Goal: Task Accomplishment & Management: Complete application form

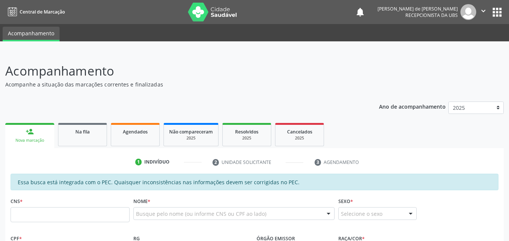
click at [158, 163] on div "Indivíduo" at bounding box center [156, 162] width 25 height 7
click at [63, 208] on input "text" at bounding box center [70, 214] width 119 height 15
click at [65, 212] on input "text" at bounding box center [70, 214] width 119 height 15
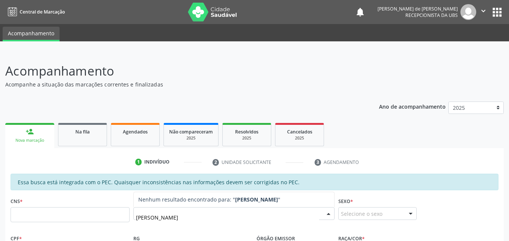
type input "J"
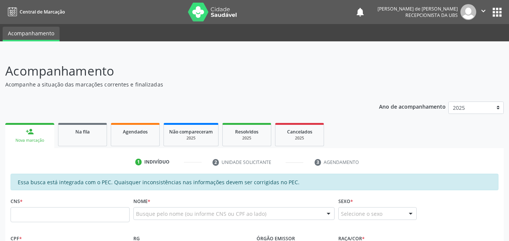
scroll to position [176, 0]
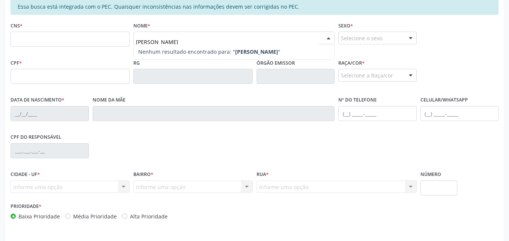
type input "JOSE TEICEIRA DE MELO"
drag, startPoint x: 196, startPoint y: 41, endPoint x: 115, endPoint y: 41, distance: 81.3
click at [115, 41] on div "CNS * Nome * JOSE TEICEIRA DE MELO Nenhum resultado encontrado para: " JOSE TEI…" at bounding box center [254, 38] width 491 height 37
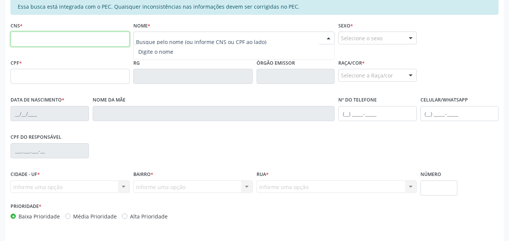
click at [51, 41] on input "text" at bounding box center [70, 39] width 119 height 15
type input "706 5073 7935 5596"
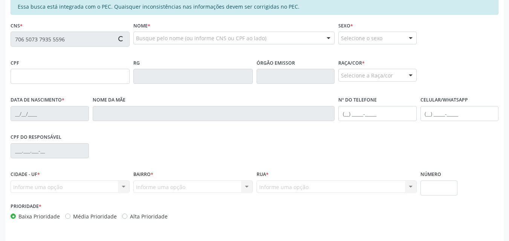
type input "258.935.644-72"
type input "05/03/1954"
type input "Otalia Teixeira de Melo"
type input "(82) 98228-4874"
type input "01"
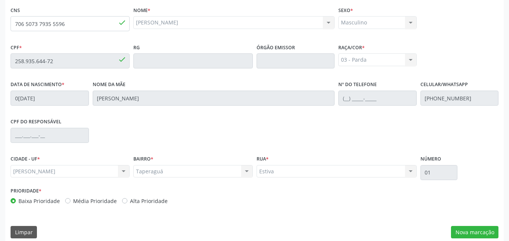
scroll to position [199, 0]
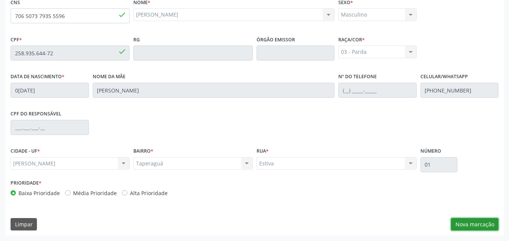
click at [466, 218] on button "Nova marcação" at bounding box center [474, 224] width 47 height 13
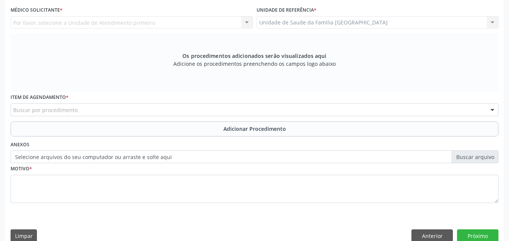
scroll to position [23, 0]
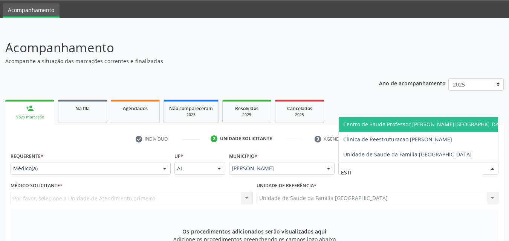
type input "ESTIV"
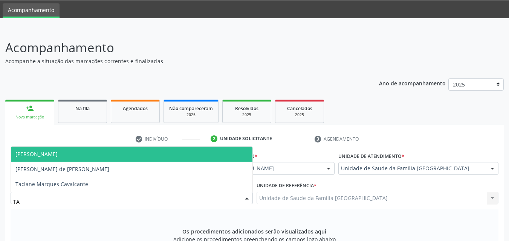
type input "TAC"
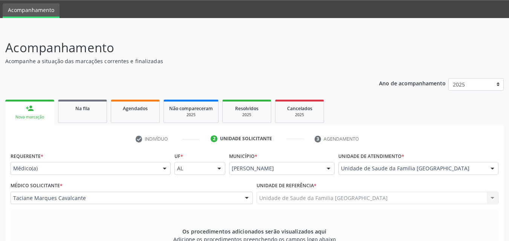
scroll to position [199, 0]
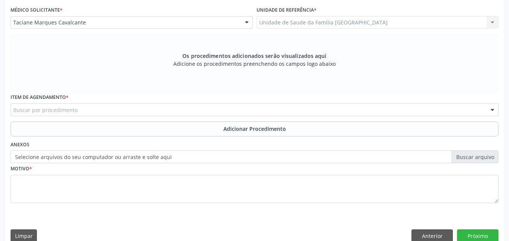
click at [33, 102] on label "Item de agendamento *" at bounding box center [40, 98] width 58 height 12
click at [32, 105] on div "Buscar por procedimento" at bounding box center [254, 110] width 487 height 13
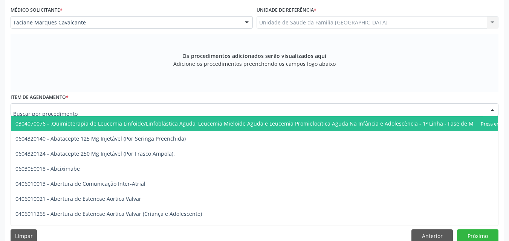
click at [30, 108] on input "text" at bounding box center [247, 113] width 469 height 15
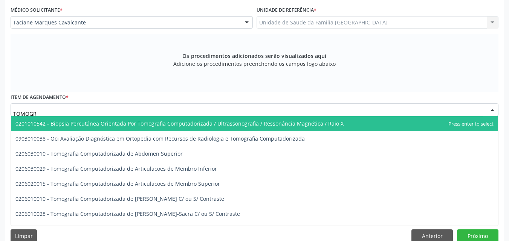
type input "TOMOGRA"
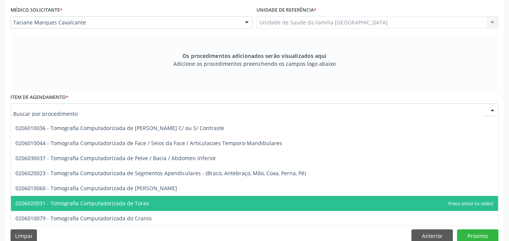
scroll to position [0, 0]
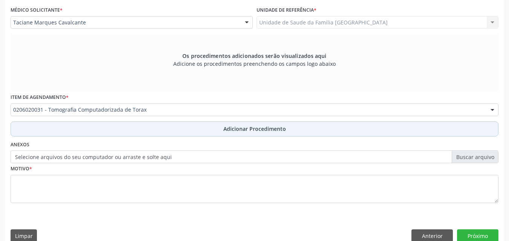
click at [86, 129] on button "Adicionar Procedimento" at bounding box center [254, 129] width 487 height 15
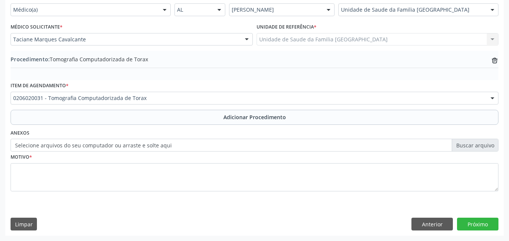
scroll to position [182, 0]
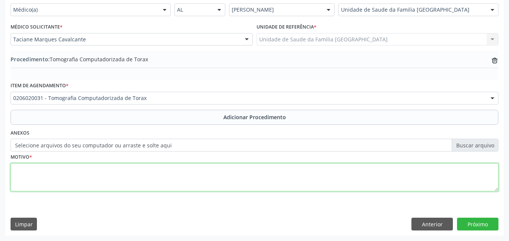
click at [83, 180] on textarea at bounding box center [254, 177] width 487 height 29
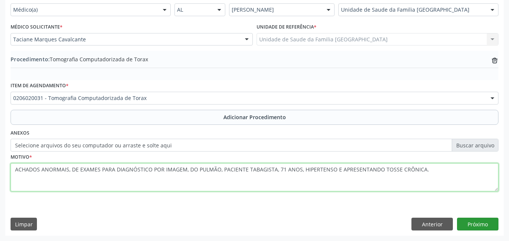
type textarea "ACHADOS ANORMAIS, DE EXAMES PARA DIAGNÓSTICO POR IMAGEM, DO PULMÃO, PACIENTE TA…"
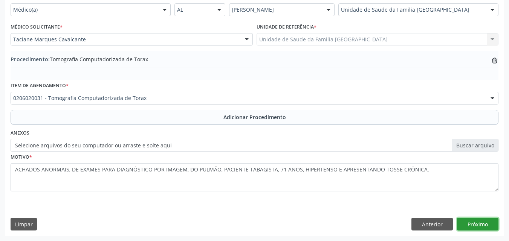
click at [474, 221] on button "Próximo" at bounding box center [477, 224] width 41 height 13
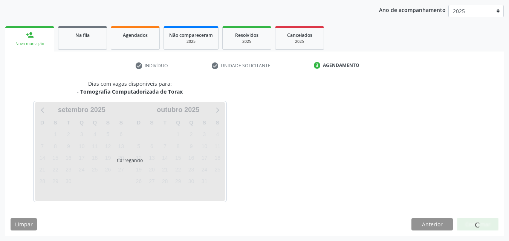
scroll to position [119, 0]
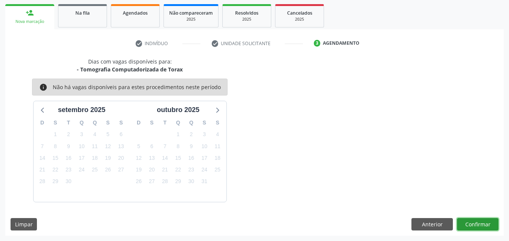
click at [468, 223] on button "Confirmar" at bounding box center [477, 224] width 41 height 13
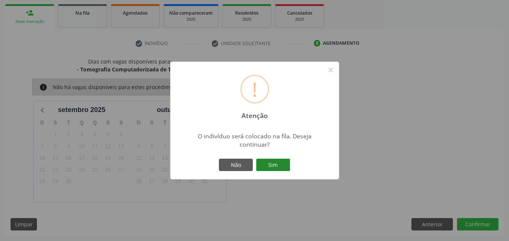
click at [275, 165] on button "Sim" at bounding box center [273, 165] width 34 height 13
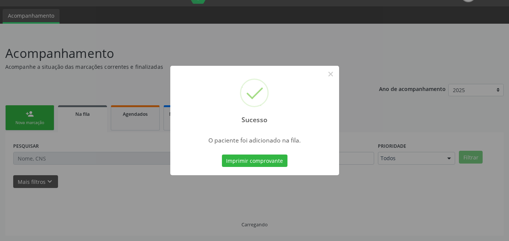
scroll to position [18, 0]
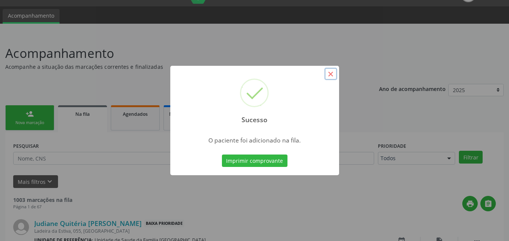
click at [334, 74] on button "×" at bounding box center [330, 74] width 13 height 13
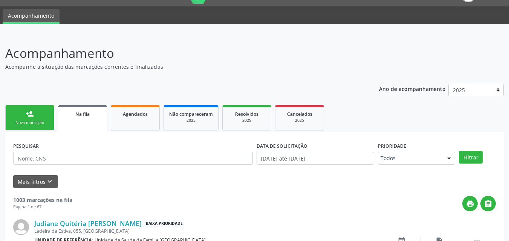
click at [46, 125] on div "Nova marcação" at bounding box center [30, 123] width 38 height 6
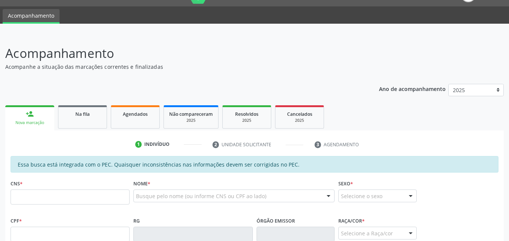
scroll to position [193, 0]
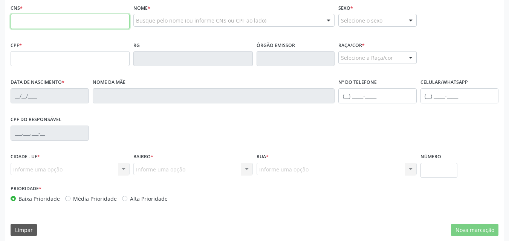
click at [39, 20] on input "text" at bounding box center [70, 21] width 119 height 15
type input "704 7027 9660 5737"
type input "561.211.644-68"
type input "20/08/1966"
type input "Maria Rodrigues Ramos"
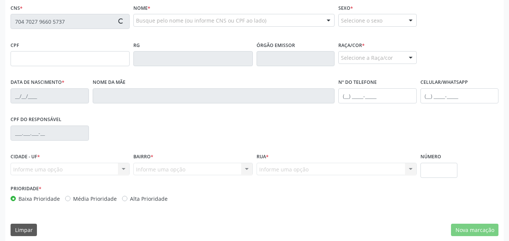
type input "(69) 99262-7735"
type input "488"
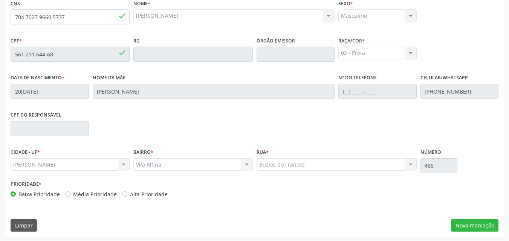
scroll to position [199, 0]
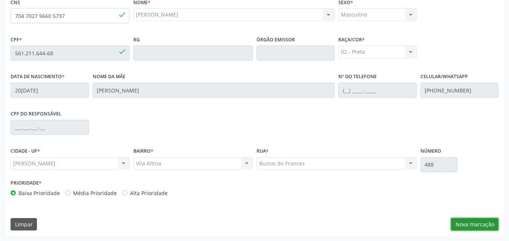
click at [480, 225] on button "Nova marcação" at bounding box center [474, 224] width 47 height 13
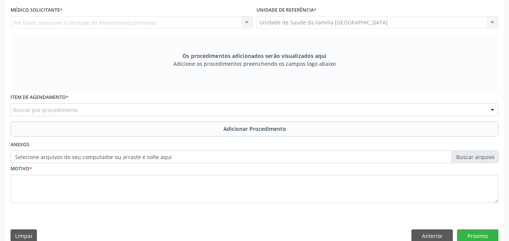
click at [84, 20] on div "Por favor, selecione a Unidade de Atendimento primeiro Nenhum resultado encontr…" at bounding box center [132, 22] width 242 height 13
click at [288, 21] on div "Unidade de Saude da Familia Rua da Estiva Unidade de Saude da Familia Rua da Es…" at bounding box center [377, 22] width 242 height 13
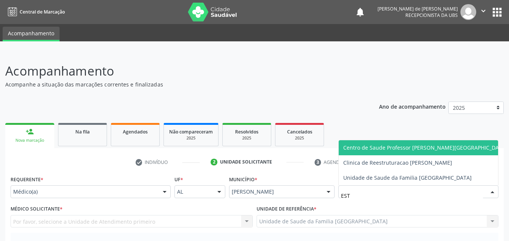
type input "ESTI"
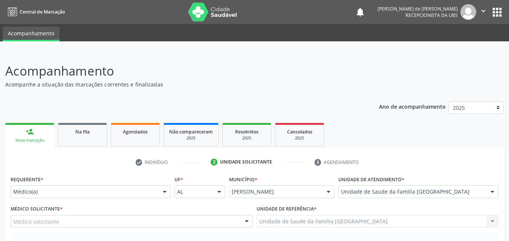
scroll to position [176, 0]
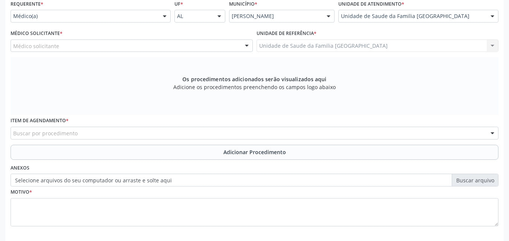
click at [82, 46] on div "Médico solicitante" at bounding box center [132, 46] width 242 height 13
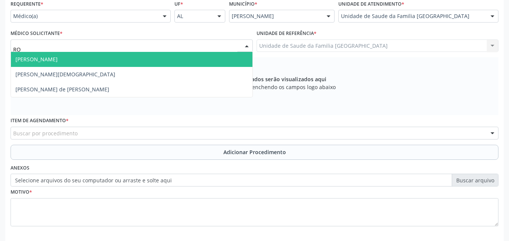
type input "ROD"
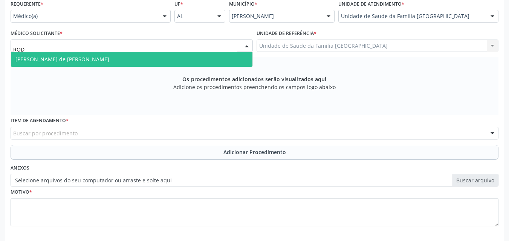
click at [78, 59] on span "Rodrigo Santana de Luna Batista" at bounding box center [62, 59] width 94 height 7
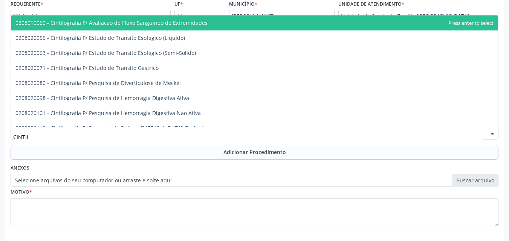
type input "CINTILO"
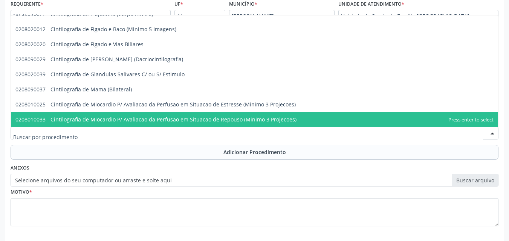
scroll to position [0, 0]
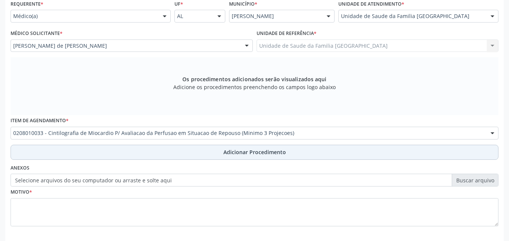
click at [54, 149] on button "Adicionar Procedimento" at bounding box center [254, 152] width 487 height 15
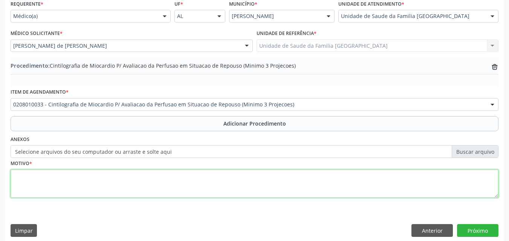
click at [73, 184] on textarea at bounding box center [254, 184] width 487 height 29
drag, startPoint x: 94, startPoint y: 181, endPoint x: 17, endPoint y: 166, distance: 78.9
click at [0, 165] on div "Acompanhamento Acompanhe a situação das marcações correntes e finalizadas Relat…" at bounding box center [254, 62] width 509 height 372
click at [252, 184] on textarea "INSUFICIÊNCIA CORONÁRIA." at bounding box center [254, 184] width 487 height 29
type textarea "INSUFICIÊNCIA CORONÁRIA."
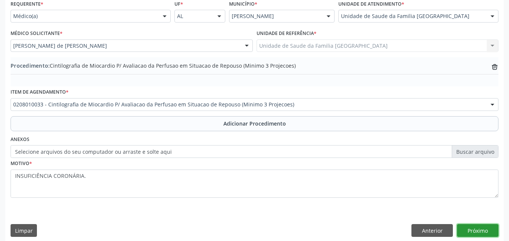
click at [473, 234] on button "Próximo" at bounding box center [477, 230] width 41 height 13
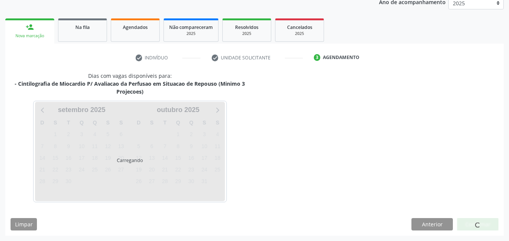
scroll to position [127, 0]
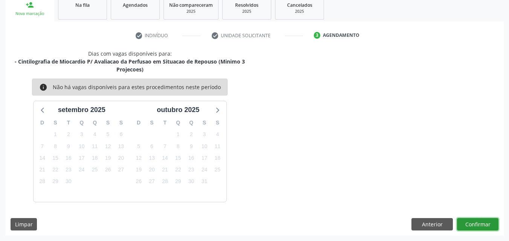
click at [465, 227] on button "Confirmar" at bounding box center [477, 224] width 41 height 13
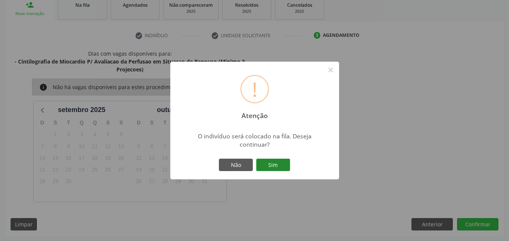
click at [275, 166] on button "Sim" at bounding box center [273, 165] width 34 height 13
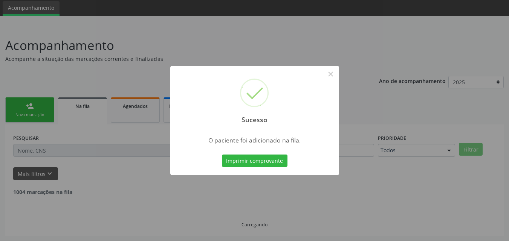
scroll to position [18, 0]
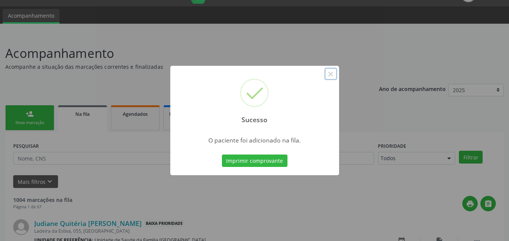
drag, startPoint x: 329, startPoint y: 76, endPoint x: 190, endPoint y: 77, distance: 138.9
click at [327, 76] on button "×" at bounding box center [330, 74] width 13 height 13
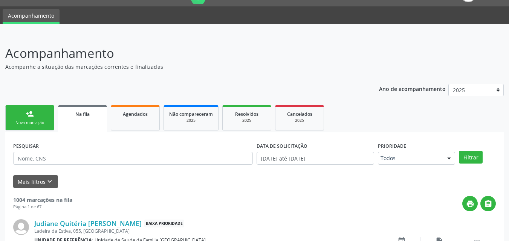
click at [42, 108] on link "person_add Nova marcação" at bounding box center [29, 117] width 49 height 25
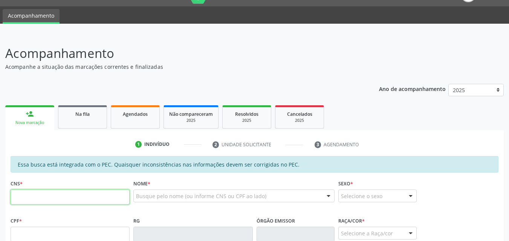
click at [50, 197] on input "text" at bounding box center [70, 197] width 119 height 15
type input "704 7027 9660 5737"
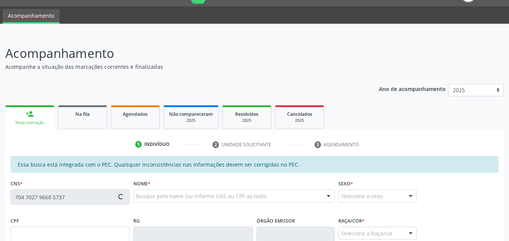
type input "561.211.644-68"
type input "20/08/1966"
type input "Maria Rodrigues Ramos"
type input "(69) 99262-7735"
type input "488"
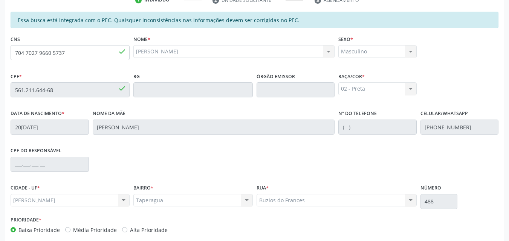
scroll to position [199, 0]
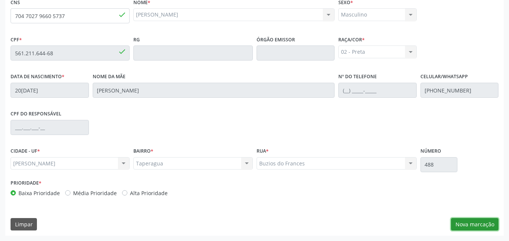
click at [477, 224] on button "Nova marcação" at bounding box center [474, 224] width 47 height 13
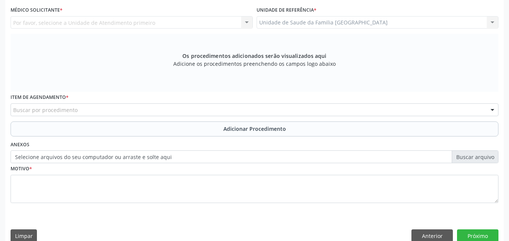
scroll to position [23, 0]
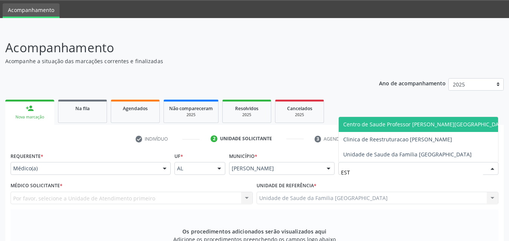
type input "ESTI"
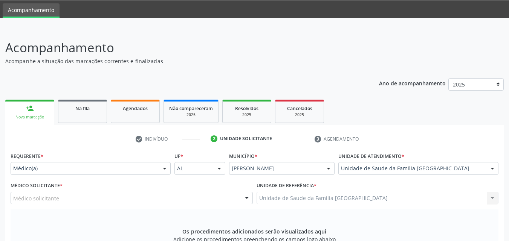
click at [69, 197] on div "Médico solicitante" at bounding box center [132, 198] width 242 height 13
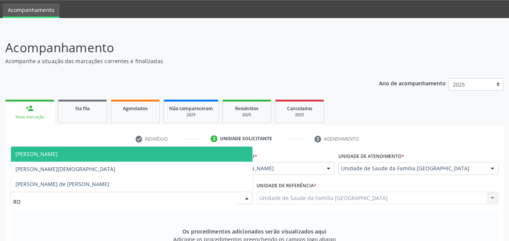
type input "ROD"
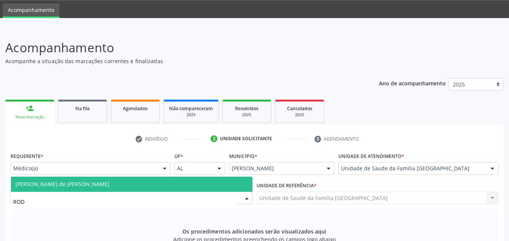
click at [122, 182] on span "Rodrigo Santana de Luna Batista" at bounding box center [131, 184] width 241 height 15
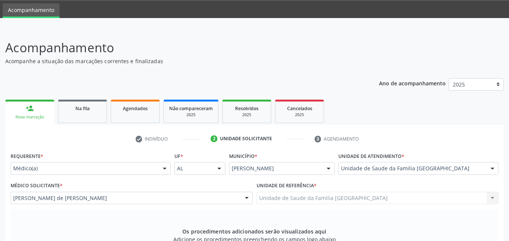
scroll to position [199, 0]
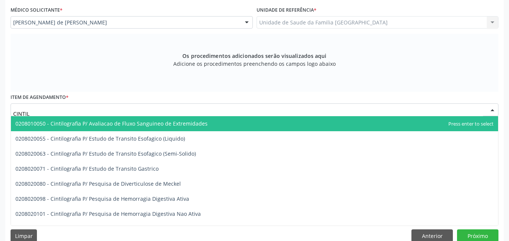
type input "CINTILO"
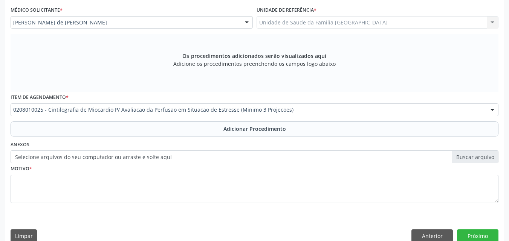
scroll to position [0, 0]
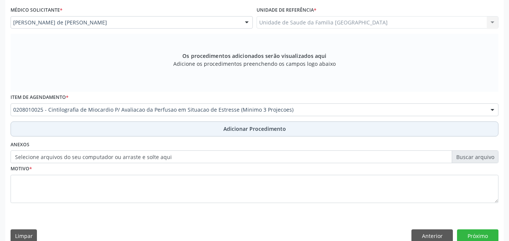
click at [127, 124] on button "Adicionar Procedimento" at bounding box center [254, 129] width 487 height 15
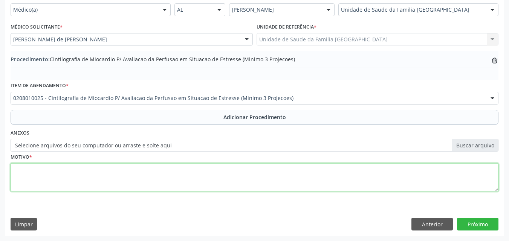
click at [116, 174] on textarea at bounding box center [254, 177] width 487 height 29
type textarea "INSUFICIÊNCIA CORONÁRIA."
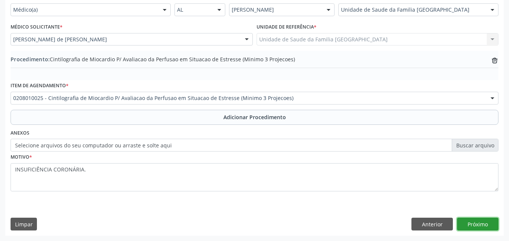
click at [477, 229] on button "Próximo" at bounding box center [477, 224] width 41 height 13
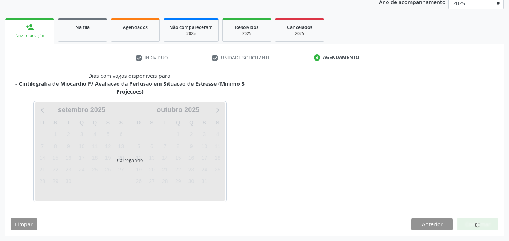
scroll to position [127, 0]
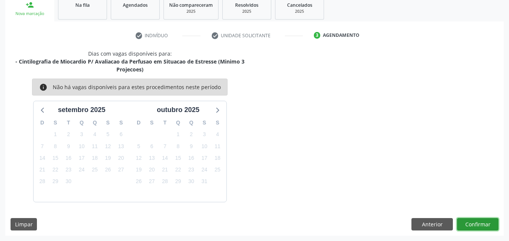
click at [477, 229] on button "Confirmar" at bounding box center [477, 224] width 41 height 13
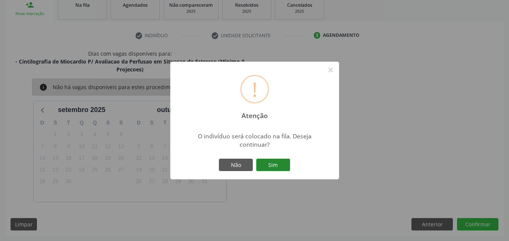
click at [275, 165] on button "Sim" at bounding box center [273, 165] width 34 height 13
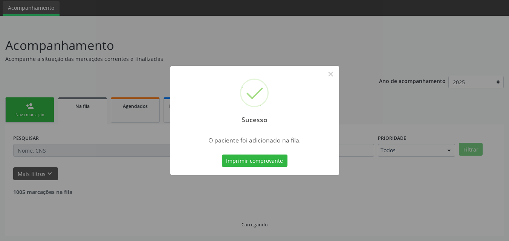
scroll to position [18, 0]
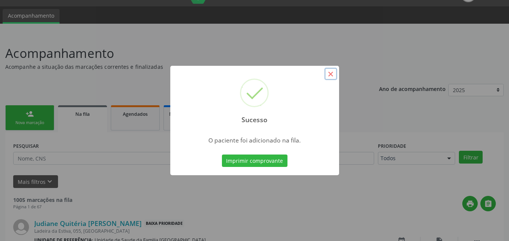
click at [329, 75] on button "×" at bounding box center [330, 74] width 13 height 13
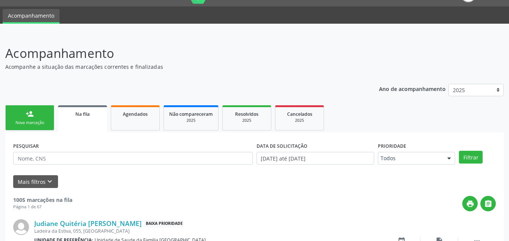
drag, startPoint x: 26, startPoint y: 117, endPoint x: 217, endPoint y: 23, distance: 212.6
click at [26, 117] on div "person_add" at bounding box center [30, 114] width 8 height 8
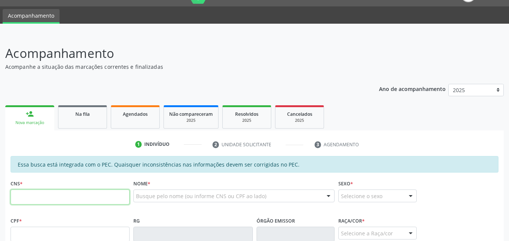
click at [29, 198] on input "text" at bounding box center [70, 197] width 119 height 15
type input "701 2010 7525 6519"
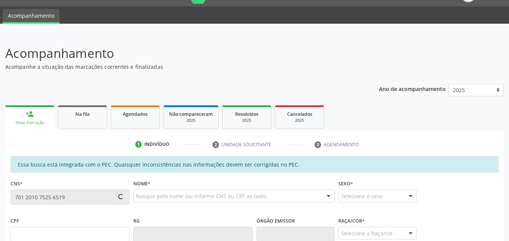
type input "228.843.354-04"
type input "07/01/1961"
type input "Neuza Alves Barbosa"
type input "(82) 99167-0232"
type input "S/N"
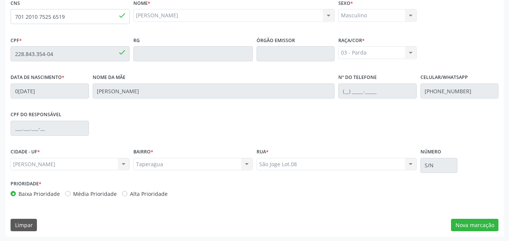
scroll to position [199, 0]
click at [465, 220] on button "Nova marcação" at bounding box center [474, 224] width 47 height 13
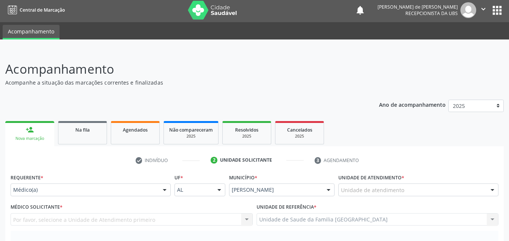
scroll to position [0, 0]
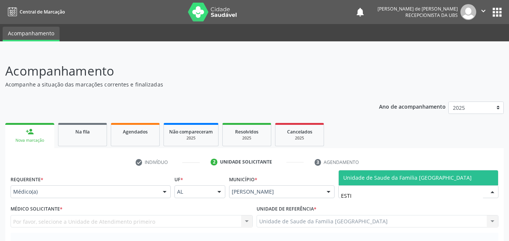
type input "ESTIV"
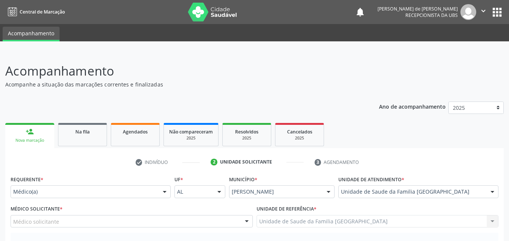
scroll to position [176, 0]
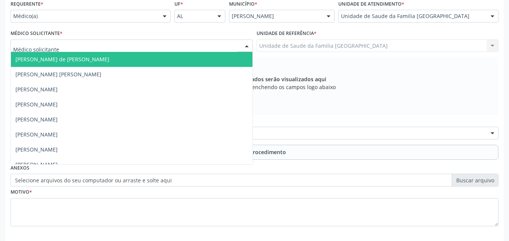
click at [62, 46] on div at bounding box center [132, 46] width 242 height 13
type input "TAC"
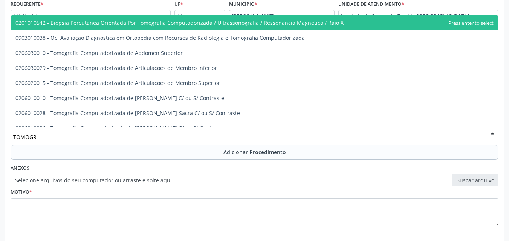
type input "TOMOGRA"
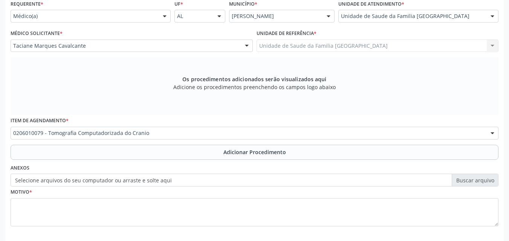
scroll to position [0, 0]
click at [42, 154] on button "Adicionar Procedimento" at bounding box center [254, 152] width 487 height 15
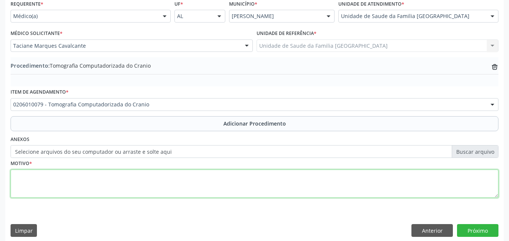
click at [52, 183] on textarea at bounding box center [254, 184] width 487 height 29
type textarea "DESORIENTAÇÃO NÃO ESPECIFICADA."
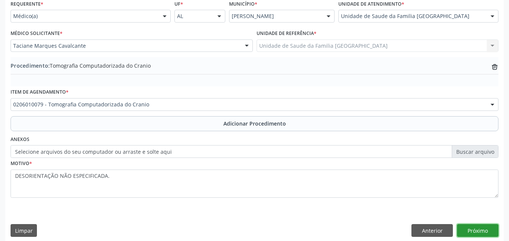
click at [466, 228] on button "Próximo" at bounding box center [477, 230] width 41 height 13
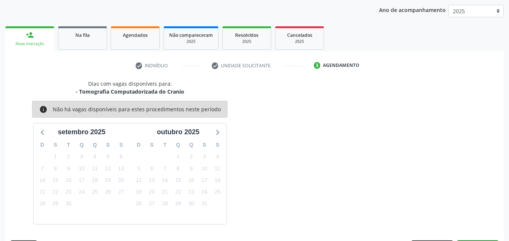
scroll to position [119, 0]
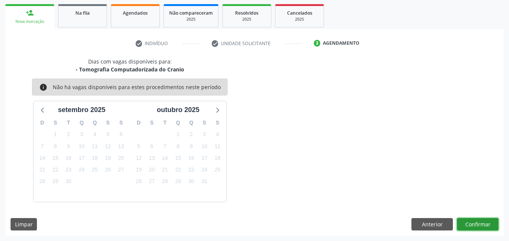
click at [469, 226] on button "Confirmar" at bounding box center [477, 224] width 41 height 13
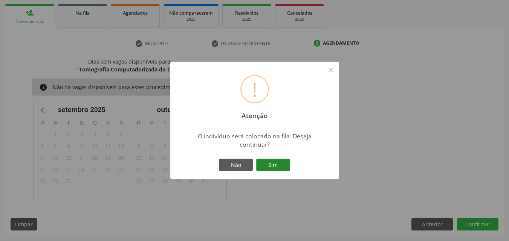
click at [265, 161] on button "Sim" at bounding box center [273, 165] width 34 height 13
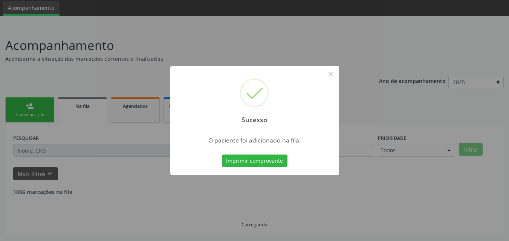
scroll to position [18, 0]
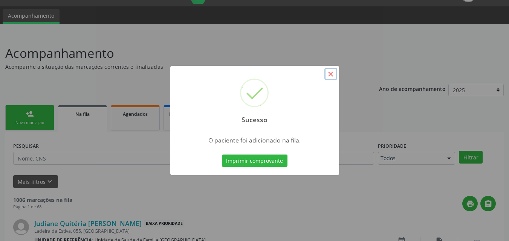
click at [327, 72] on button "×" at bounding box center [330, 74] width 13 height 13
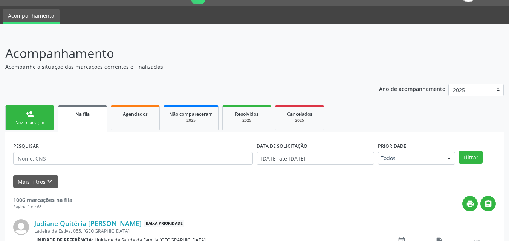
click at [33, 110] on div "person_add" at bounding box center [30, 114] width 8 height 8
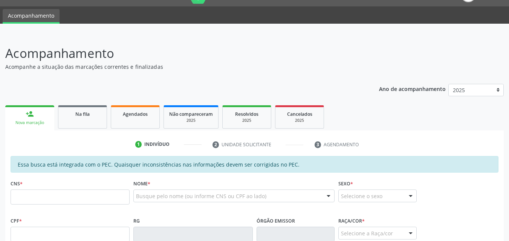
scroll to position [193, 0]
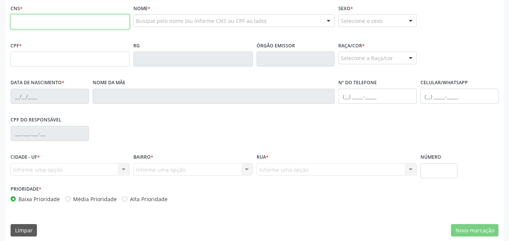
click at [61, 27] on input "text" at bounding box center [70, 21] width 119 height 15
type input "703 4042 4962 6712"
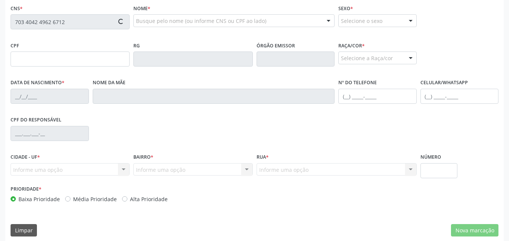
type input "043.768.444-03"
type input "10/01/1982"
type input "Aleir Braga Rabelo"
type input "(82) 99987-1346"
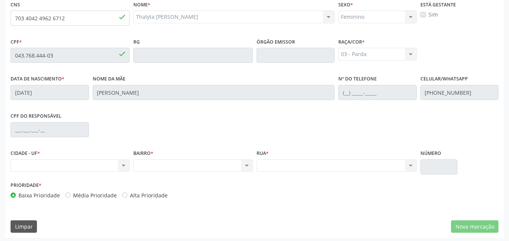
scroll to position [199, 0]
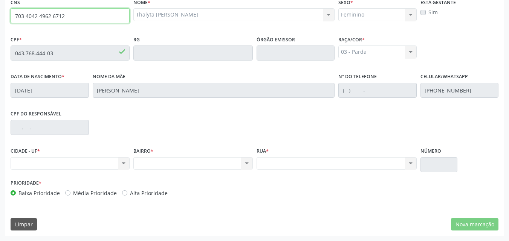
drag, startPoint x: 65, startPoint y: 18, endPoint x: 16, endPoint y: 14, distance: 49.1
click at [16, 14] on input "703 4042 4962 6712" at bounding box center [70, 15] width 119 height 15
drag, startPoint x: 68, startPoint y: 14, endPoint x: 16, endPoint y: 14, distance: 52.3
click at [16, 14] on input "703 4042 4962 6712" at bounding box center [70, 15] width 119 height 15
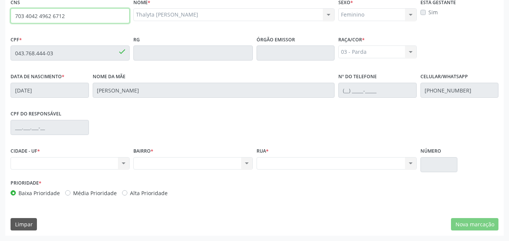
click at [57, 18] on input "703 4042 4962 6712" at bounding box center [70, 15] width 119 height 15
drag, startPoint x: 71, startPoint y: 17, endPoint x: 8, endPoint y: 13, distance: 63.0
click at [8, 13] on div "Essa busca está integrada com o PEC. Quaisquer inconsistências nas informações …" at bounding box center [254, 105] width 498 height 261
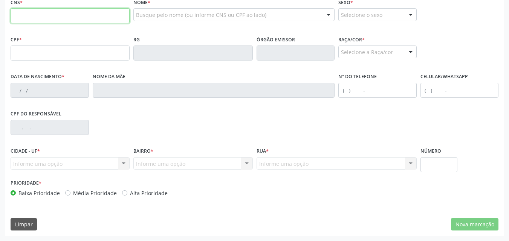
scroll to position [199, 0]
paste input "703 4042 4962 6712"
type input "703 4042 4962 6712"
type input "043.768.444-03"
type input "10[DATE]"
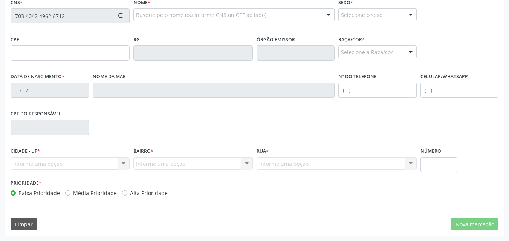
type input "[PERSON_NAME]"
type input "[PHONE_NUMBER]"
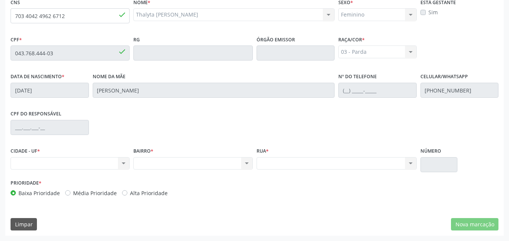
click at [117, 34] on div "CPF * 043.768.444-03 done" at bounding box center [70, 47] width 119 height 27
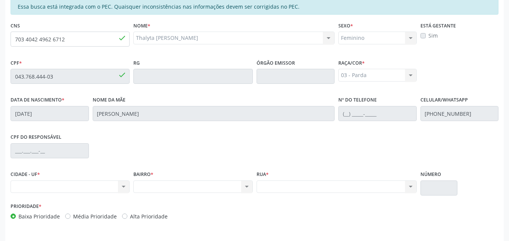
scroll to position [0, 0]
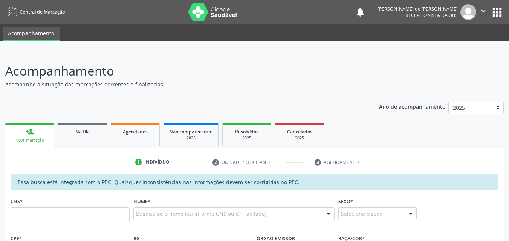
scroll to position [176, 0]
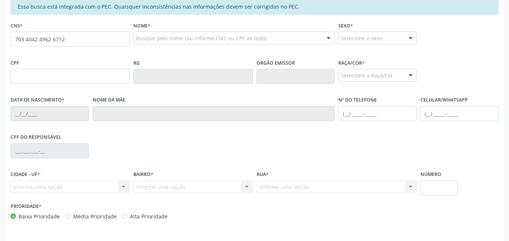
type input "703 4042 4962 6712"
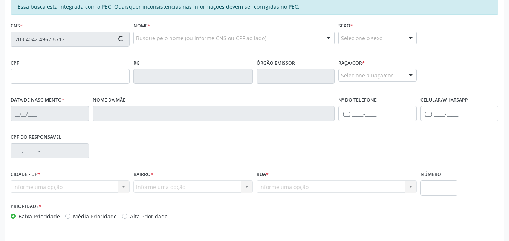
type input "043.768.444-03"
type input "10[DATE]"
type input "[PERSON_NAME]"
type input "[PHONE_NUMBER]"
type input "S/N"
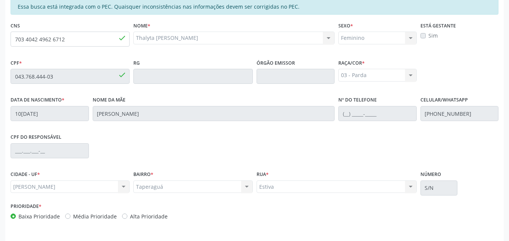
scroll to position [199, 0]
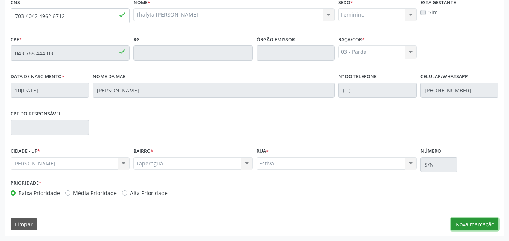
click at [483, 223] on button "Nova marcação" at bounding box center [474, 224] width 47 height 13
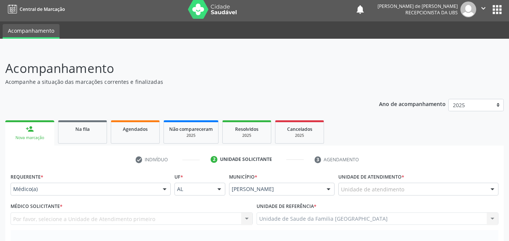
scroll to position [0, 0]
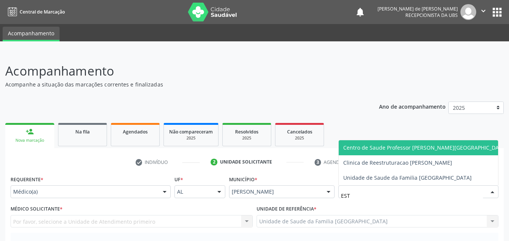
type input "ESTI"
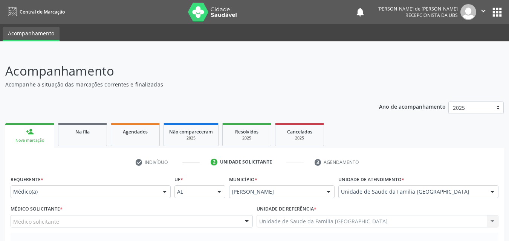
scroll to position [176, 0]
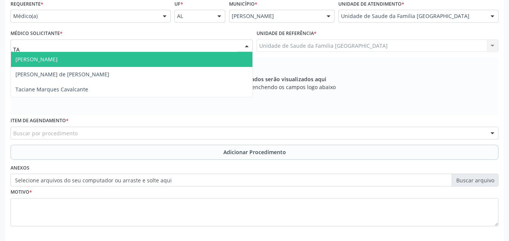
type input "TAC"
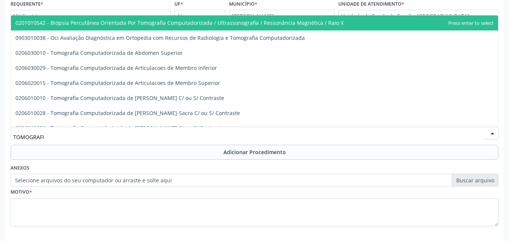
type input "TOMOGRAFIA"
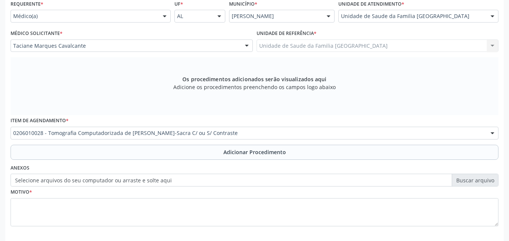
drag, startPoint x: 88, startPoint y: 152, endPoint x: 84, endPoint y: 163, distance: 11.5
click at [88, 150] on button "Adicionar Procedimento" at bounding box center [254, 152] width 487 height 15
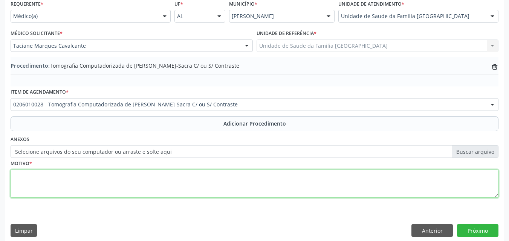
click at [79, 187] on textarea at bounding box center [254, 184] width 487 height 29
type textarea "DOR LOMBAR BAIXA-M545."
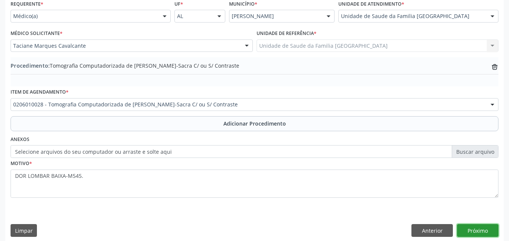
click at [490, 233] on button "Próximo" at bounding box center [477, 230] width 41 height 13
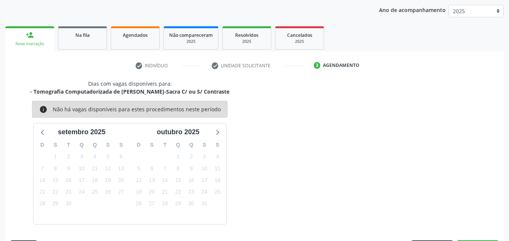
scroll to position [119, 0]
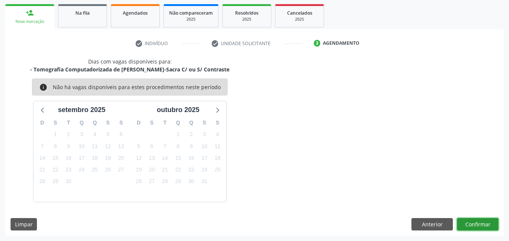
click at [487, 226] on button "Confirmar" at bounding box center [477, 224] width 41 height 13
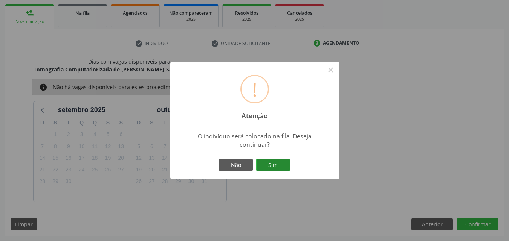
click at [278, 170] on button "Sim" at bounding box center [273, 165] width 34 height 13
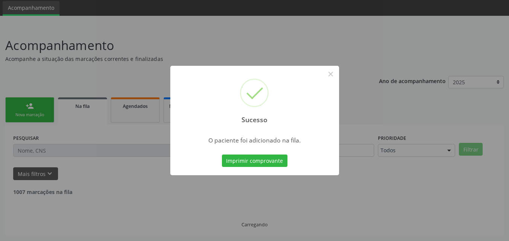
scroll to position [18, 0]
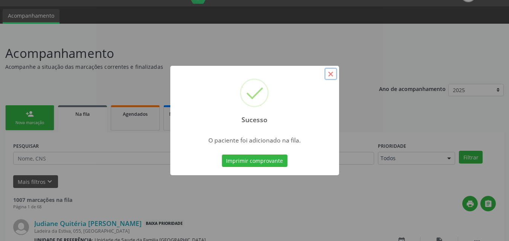
click at [330, 74] on button "×" at bounding box center [330, 74] width 13 height 13
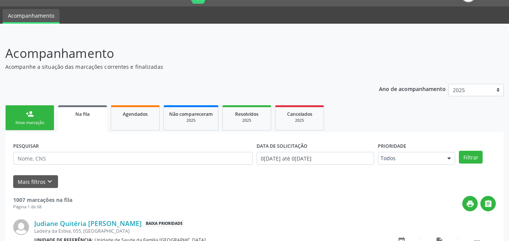
click at [20, 125] on div "Nova marcação" at bounding box center [30, 123] width 38 height 6
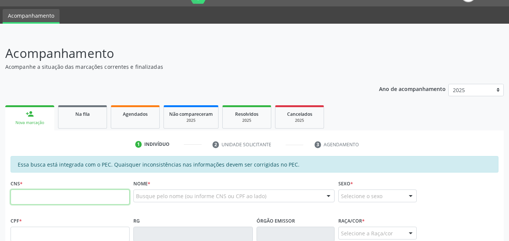
click at [55, 198] on input "text" at bounding box center [70, 197] width 119 height 15
type input "708 0083 3132 6024"
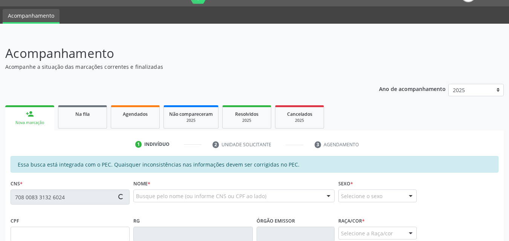
type input "066.786.724-45"
type input "25/03/1985"
type input "Maria Lucia Conceicao"
type input "(82) 9178-0738"
type input "S/N"
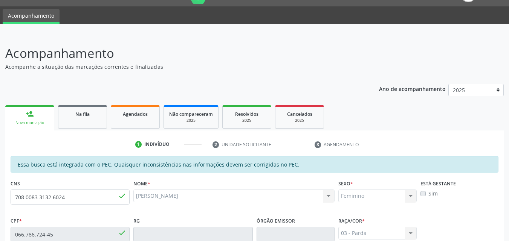
scroll to position [199, 0]
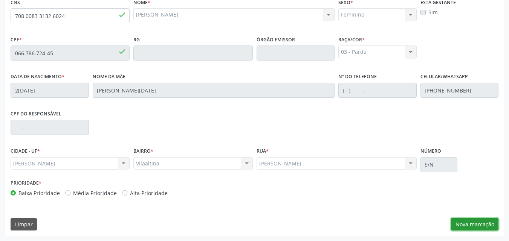
click at [467, 221] on button "Nova marcação" at bounding box center [474, 224] width 47 height 13
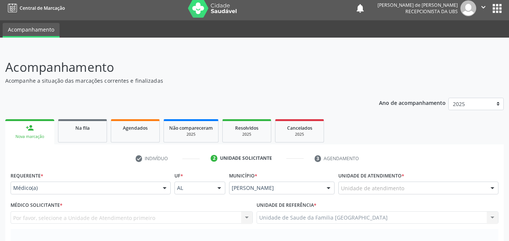
scroll to position [0, 0]
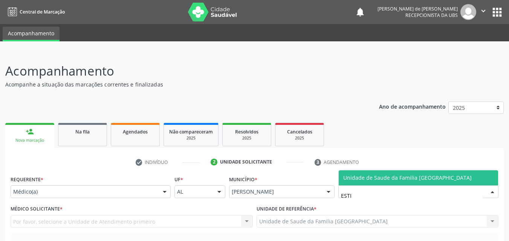
type input "ESTIV"
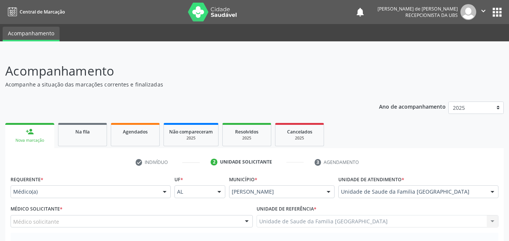
click at [75, 216] on div "Médico solicitante" at bounding box center [132, 221] width 242 height 13
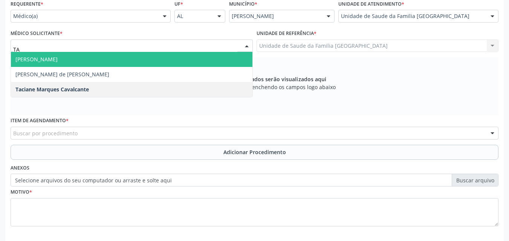
type input "TAC"
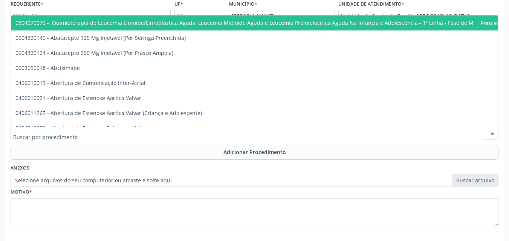
click at [104, 134] on div at bounding box center [254, 133] width 487 height 13
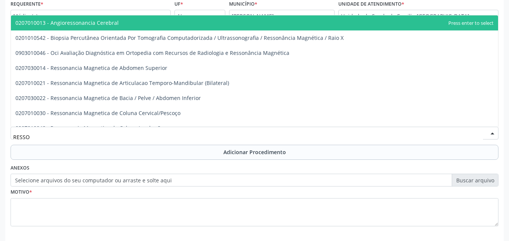
type input "RESSON"
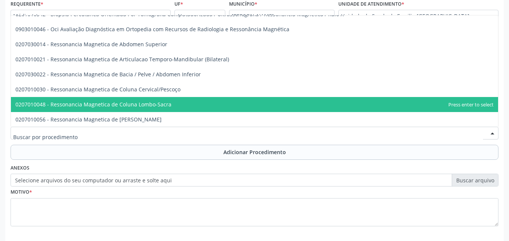
scroll to position [0, 0]
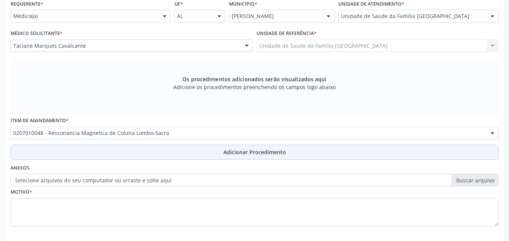
click at [123, 146] on button "Adicionar Procedimento" at bounding box center [254, 152] width 487 height 15
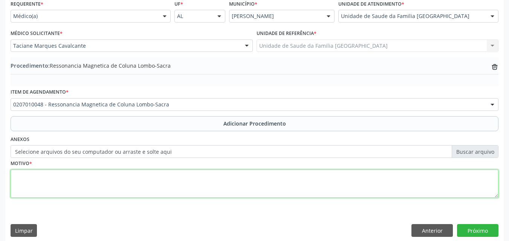
click at [100, 180] on textarea at bounding box center [254, 184] width 487 height 29
type textarea "HÉRNIA DE DISCO."
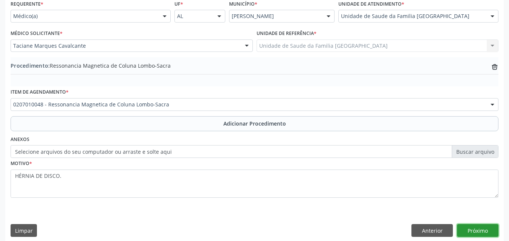
click at [484, 230] on button "Próximo" at bounding box center [477, 230] width 41 height 13
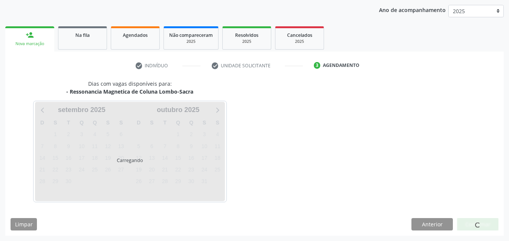
scroll to position [119, 0]
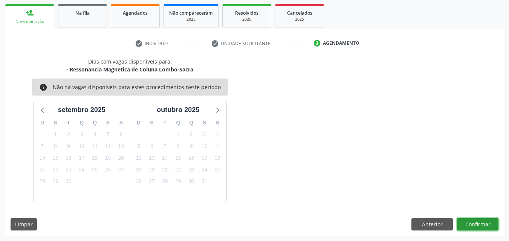
click at [481, 223] on button "Confirmar" at bounding box center [477, 224] width 41 height 13
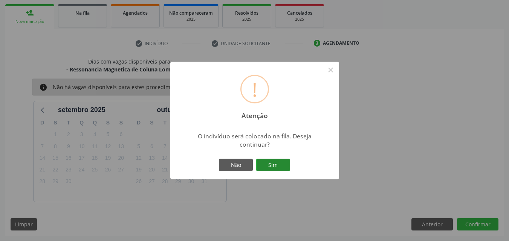
click at [271, 164] on button "Sim" at bounding box center [273, 165] width 34 height 13
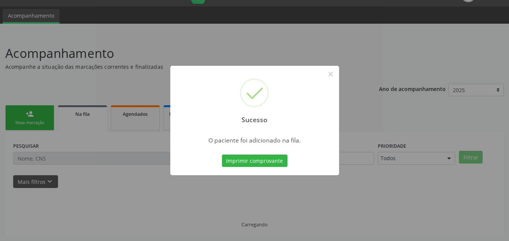
scroll to position [18, 0]
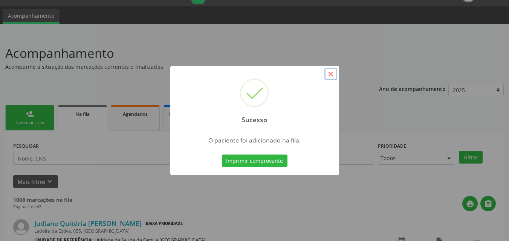
click at [330, 78] on button "×" at bounding box center [330, 74] width 13 height 13
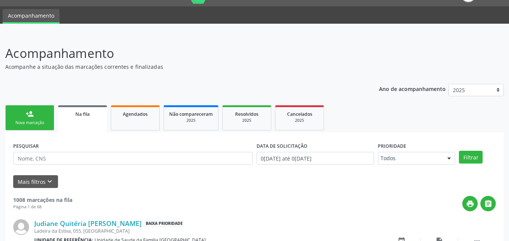
click at [25, 121] on div "Nova marcação" at bounding box center [30, 123] width 38 height 6
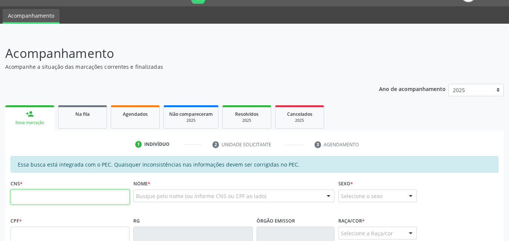
click at [27, 204] on input "text" at bounding box center [70, 197] width 119 height 15
type input "706 0048 8497 9447"
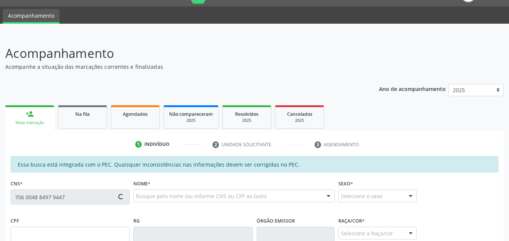
type input "228.420.394-91"
type input "25/03/1956"
type input "Maria José dos Santos"
type input "(82) 99361-7728"
type input "13"
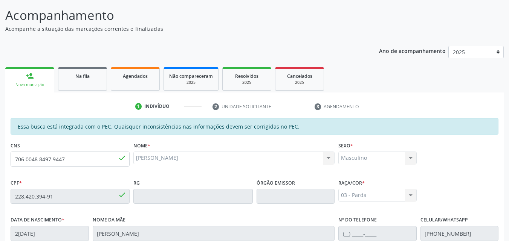
scroll to position [199, 0]
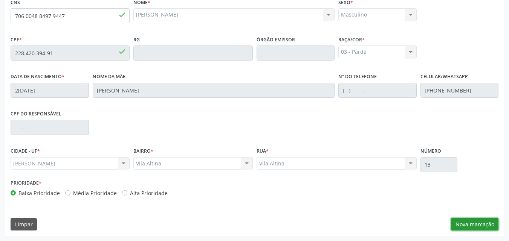
click at [457, 219] on button "Nova marcação" at bounding box center [474, 224] width 47 height 13
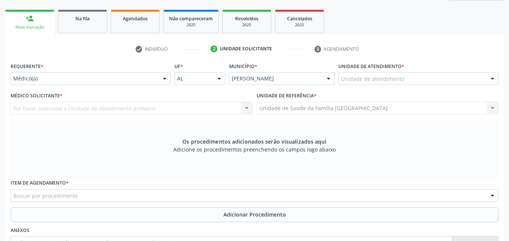
scroll to position [0, 0]
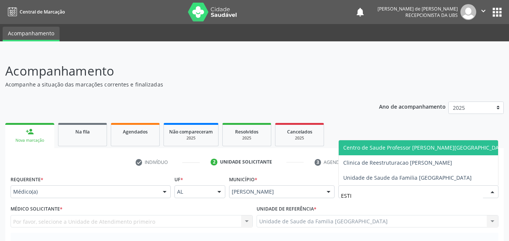
type input "ESTIV"
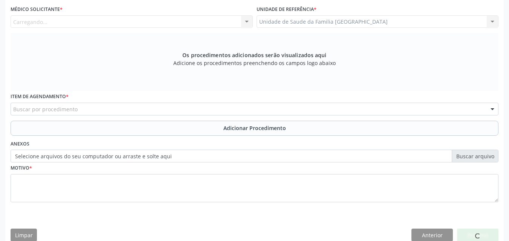
scroll to position [211, 0]
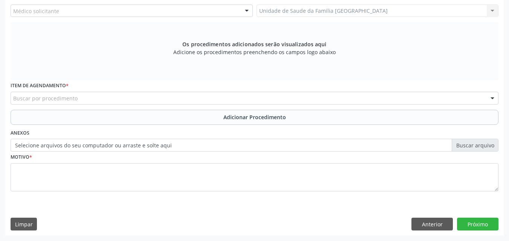
click at [63, 12] on div "Médico solicitante" at bounding box center [132, 11] width 242 height 13
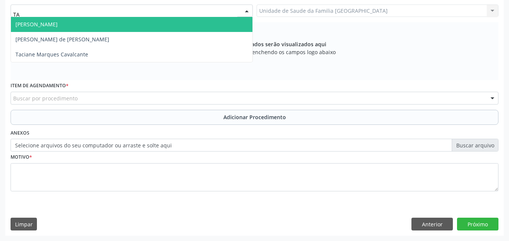
type input "TAC"
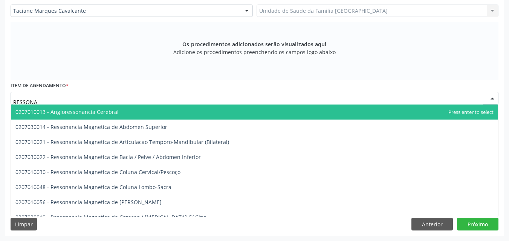
type input "RESSONAN"
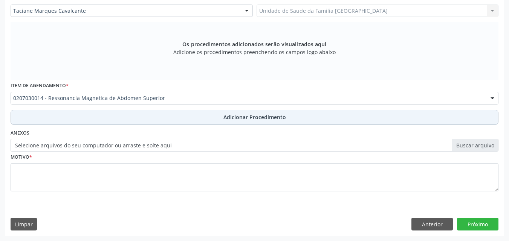
click at [66, 115] on button "Adicionar Procedimento" at bounding box center [254, 117] width 487 height 15
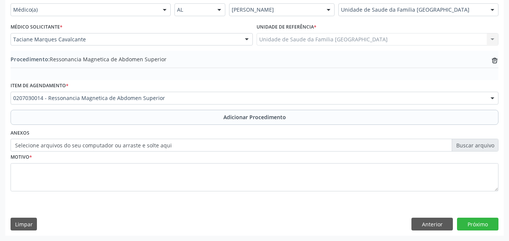
scroll to position [182, 0]
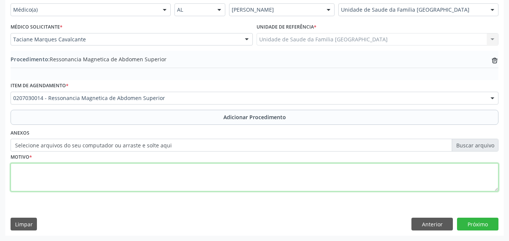
click at [50, 183] on textarea at bounding box center [254, 177] width 487 height 29
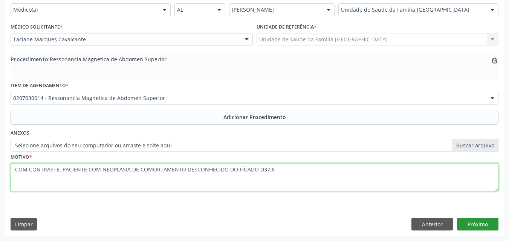
type textarea "COM CONTRASTE. PACIENTE COM NEOPLASIA DE COMORTAMENTO DESCONHECIDO DO FÍGADO D3…"
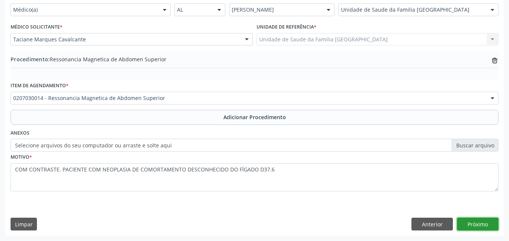
click at [484, 225] on button "Próximo" at bounding box center [477, 224] width 41 height 13
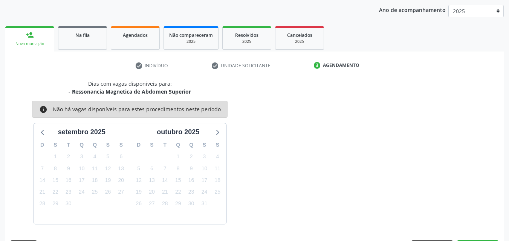
scroll to position [119, 0]
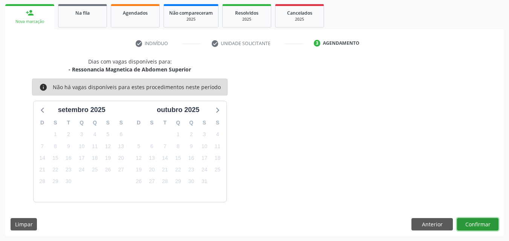
click at [483, 225] on button "Confirmar" at bounding box center [477, 224] width 41 height 13
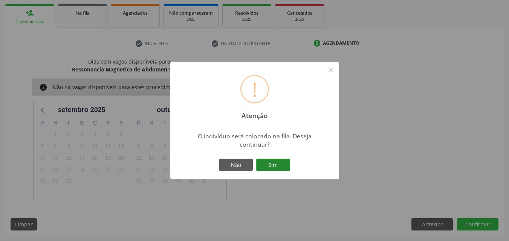
click at [280, 161] on button "Sim" at bounding box center [273, 165] width 34 height 13
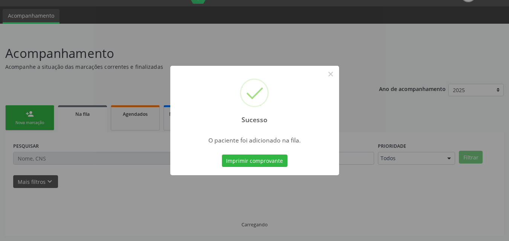
scroll to position [18, 0]
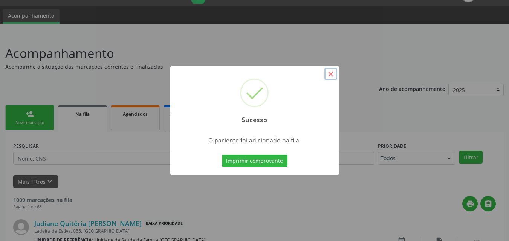
click at [331, 72] on button "×" at bounding box center [330, 74] width 13 height 13
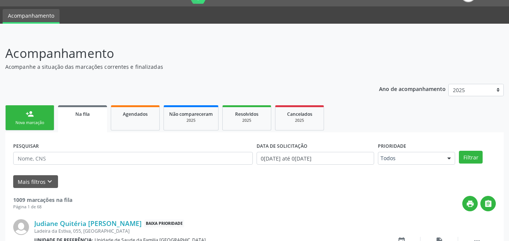
click at [38, 122] on div "Nova marcação" at bounding box center [30, 123] width 38 height 6
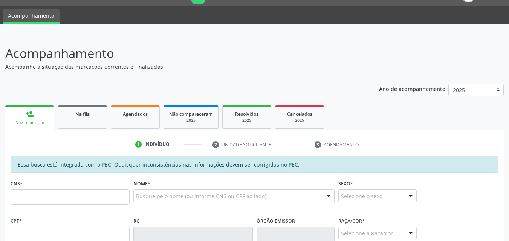
scroll to position [193, 0]
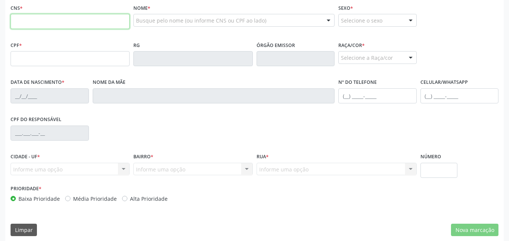
click at [96, 18] on input "text" at bounding box center [70, 21] width 119 height 15
type input "709 2072 0144 9334"
type input "108.297.394-75"
type input "07/08/1999"
type input "Maria das Dores da Costa Araujo"
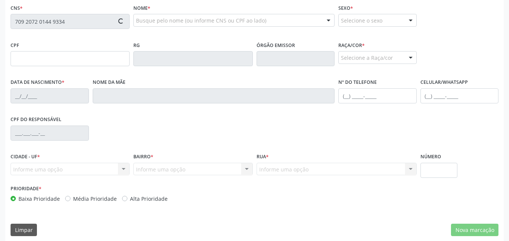
type input "(82) 99192-9675"
type input "17"
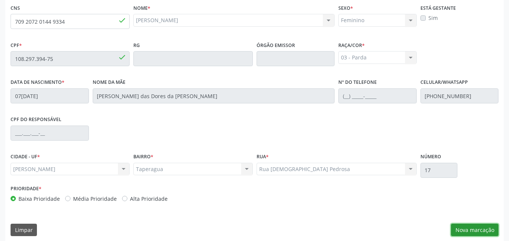
click at [476, 229] on button "Nova marcação" at bounding box center [474, 230] width 47 height 13
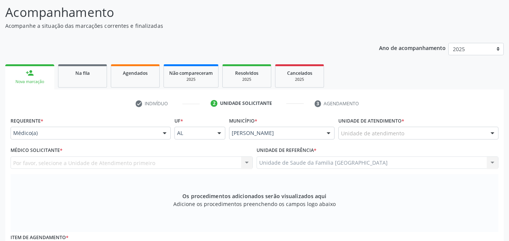
scroll to position [0, 0]
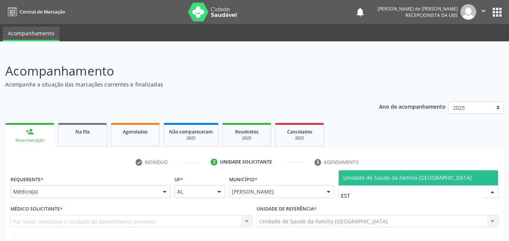
type input "ESTI"
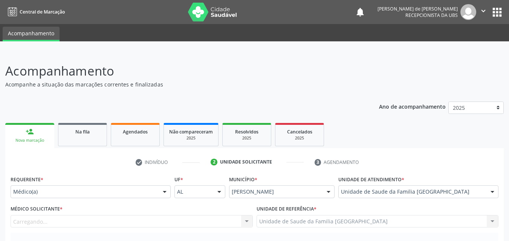
scroll to position [176, 0]
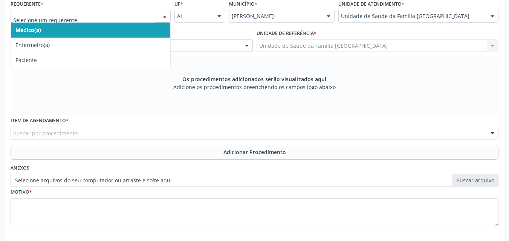
click at [38, 34] on span "Médico(a)" at bounding box center [90, 30] width 159 height 15
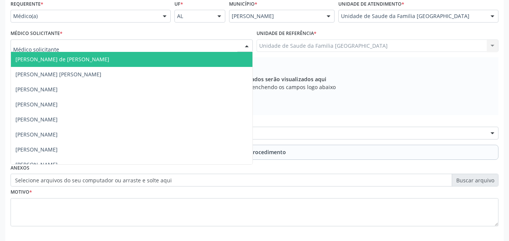
click at [39, 41] on div at bounding box center [132, 46] width 242 height 13
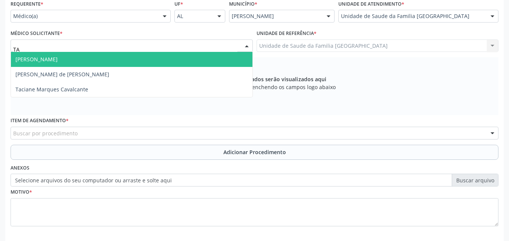
type input "TAC"
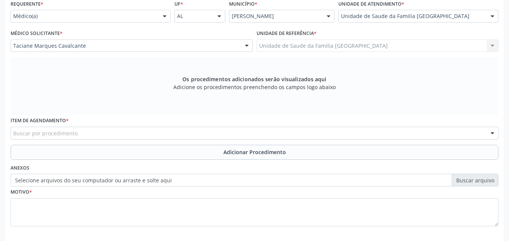
drag, startPoint x: 41, startPoint y: 142, endPoint x: 41, endPoint y: 137, distance: 5.7
click at [41, 142] on div "Item de agendamento * Buscar por procedimento 0304070076 - .Quimioterapia de Le…" at bounding box center [254, 129] width 491 height 29
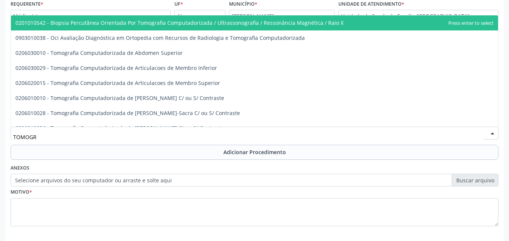
type input "TOMOGRA"
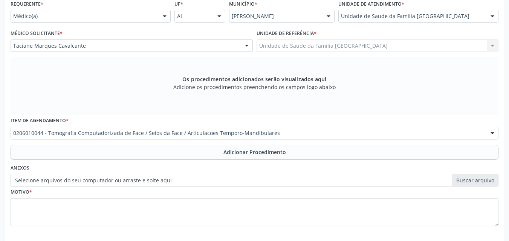
scroll to position [0, 0]
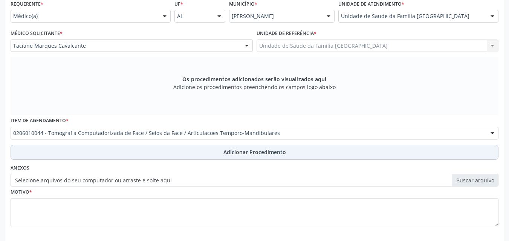
click at [55, 152] on button "Adicionar Procedimento" at bounding box center [254, 152] width 487 height 15
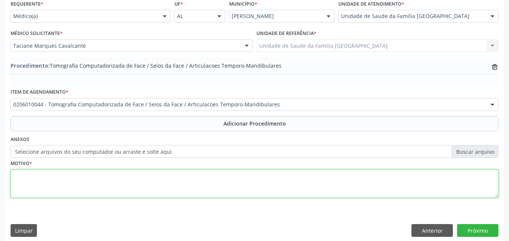
click at [50, 186] on textarea at bounding box center [254, 184] width 487 height 29
type textarea "SEM CONTRASTE. PACIENTE COM OBSTRUÇÃO NASAL E RESPIRAÇÃO ORAL."
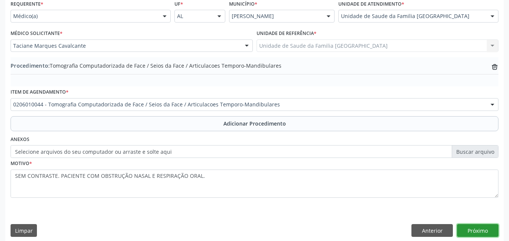
click at [485, 231] on button "Próximo" at bounding box center [477, 230] width 41 height 13
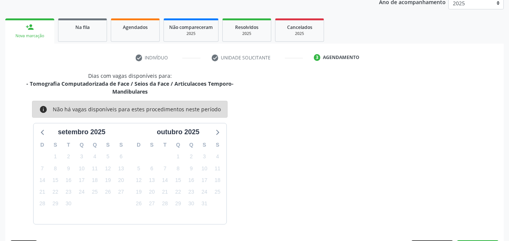
scroll to position [127, 0]
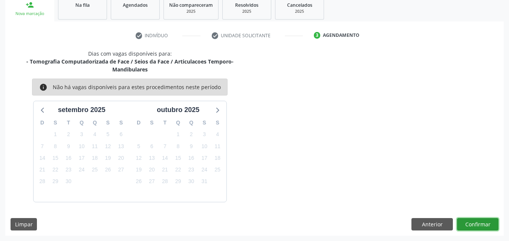
click at [478, 223] on button "Confirmar" at bounding box center [477, 224] width 41 height 13
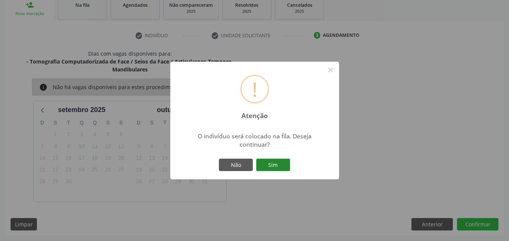
click at [276, 165] on button "Sim" at bounding box center [273, 165] width 34 height 13
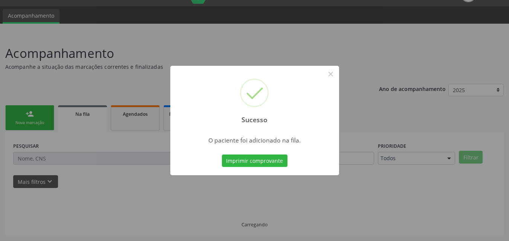
scroll to position [18, 0]
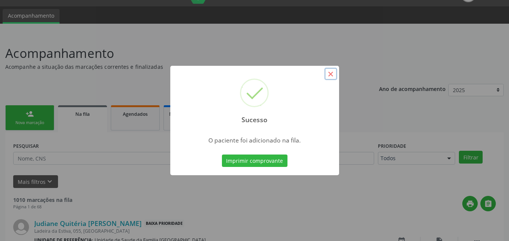
click at [330, 72] on button "×" at bounding box center [330, 74] width 13 height 13
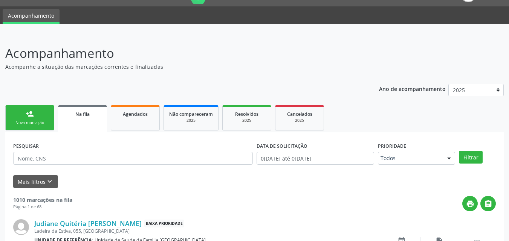
click at [17, 117] on link "person_add Nova marcação" at bounding box center [29, 117] width 49 height 25
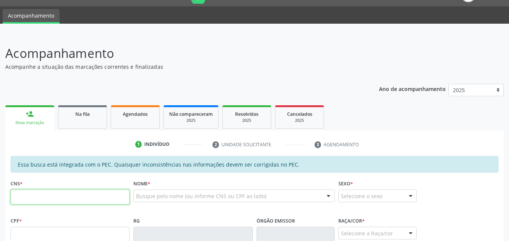
click at [57, 194] on input "text" at bounding box center [70, 197] width 119 height 15
type input "705 0000 0956 3356"
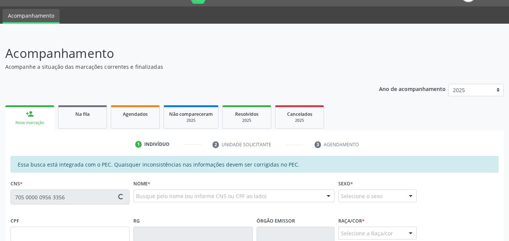
type input "786.398.084-49"
type input "04/10/1956"
type input "Aurelina Mamede da Silva"
type input "(82) 8825-3365"
type input "139"
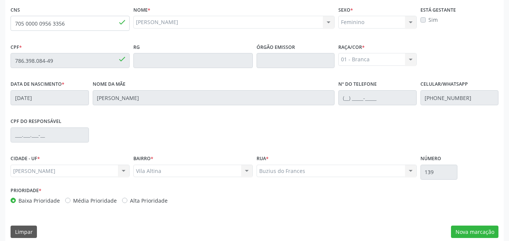
scroll to position [199, 0]
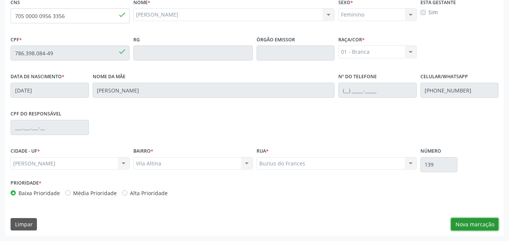
click at [473, 224] on button "Nova marcação" at bounding box center [474, 224] width 47 height 13
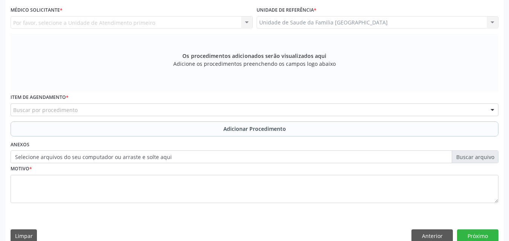
scroll to position [0, 0]
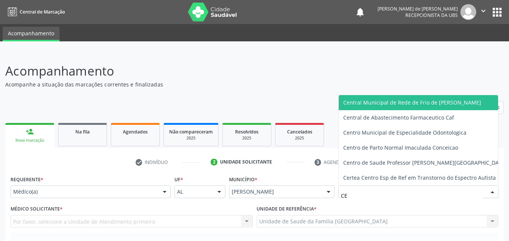
type input "C"
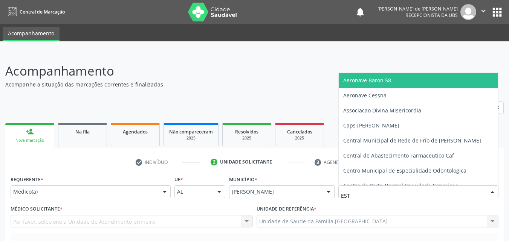
type input "ESTA"
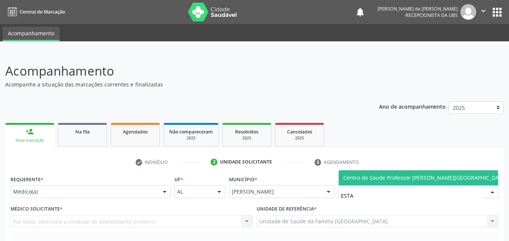
click at [344, 178] on span "Centro de Saude Professor [PERSON_NAME][GEOGRAPHIC_DATA]" at bounding box center [425, 177] width 164 height 7
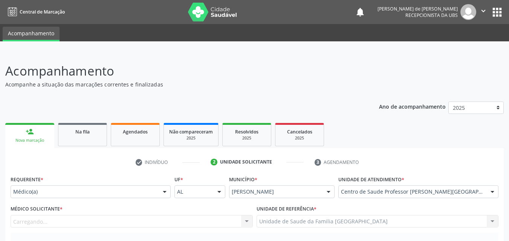
scroll to position [176, 0]
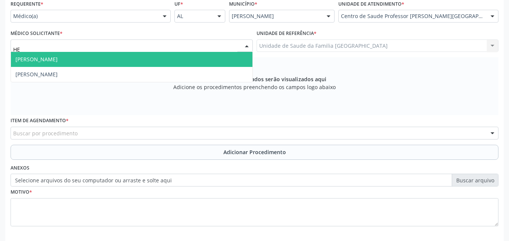
type input "H"
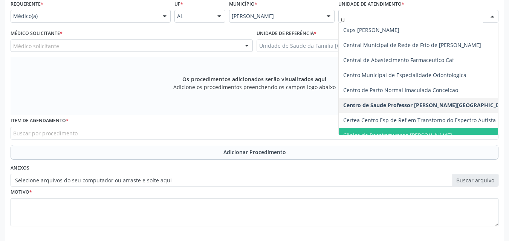
type input "UP"
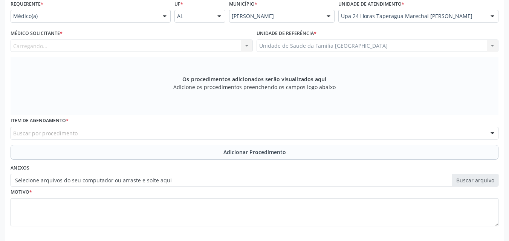
click at [70, 44] on div "Carregando... Alex da Costa Vieira Alexandre Lima Malta Gaia Alvaro Morais Mede…" at bounding box center [132, 46] width 242 height 13
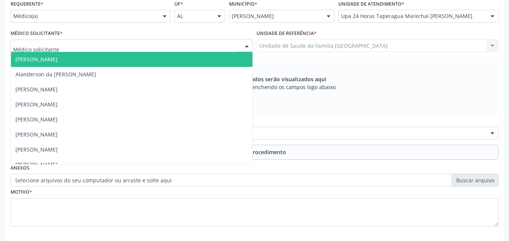
click at [68, 46] on div at bounding box center [132, 46] width 242 height 13
type input "H"
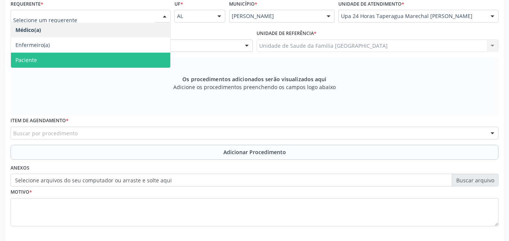
click at [40, 58] on span "Paciente" at bounding box center [90, 60] width 159 height 15
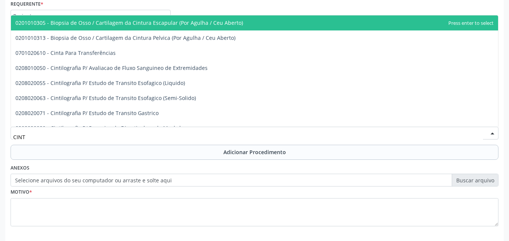
type input "CINTI"
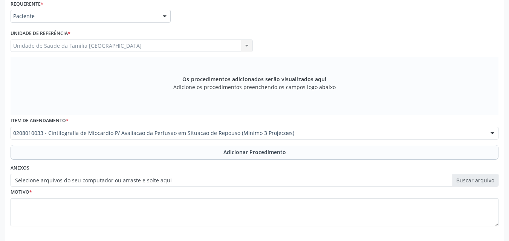
scroll to position [0, 0]
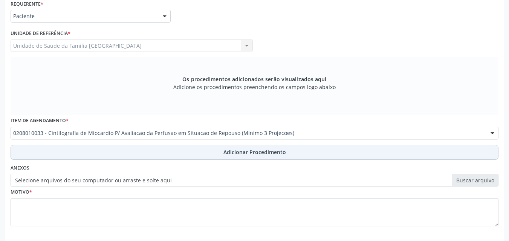
click at [68, 154] on button "Adicionar Procedimento" at bounding box center [254, 152] width 487 height 15
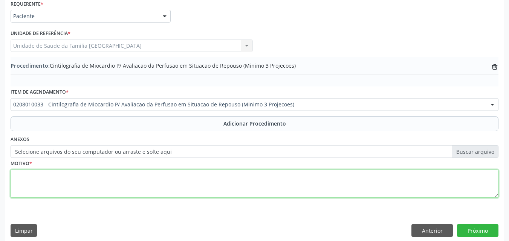
click at [57, 178] on textarea at bounding box center [254, 184] width 487 height 29
type textarea "PACIENTE HIPERTENSA."
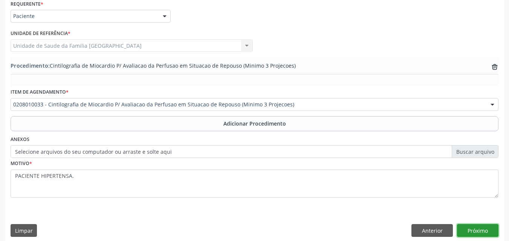
click at [469, 225] on button "Próximo" at bounding box center [477, 230] width 41 height 13
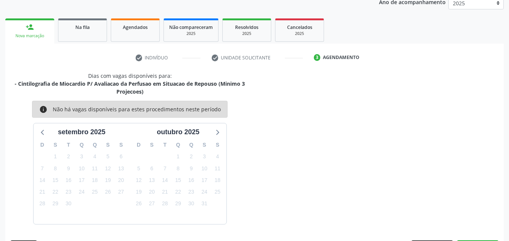
scroll to position [127, 0]
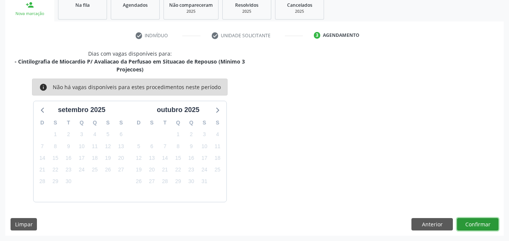
click at [484, 227] on button "Confirmar" at bounding box center [477, 224] width 41 height 13
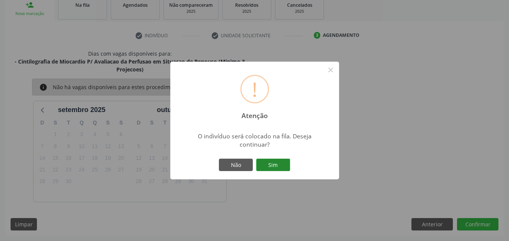
click at [274, 168] on button "Sim" at bounding box center [273, 165] width 34 height 13
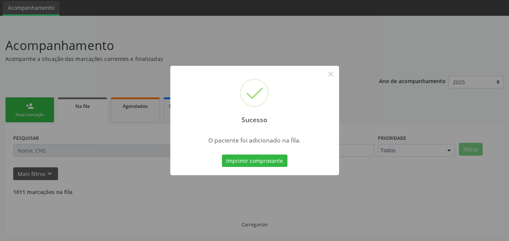
scroll to position [18, 0]
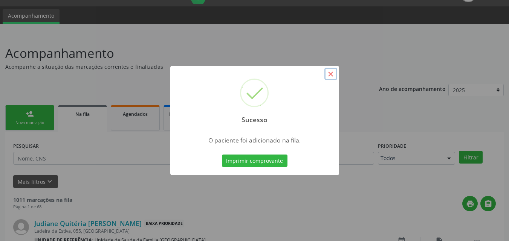
click at [330, 73] on button "×" at bounding box center [330, 74] width 13 height 13
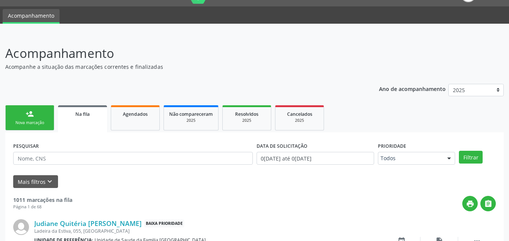
click at [21, 116] on link "person_add Nova marcação" at bounding box center [29, 117] width 49 height 25
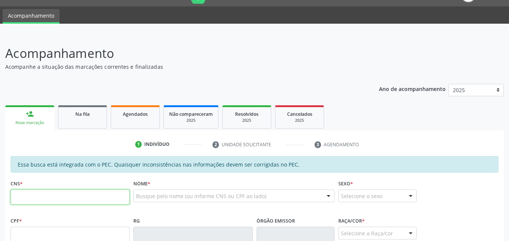
click at [31, 200] on input "text" at bounding box center [70, 197] width 119 height 15
type input "705 0000 0956 3356"
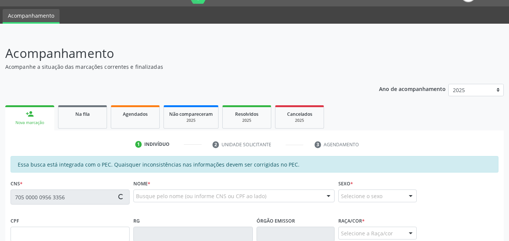
type input "786.398.084-49"
type input "04/10/1956"
type input "Aurelina Mamede da Silva"
type input "(82) 8825-3365"
type input "139"
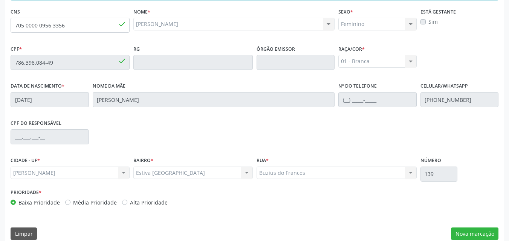
scroll to position [199, 0]
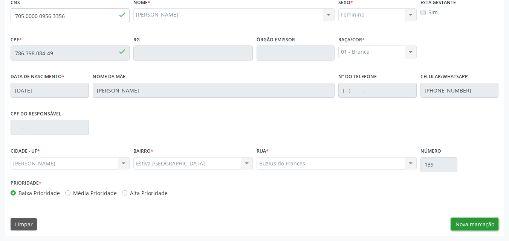
click at [465, 222] on button "Nova marcação" at bounding box center [474, 224] width 47 height 13
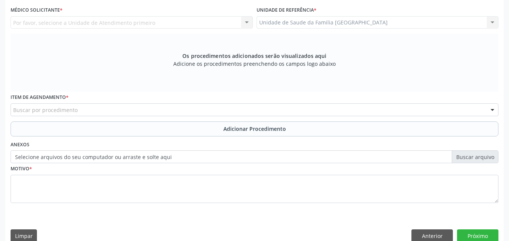
scroll to position [23, 0]
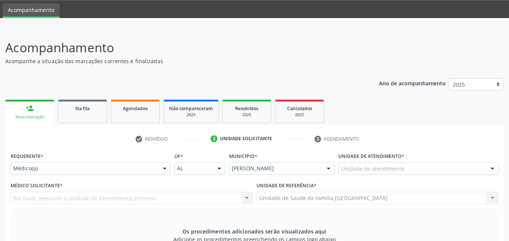
click at [58, 164] on div "Médico(a)" at bounding box center [91, 168] width 160 height 13
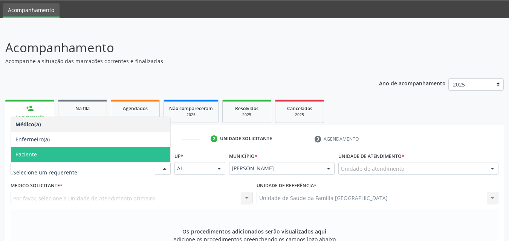
click at [34, 156] on span "Paciente" at bounding box center [25, 154] width 21 height 7
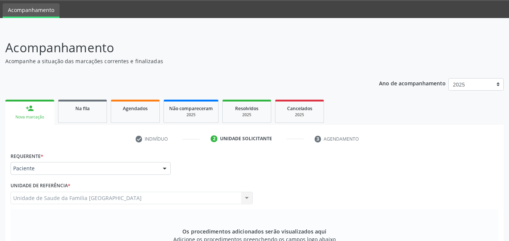
scroll to position [199, 0]
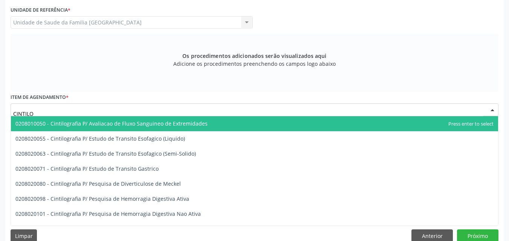
type input "CINTILOG"
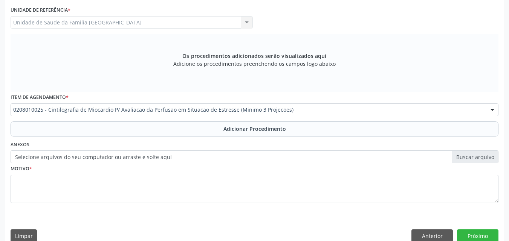
scroll to position [0, 0]
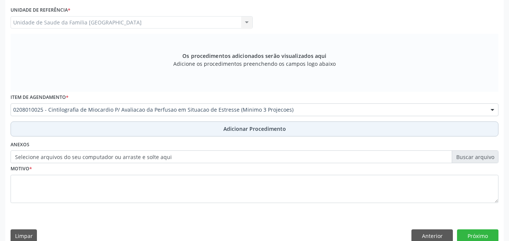
click at [183, 128] on button "Adicionar Procedimento" at bounding box center [254, 129] width 487 height 15
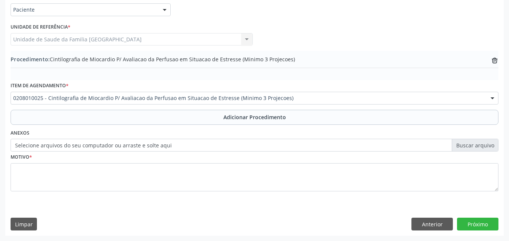
scroll to position [182, 0]
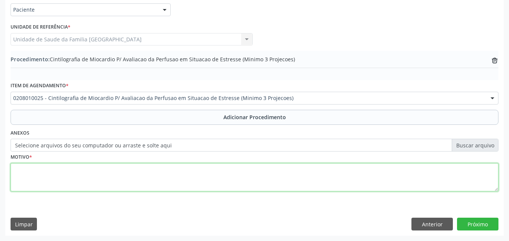
click at [134, 173] on textarea at bounding box center [254, 177] width 487 height 29
type textarea "PACIENTE HIPERTENSA."
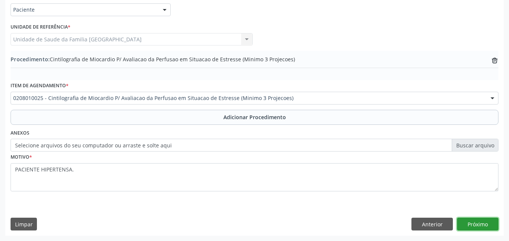
click at [478, 221] on button "Próximo" at bounding box center [477, 224] width 41 height 13
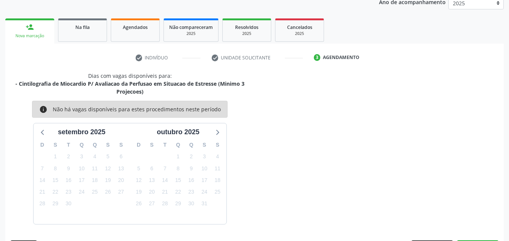
scroll to position [127, 0]
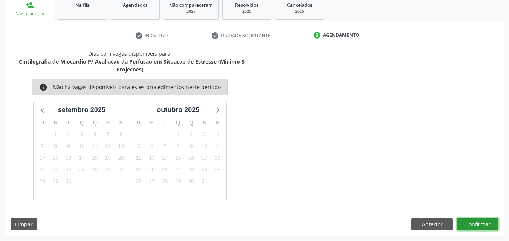
click at [478, 221] on button "Confirmar" at bounding box center [477, 224] width 41 height 13
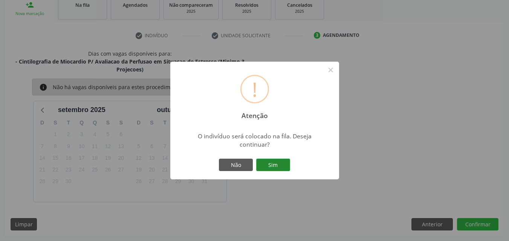
click at [271, 163] on button "Sim" at bounding box center [273, 165] width 34 height 13
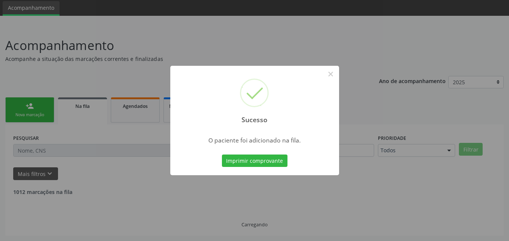
scroll to position [18, 0]
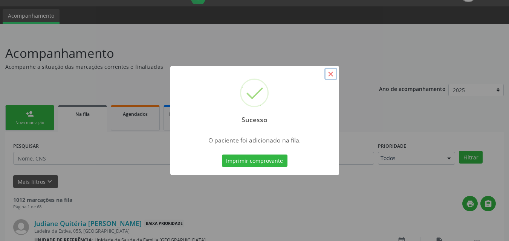
click at [331, 76] on button "×" at bounding box center [330, 74] width 13 height 13
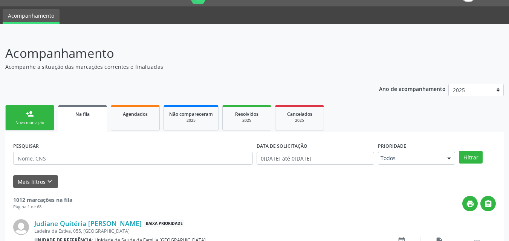
click at [48, 114] on link "person_add Nova marcação" at bounding box center [29, 117] width 49 height 25
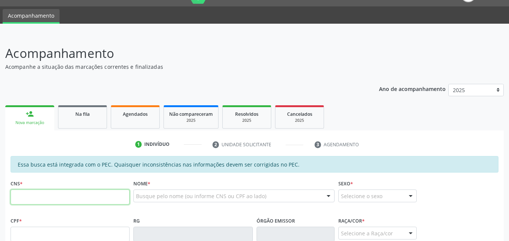
click at [26, 200] on input "text" at bounding box center [70, 197] width 119 height 15
type input "708 5003 1464 2671"
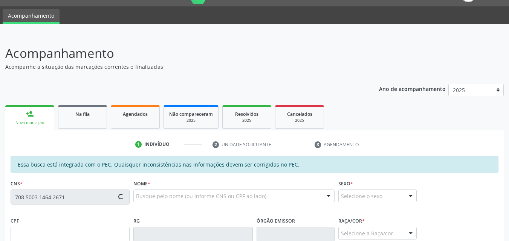
type input "030.661.234-80"
type input "09/10/1971"
type input "Geracina Maria de Oliveira Santos"
type input "(82) 9352-7426"
type input "S/N"
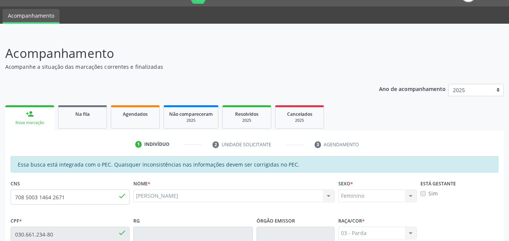
scroll to position [199, 0]
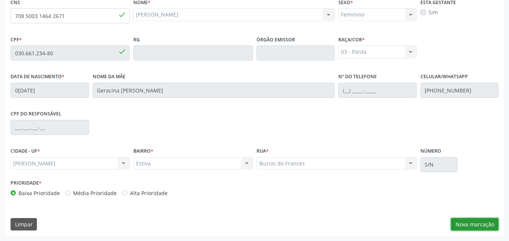
click at [465, 220] on button "Nova marcação" at bounding box center [474, 224] width 47 height 13
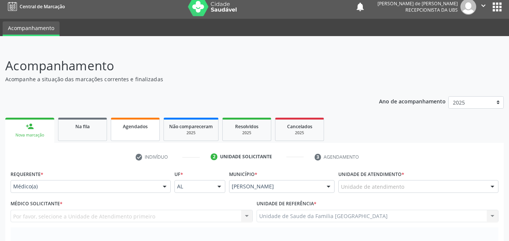
scroll to position [0, 0]
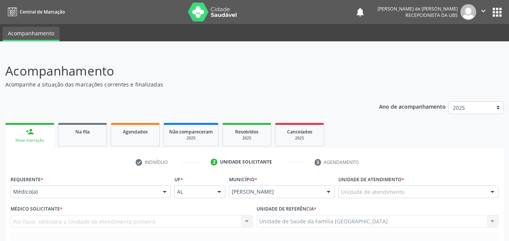
click at [464, 195] on div "Unidade de atendimento" at bounding box center [418, 192] width 160 height 13
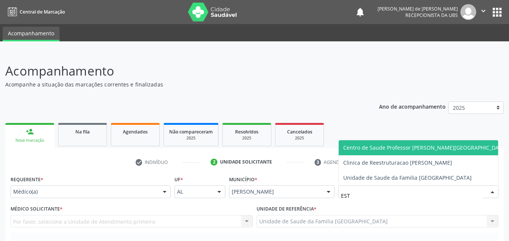
type input "ESTA"
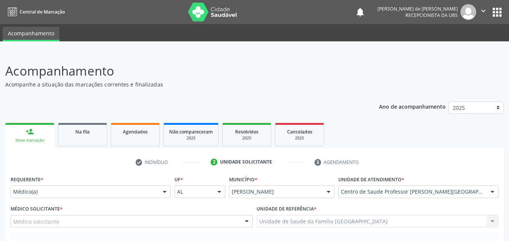
scroll to position [176, 0]
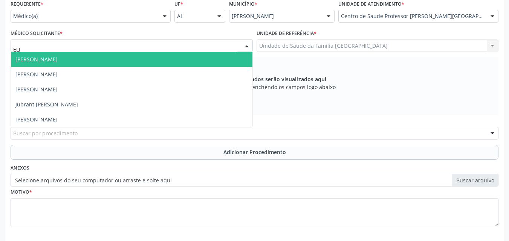
type input "ELIO"
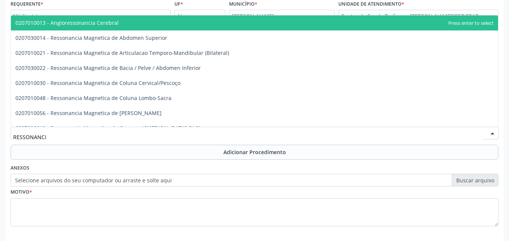
type input "RESSONANCIA"
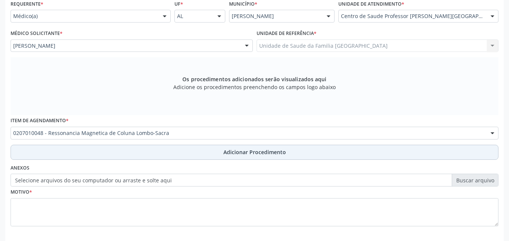
click at [56, 147] on button "Adicionar Procedimento" at bounding box center [254, 152] width 487 height 15
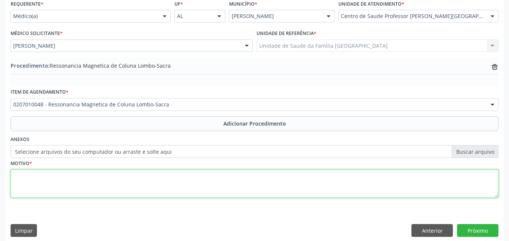
click at [55, 187] on textarea at bounding box center [254, 184] width 487 height 29
type textarea "DOR LOMBAR BAIXA."
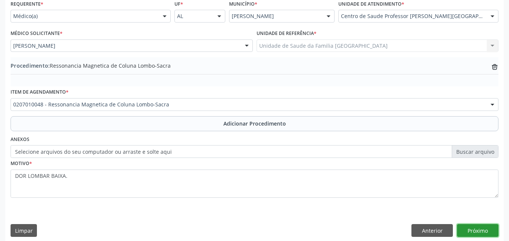
click at [481, 227] on button "Próximo" at bounding box center [477, 230] width 41 height 13
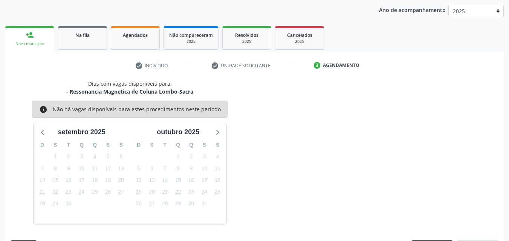
scroll to position [119, 0]
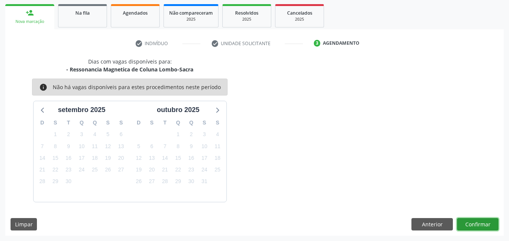
click at [473, 224] on button "Confirmar" at bounding box center [477, 224] width 41 height 13
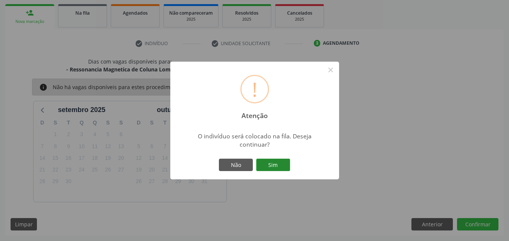
click at [268, 168] on button "Sim" at bounding box center [273, 165] width 34 height 13
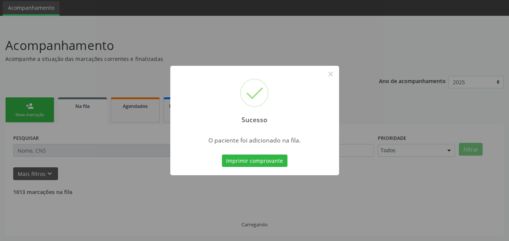
scroll to position [18, 0]
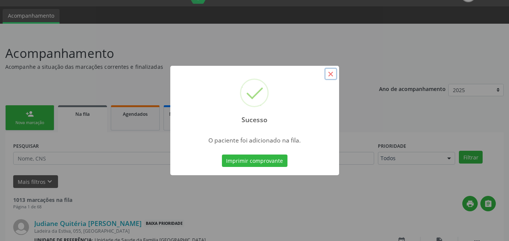
click at [328, 72] on button "×" at bounding box center [330, 74] width 13 height 13
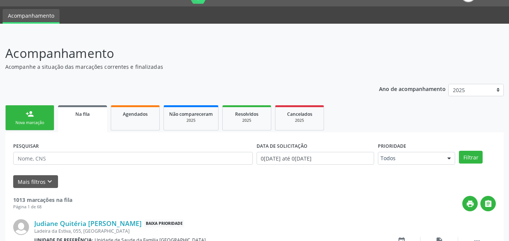
click at [31, 122] on div "Nova marcação" at bounding box center [30, 123] width 38 height 6
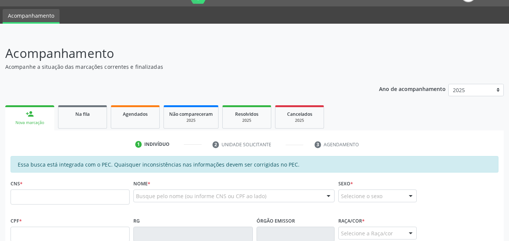
scroll to position [193, 0]
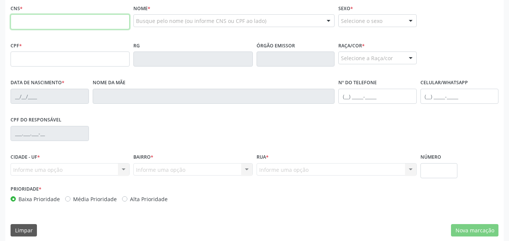
click at [41, 29] on input "text" at bounding box center [70, 21] width 119 height 15
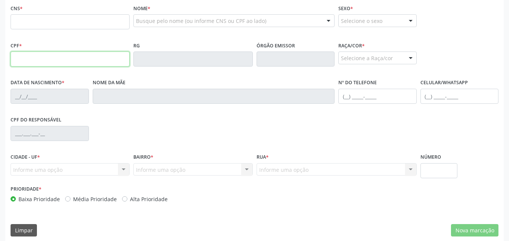
click at [26, 61] on input "text" at bounding box center [70, 59] width 119 height 15
type input "699.080.104-25"
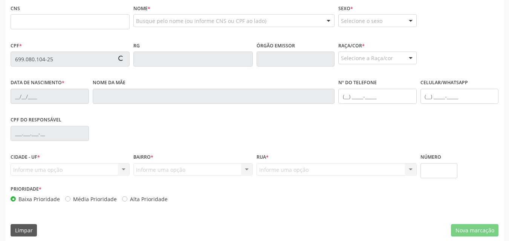
type input "702 0053 7827 3383"
type input "12/12/1964"
type input "Maria Vitoria Leite"
type input "(82) 99388-8594"
type input "S/N"
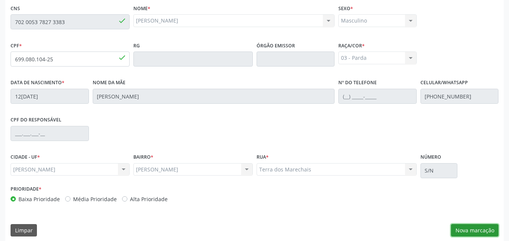
click at [484, 231] on button "Nova marcação" at bounding box center [474, 230] width 47 height 13
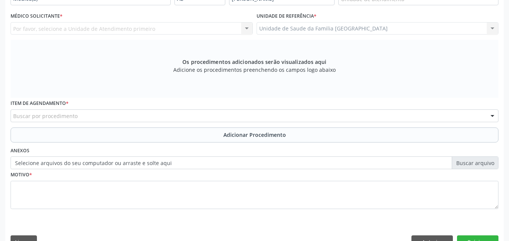
scroll to position [18, 0]
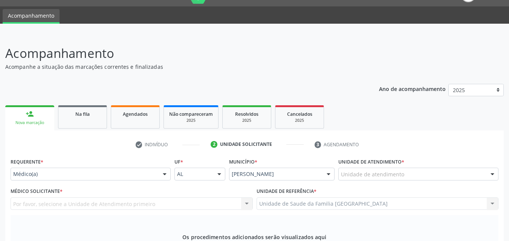
click at [37, 206] on div "Por favor, selecione a Unidade de Atendimento primeiro Nenhum resultado encontr…" at bounding box center [132, 204] width 242 height 13
click at [41, 178] on div "Médico(a)" at bounding box center [91, 174] width 160 height 13
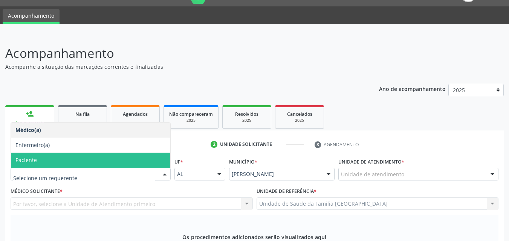
click at [39, 161] on span "Paciente" at bounding box center [90, 160] width 159 height 15
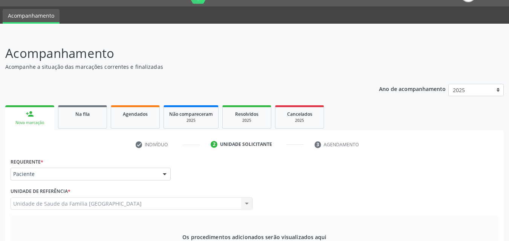
scroll to position [193, 0]
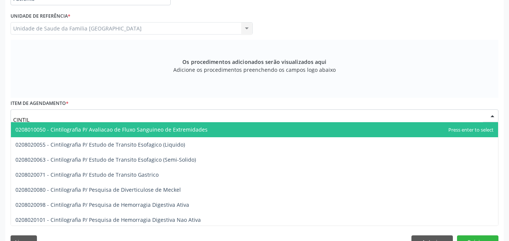
type input "CINTILO"
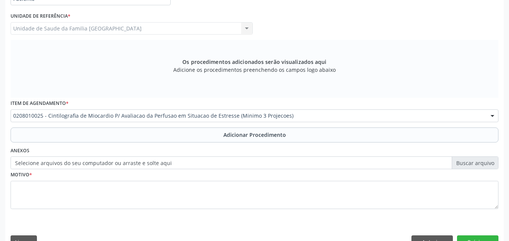
scroll to position [0, 0]
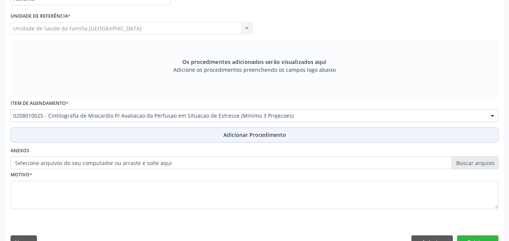
click at [62, 133] on button "Adicionar Procedimento" at bounding box center [254, 135] width 487 height 15
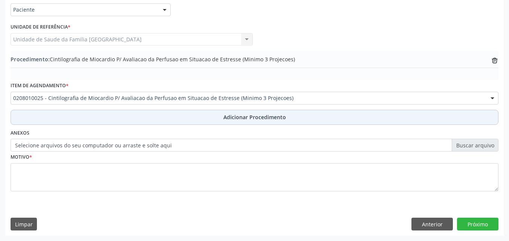
scroll to position [182, 0]
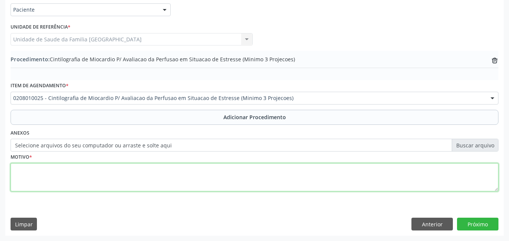
click at [41, 176] on textarea at bounding box center [254, 177] width 487 height 29
click at [50, 171] on textarea "INSUFIENCIA CRONÁRIA." at bounding box center [254, 177] width 487 height 29
type textarea "INSUFICIÊNCIA CORONÁRIA."
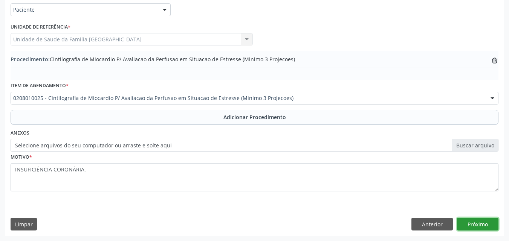
click at [478, 224] on button "Próximo" at bounding box center [477, 224] width 41 height 13
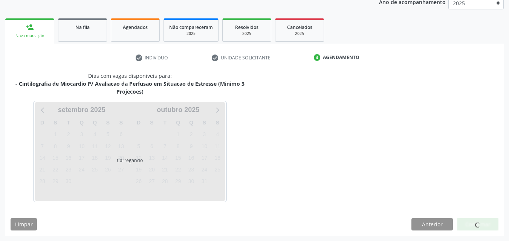
scroll to position [127, 0]
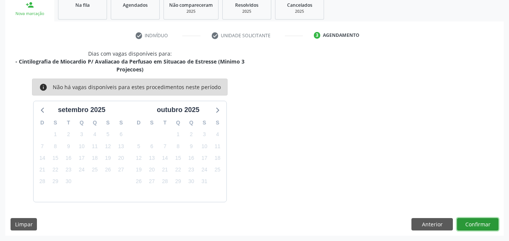
click at [474, 224] on button "Confirmar" at bounding box center [477, 224] width 41 height 13
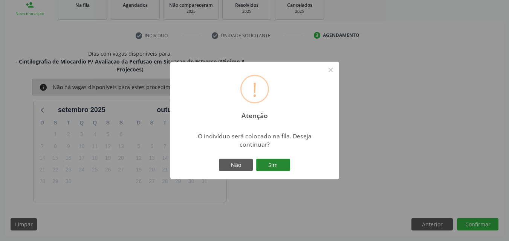
click at [267, 162] on button "Sim" at bounding box center [273, 165] width 34 height 13
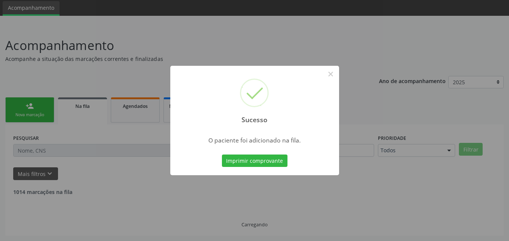
scroll to position [18, 0]
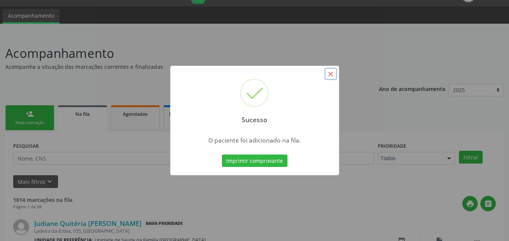
click at [333, 75] on button "×" at bounding box center [330, 74] width 13 height 13
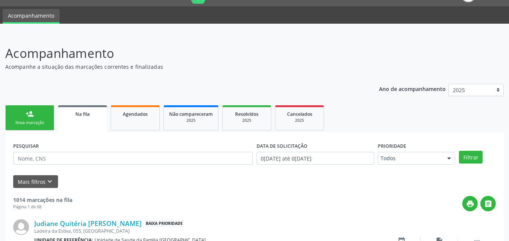
click at [34, 117] on div "person_add" at bounding box center [30, 114] width 8 height 8
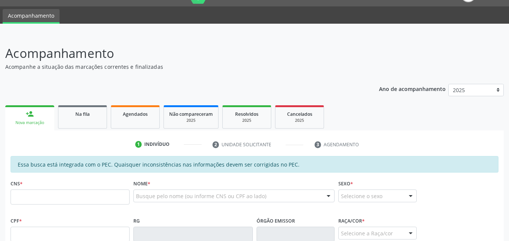
scroll to position [193, 0]
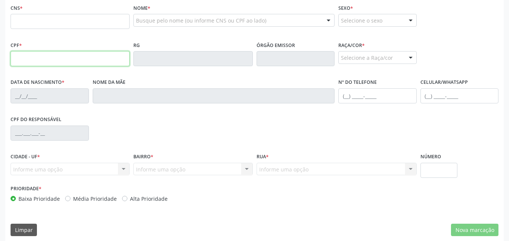
click at [24, 61] on input "text" at bounding box center [70, 58] width 119 height 15
type input "699.080.104-25"
type input "702 0053 7827 3383"
type input "12/12/1964"
type input "Maria Vitoria Leite"
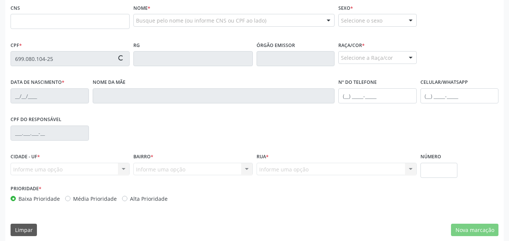
type input "(82) 99388-8594"
type input "S/N"
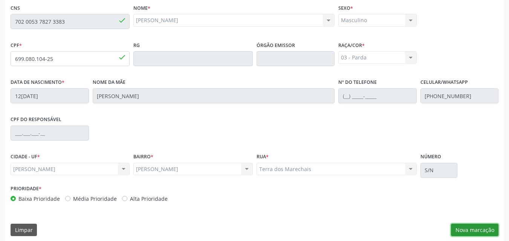
click at [481, 229] on button "Nova marcação" at bounding box center [474, 230] width 47 height 13
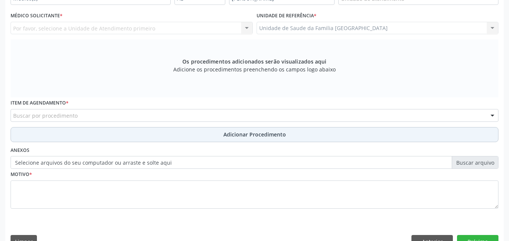
scroll to position [18, 0]
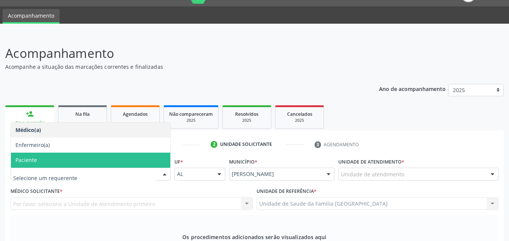
click at [26, 156] on span "Paciente" at bounding box center [90, 160] width 159 height 15
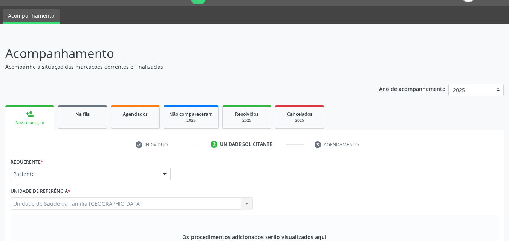
scroll to position [193, 0]
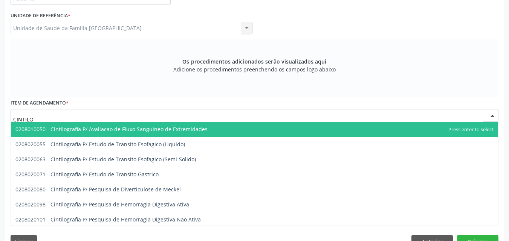
type input "CINTILOG"
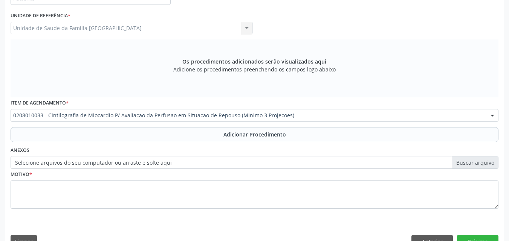
scroll to position [0, 0]
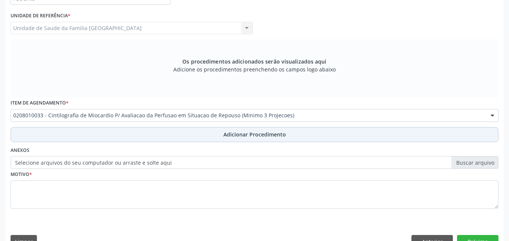
click at [106, 133] on button "Adicionar Procedimento" at bounding box center [254, 134] width 487 height 15
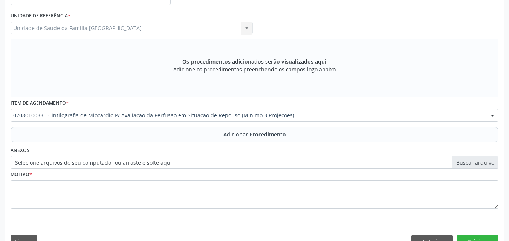
scroll to position [182, 0]
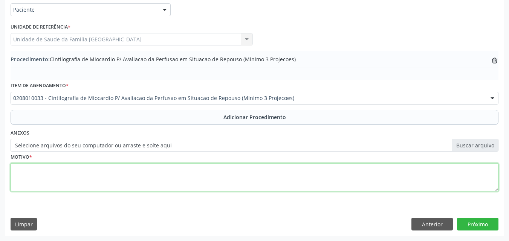
click at [81, 168] on textarea at bounding box center [254, 177] width 487 height 29
type textarea "INSUFICIÊNCIA CORONÁRIA."
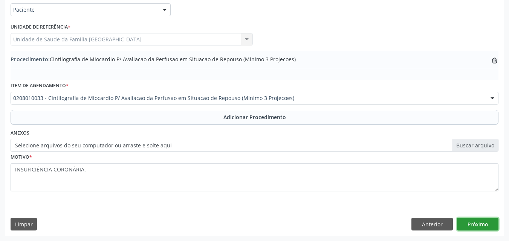
click at [477, 225] on button "Próximo" at bounding box center [477, 224] width 41 height 13
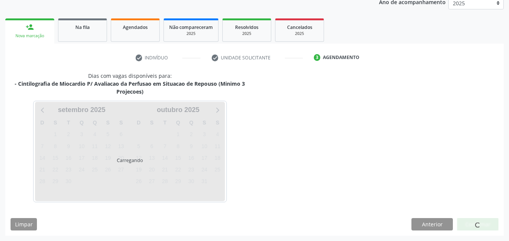
scroll to position [127, 0]
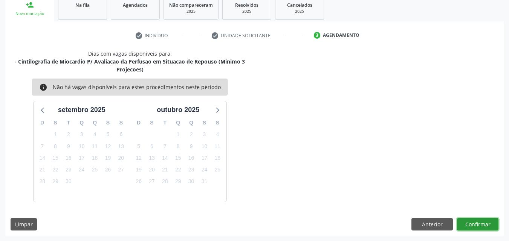
click at [477, 225] on button "Confirmar" at bounding box center [477, 224] width 41 height 13
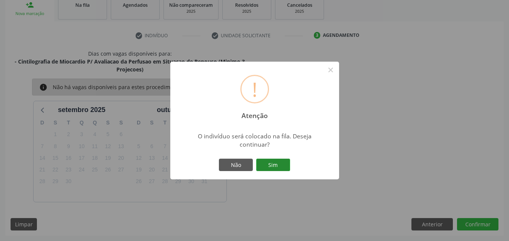
click at [273, 161] on button "Sim" at bounding box center [273, 165] width 34 height 13
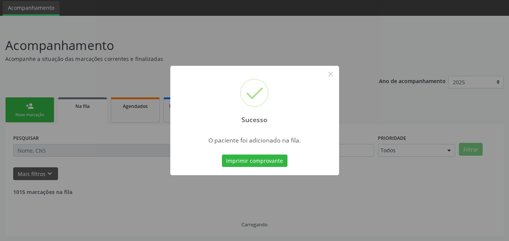
scroll to position [18, 0]
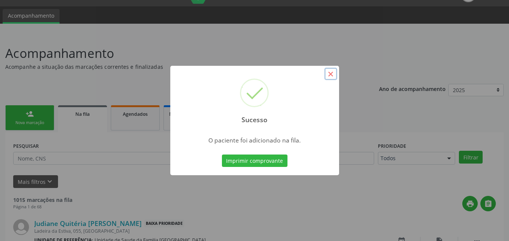
click at [334, 77] on button "×" at bounding box center [330, 74] width 13 height 13
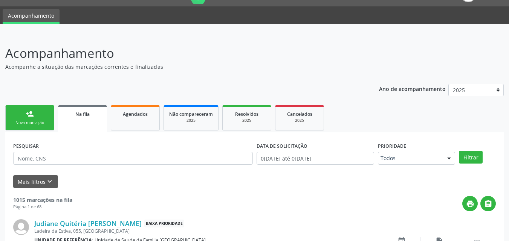
click at [27, 126] on link "person_add Nova marcação" at bounding box center [29, 117] width 49 height 25
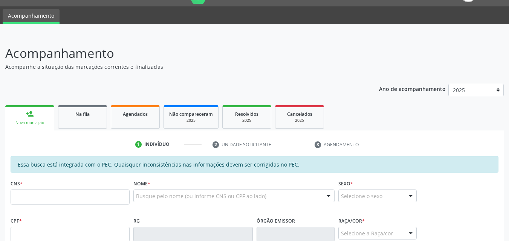
scroll to position [193, 0]
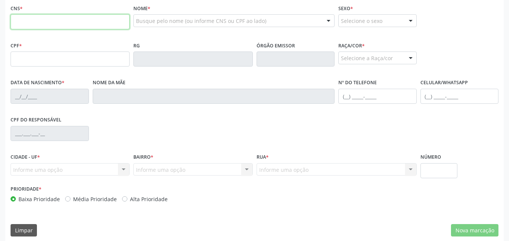
click at [18, 21] on input "text" at bounding box center [70, 21] width 119 height 15
type input "703 1078 0104 2660"
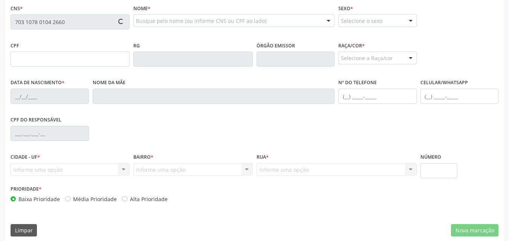
type input "083.186.454-05"
type input "25/05/1987"
type input "Maria Margarida Francisco da Silva"
type input "(82) 99189-3650"
type input "105"
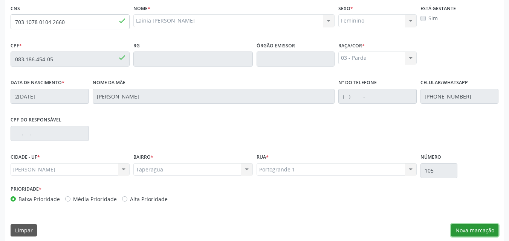
click at [483, 227] on button "Nova marcação" at bounding box center [474, 230] width 47 height 13
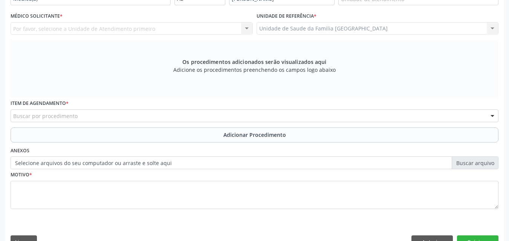
scroll to position [18, 0]
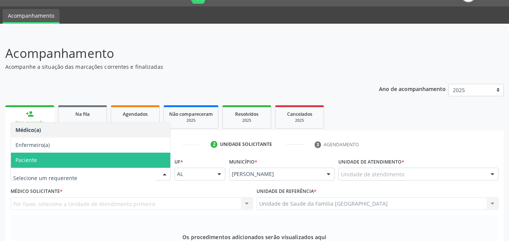
click at [26, 157] on span "Paciente" at bounding box center [25, 160] width 21 height 7
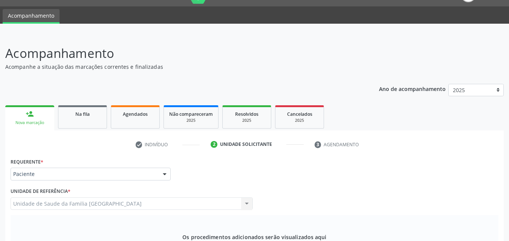
scroll to position [193, 0]
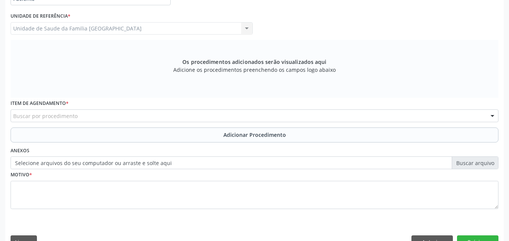
click at [49, 110] on div "Buscar por procedimento" at bounding box center [254, 116] width 487 height 13
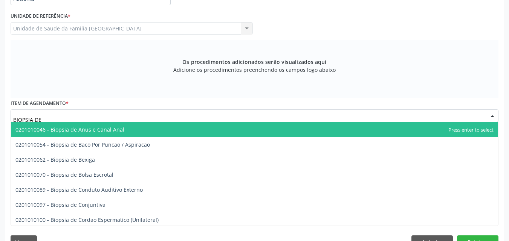
type input "BIOPSIA DE T"
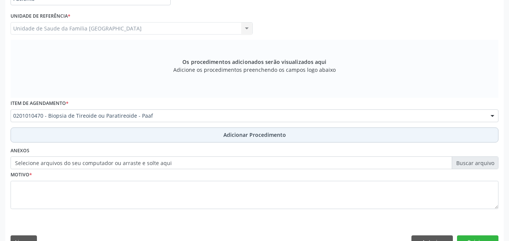
click at [69, 136] on button "Adicionar Procedimento" at bounding box center [254, 135] width 487 height 15
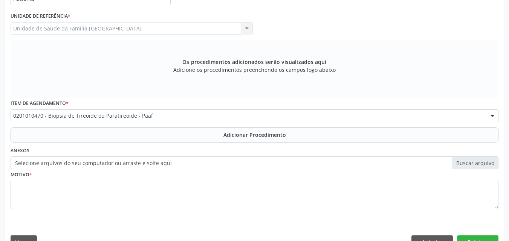
scroll to position [182, 0]
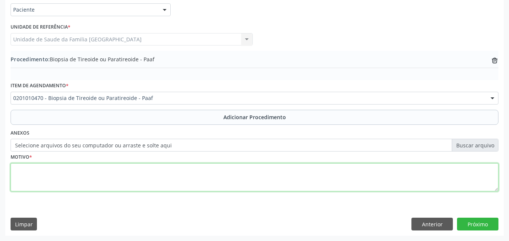
click at [76, 179] on textarea at bounding box center [254, 177] width 487 height 29
type textarea "OUTROS TRANSTORNOS DE TIREÓIDE."
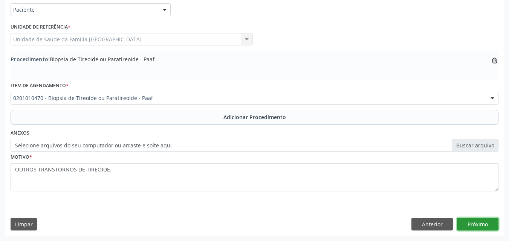
click at [475, 223] on button "Próximo" at bounding box center [477, 224] width 41 height 13
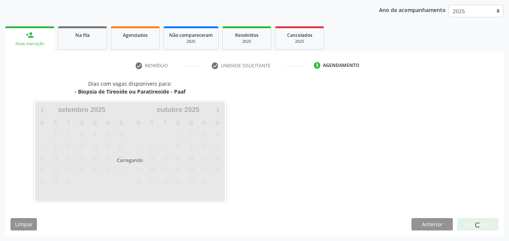
scroll to position [119, 0]
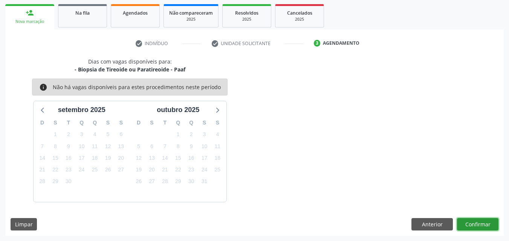
click at [476, 219] on button "Confirmar" at bounding box center [477, 224] width 41 height 13
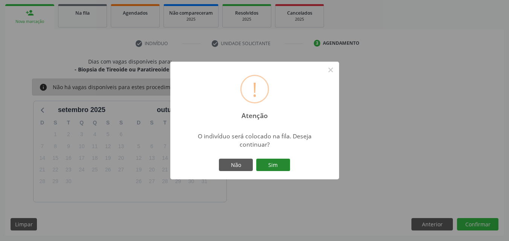
click at [280, 167] on button "Sim" at bounding box center [273, 165] width 34 height 13
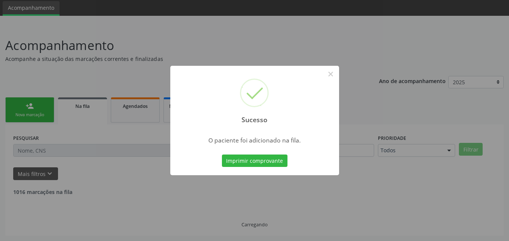
scroll to position [18, 0]
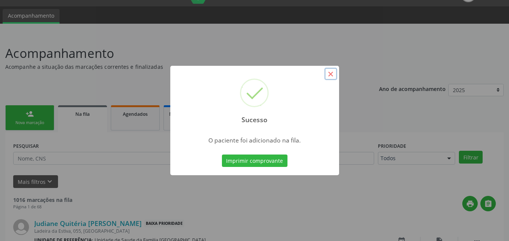
click at [329, 73] on button "×" at bounding box center [330, 74] width 13 height 13
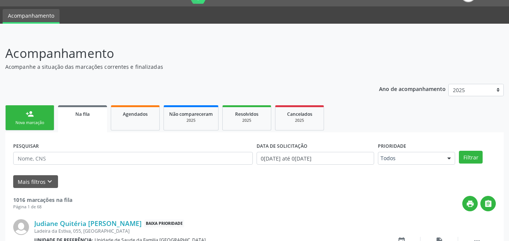
click at [35, 115] on link "person_add Nova marcação" at bounding box center [29, 117] width 49 height 25
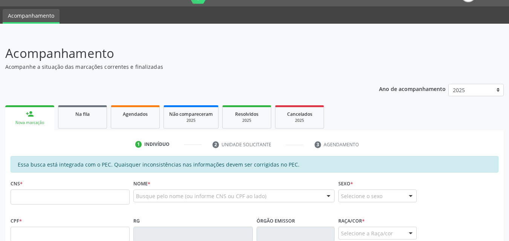
scroll to position [193, 0]
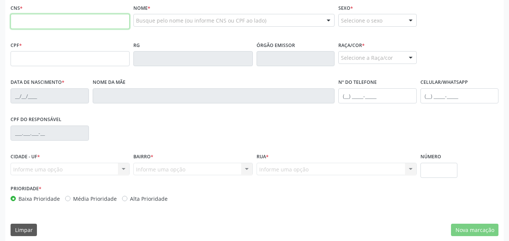
click at [68, 23] on input "text" at bounding box center [70, 21] width 119 height 15
type input "703 4042 3673 6115"
type input "024.213.684-21"
type input "24/12/1972"
type input "Ana Maria Reis"
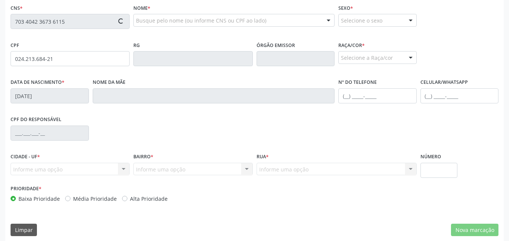
type input "(82) 99122-9451"
type input "S/N"
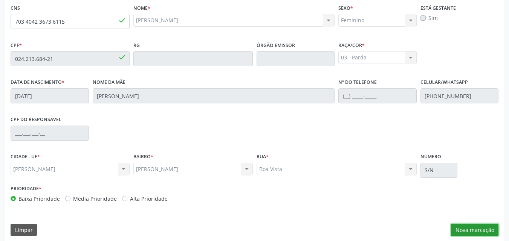
click at [465, 226] on button "Nova marcação" at bounding box center [474, 230] width 47 height 13
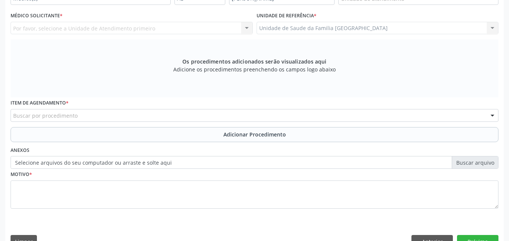
scroll to position [18, 0]
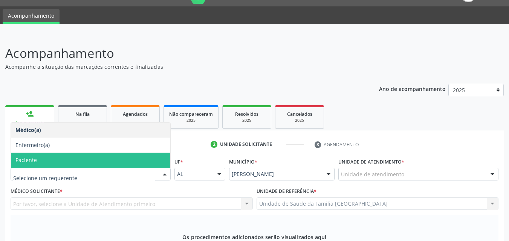
click at [34, 164] on span "Paciente" at bounding box center [25, 160] width 21 height 7
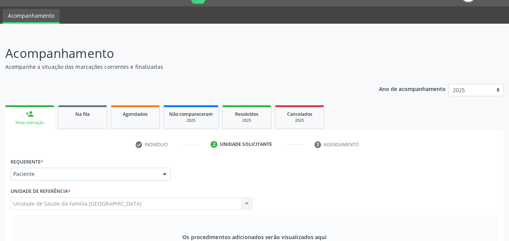
scroll to position [193, 0]
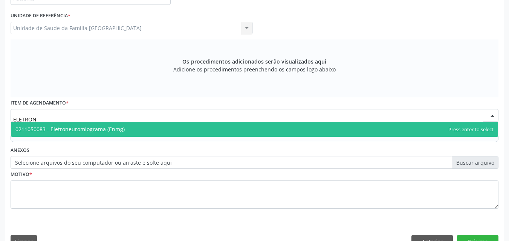
type input "ELETRONE"
click at [65, 132] on span "0211050083 - Eletroneuromiograma (Enmg)" at bounding box center [69, 129] width 109 height 7
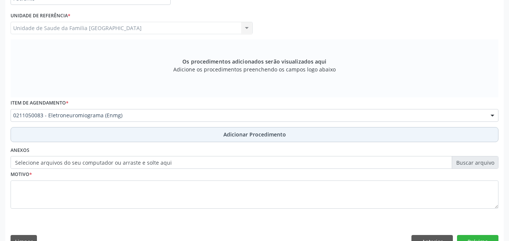
click at [64, 134] on button "Adicionar Procedimento" at bounding box center [254, 134] width 487 height 15
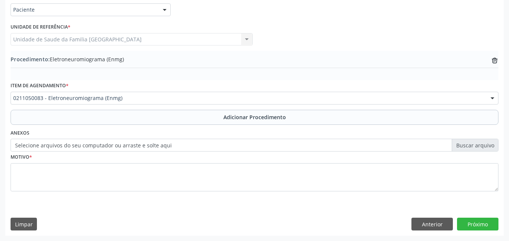
scroll to position [182, 0]
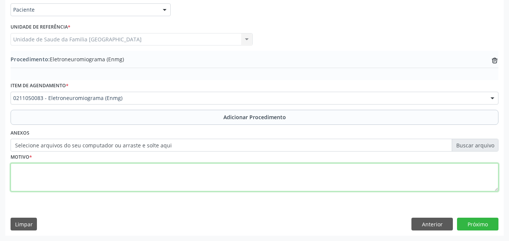
click at [50, 176] on textarea at bounding box center [254, 177] width 487 height 29
type textarea "DORES."
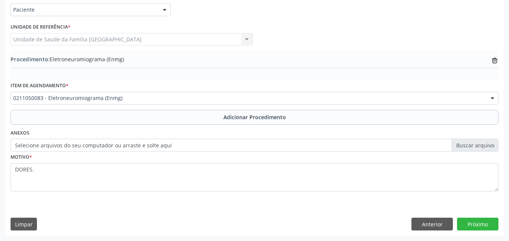
click at [53, 156] on div "Motivo * DORES." at bounding box center [254, 172] width 487 height 40
click at [470, 227] on button "Próximo" at bounding box center [477, 224] width 41 height 13
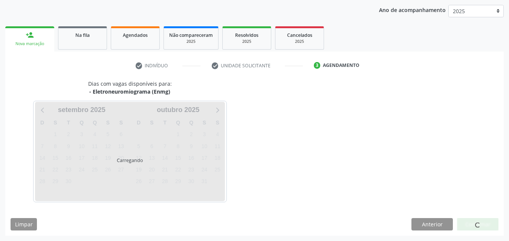
scroll to position [119, 0]
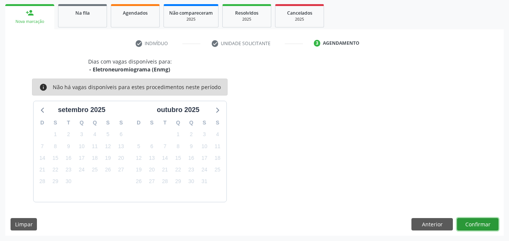
click at [470, 224] on button "Confirmar" at bounding box center [477, 224] width 41 height 13
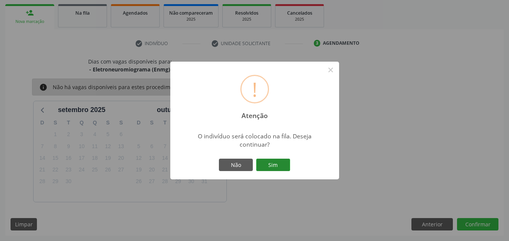
click at [276, 163] on button "Sim" at bounding box center [273, 165] width 34 height 13
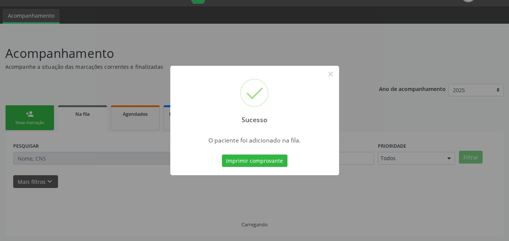
scroll to position [18, 0]
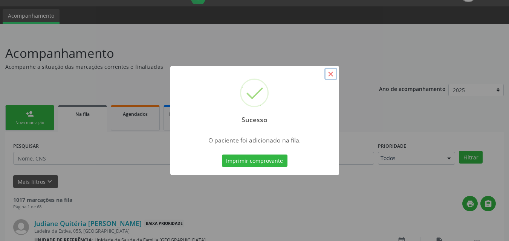
click at [330, 73] on button "×" at bounding box center [330, 74] width 13 height 13
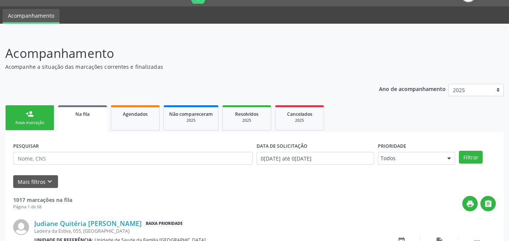
click at [20, 116] on link "person_add Nova marcação" at bounding box center [29, 117] width 49 height 25
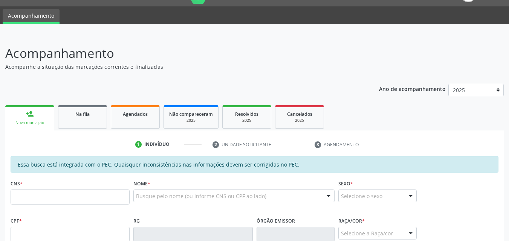
scroll to position [193, 0]
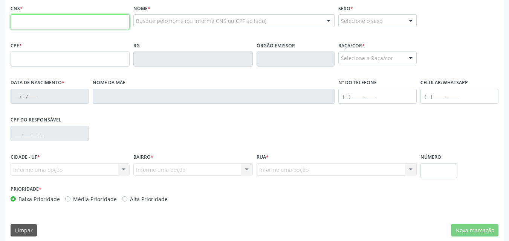
click at [30, 20] on input "text" at bounding box center [70, 21] width 119 height 15
type input "701 2010 7525 6519"
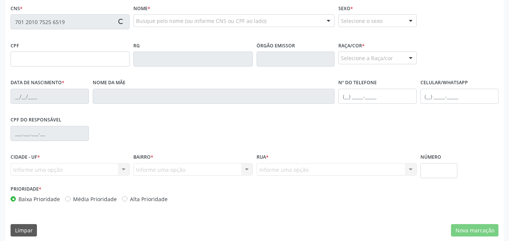
type input "228.843.354-04"
type input "07/01/1961"
type input "Neuza Alves Barbosa"
type input "(82) 99167-0232"
type input "S/N"
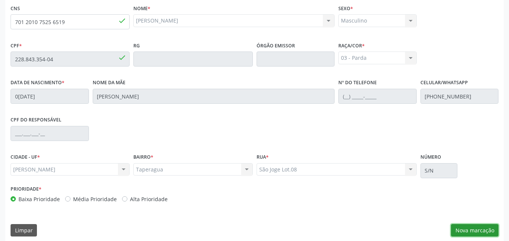
click at [483, 230] on button "Nova marcação" at bounding box center [474, 230] width 47 height 13
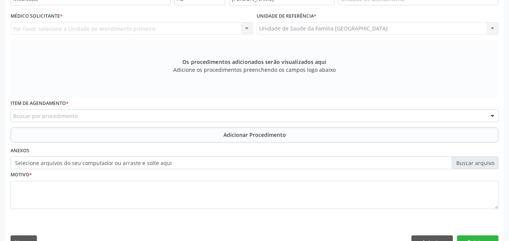
scroll to position [18, 0]
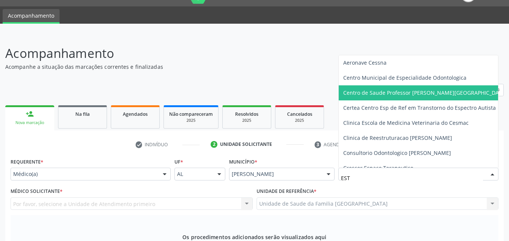
type input "ESTI"
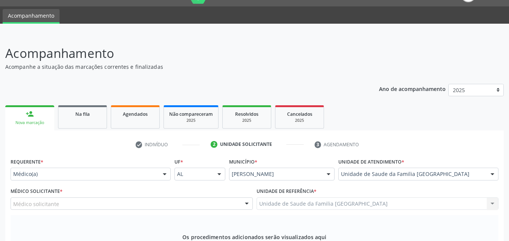
click at [90, 201] on div "Médico solicitante" at bounding box center [132, 204] width 242 height 13
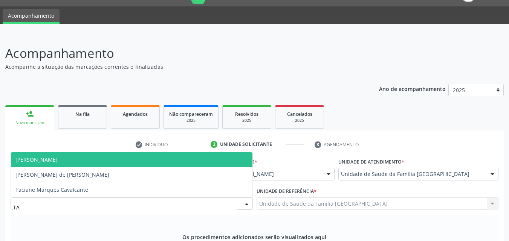
type input "TAC"
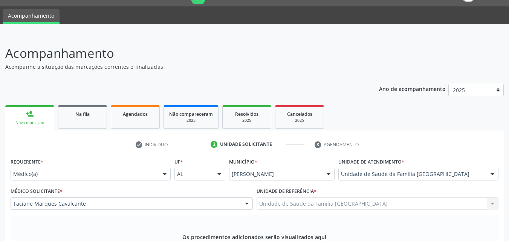
scroll to position [211, 0]
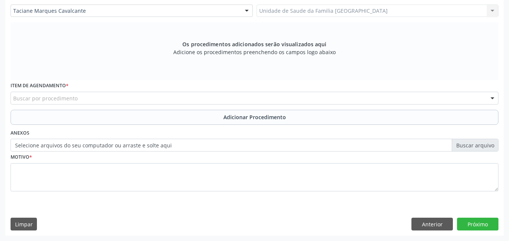
click at [50, 94] on div "Buscar por procedimento" at bounding box center [254, 98] width 487 height 13
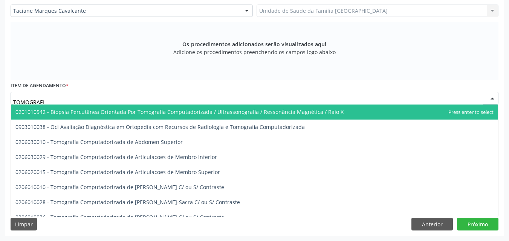
type input "TOMOGRAFIA"
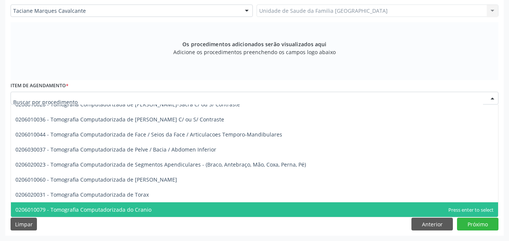
scroll to position [0, 0]
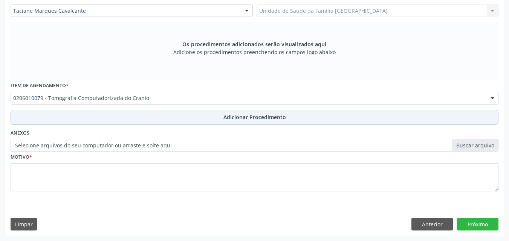
click at [53, 111] on button "Adicionar Procedimento" at bounding box center [254, 117] width 487 height 15
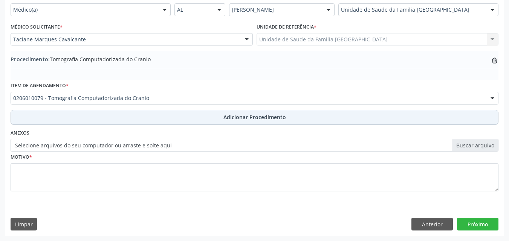
scroll to position [182, 0]
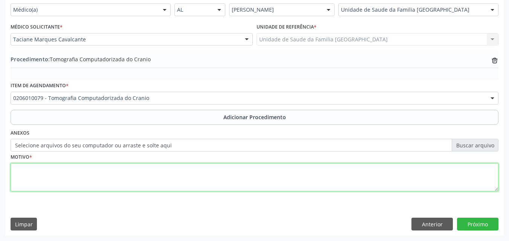
click at [72, 170] on textarea at bounding box center [254, 177] width 487 height 29
type textarea "DESORIENTAÇÃO NÃO ESPECIFICADA."
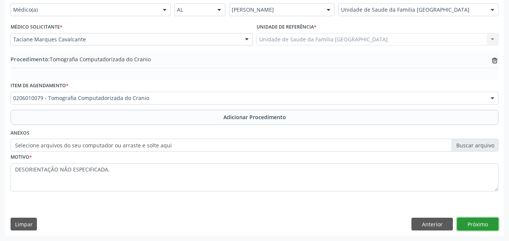
click at [484, 226] on button "Próximo" at bounding box center [477, 224] width 41 height 13
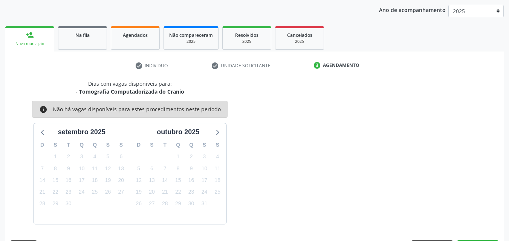
scroll to position [119, 0]
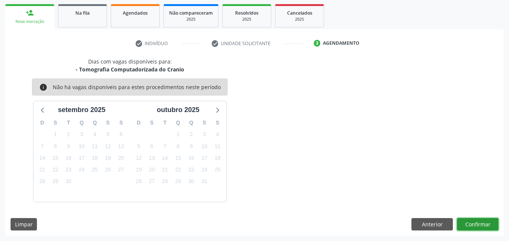
click at [475, 226] on button "Confirmar" at bounding box center [477, 224] width 41 height 13
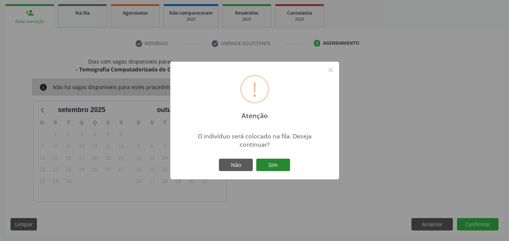
click at [275, 160] on button "Sim" at bounding box center [273, 165] width 34 height 13
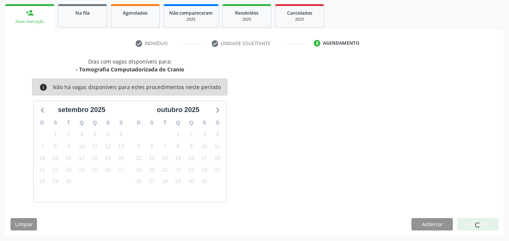
scroll to position [18, 0]
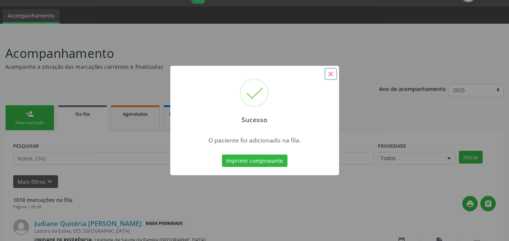
click at [333, 74] on button "×" at bounding box center [330, 74] width 13 height 13
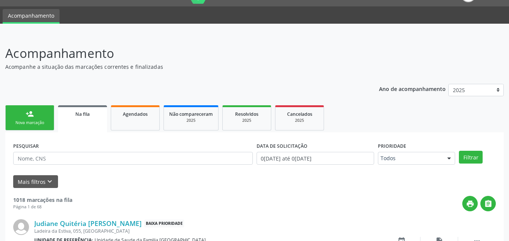
click at [35, 117] on link "person_add Nova marcação" at bounding box center [29, 117] width 49 height 25
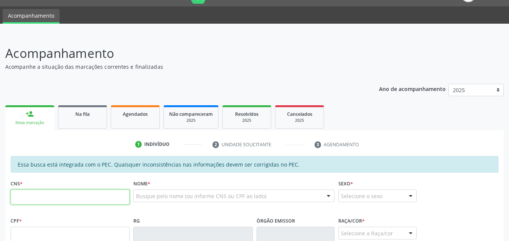
click at [34, 197] on input "text" at bounding box center [70, 197] width 119 height 15
type input "703 4059 1250 7500"
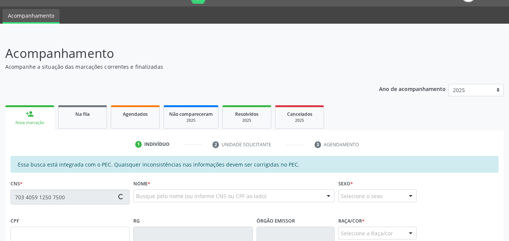
type input "136.227.144-68"
type input "27/08/1954"
type input "Maria Otalia Jordão"
type input "(82) 8829-8837"
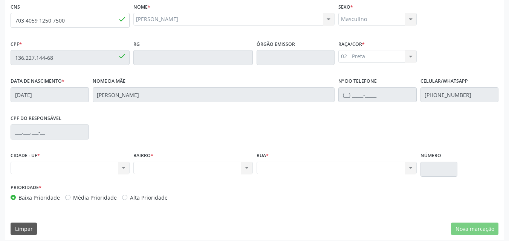
scroll to position [199, 0]
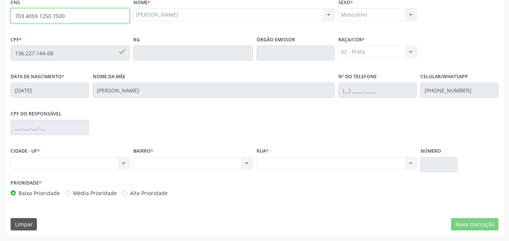
drag, startPoint x: 62, startPoint y: 13, endPoint x: 22, endPoint y: 14, distance: 39.9
click at [4, 14] on div "Acompanhamento Acompanhe a situação das marcações correntes e finalizadas Relat…" at bounding box center [254, 47] width 509 height 388
drag, startPoint x: 78, startPoint y: 16, endPoint x: 14, endPoint y: 15, distance: 64.0
click at [14, 15] on input "703 4059 1250 7500" at bounding box center [70, 15] width 119 height 15
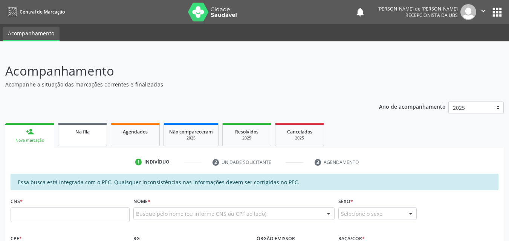
scroll to position [176, 0]
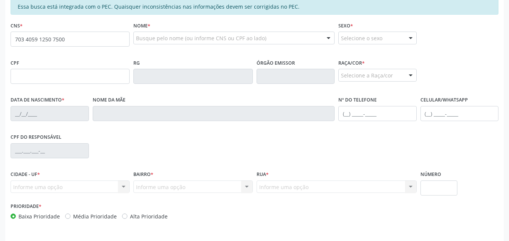
type input "703 4059 1250 7500"
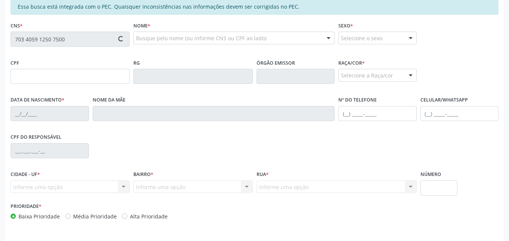
type input "136.227.144-68"
type input "[DATE]"
type input "[PERSON_NAME]"
type input "[PHONE_NUMBER]"
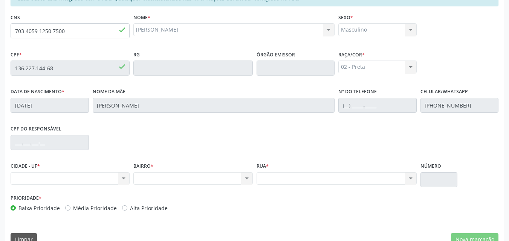
scroll to position [199, 0]
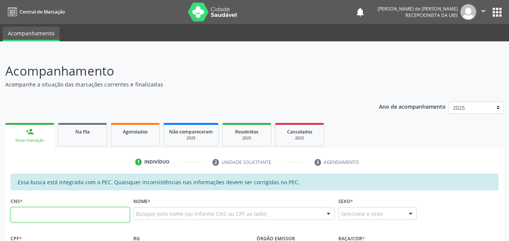
paste input "703 4059 1250 7500"
type input "703 4059 1250 7500"
type input "136.227.144-68"
type input "27/08/1954"
type input "Maria Otalia Jordão"
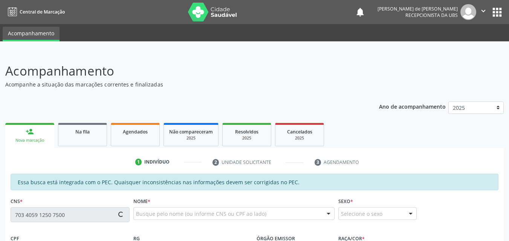
type input "(82) 8829-8837"
type input "S/N"
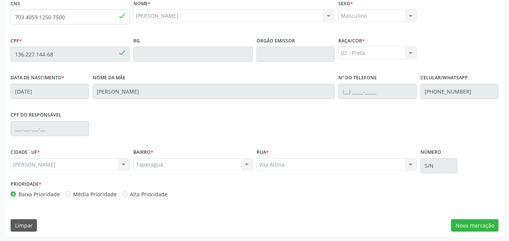
scroll to position [199, 0]
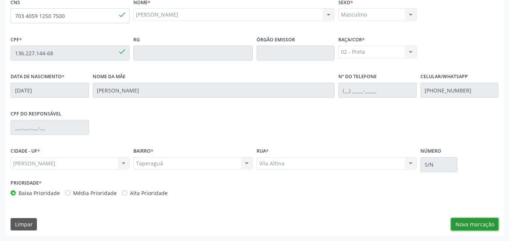
click at [477, 224] on button "Nova marcação" at bounding box center [474, 224] width 47 height 13
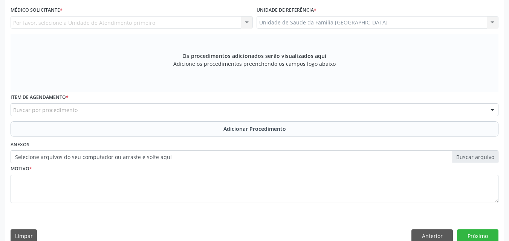
scroll to position [23, 0]
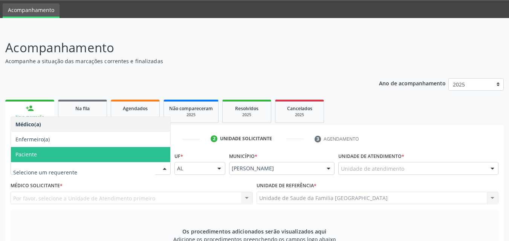
click at [41, 156] on span "Paciente" at bounding box center [90, 154] width 159 height 15
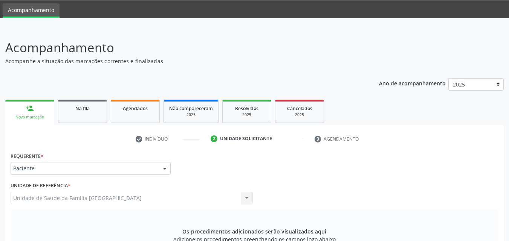
scroll to position [199, 0]
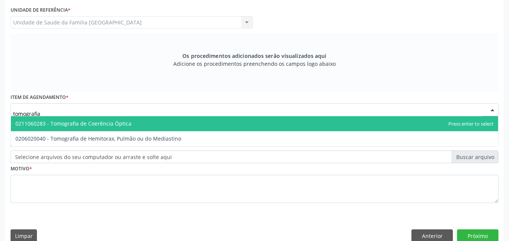
type input "tomografia"
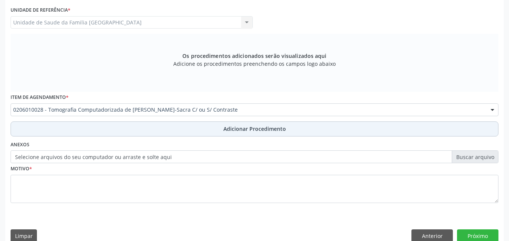
click at [109, 126] on button "Adicionar Procedimento" at bounding box center [254, 129] width 487 height 15
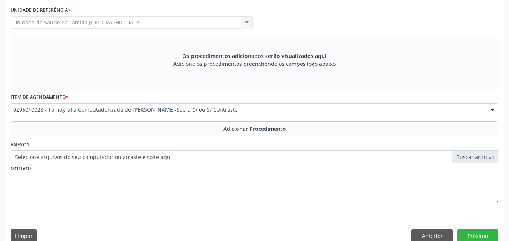
scroll to position [182, 0]
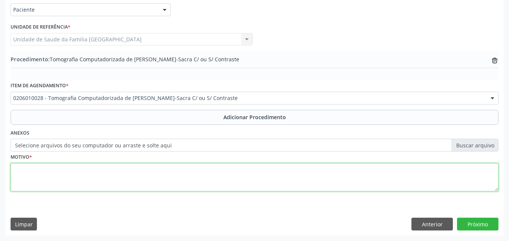
click at [100, 171] on textarea at bounding box center [254, 177] width 487 height 29
type textarea "PACIENTE COM LOMBALGIA INTENSA."
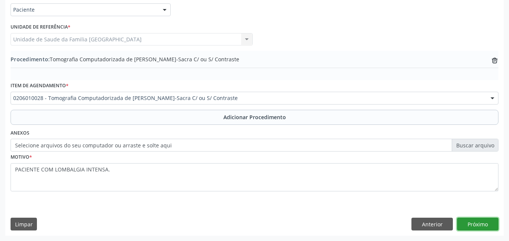
click at [465, 222] on button "Próximo" at bounding box center [477, 224] width 41 height 13
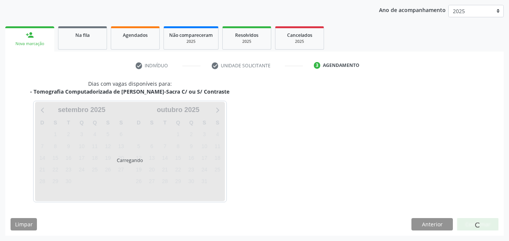
scroll to position [119, 0]
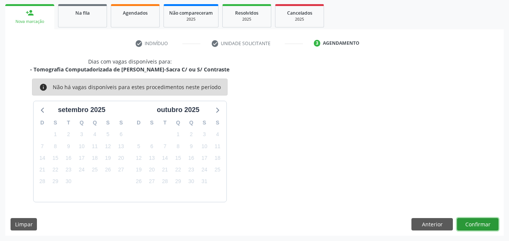
click at [465, 222] on button "Confirmar" at bounding box center [477, 224] width 41 height 13
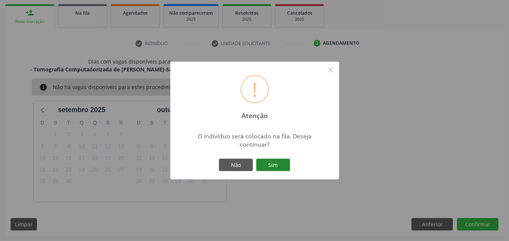
click at [270, 165] on button "Sim" at bounding box center [273, 165] width 34 height 13
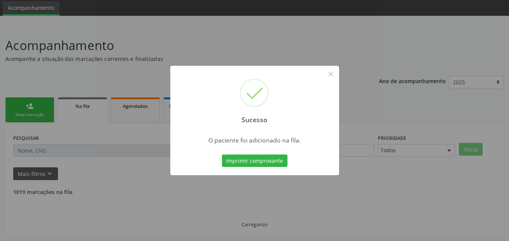
scroll to position [18, 0]
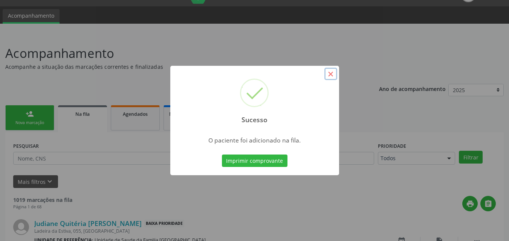
click at [330, 73] on button "×" at bounding box center [330, 74] width 13 height 13
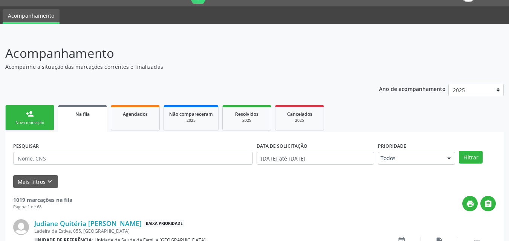
click at [37, 118] on link "person_add Nova marcação" at bounding box center [29, 117] width 49 height 25
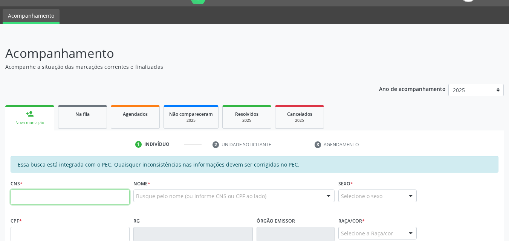
click at [30, 200] on input "text" at bounding box center [70, 197] width 119 height 15
type input "700 0063 3182 3101"
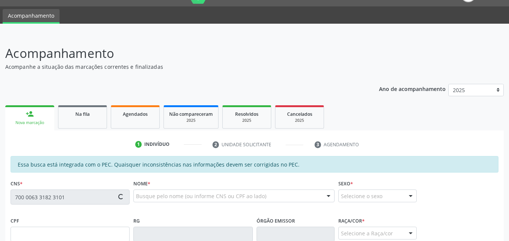
type input "346.788.914-04"
type input "01/09/1963"
type input "Carmelita Rodrigues dos Santos"
type input "(82) 99901-5796"
type input "305"
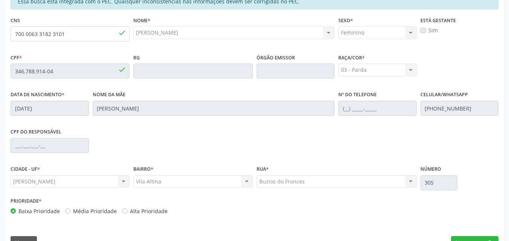
scroll to position [199, 0]
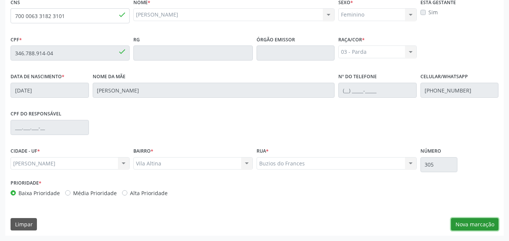
click at [477, 222] on button "Nova marcação" at bounding box center [474, 224] width 47 height 13
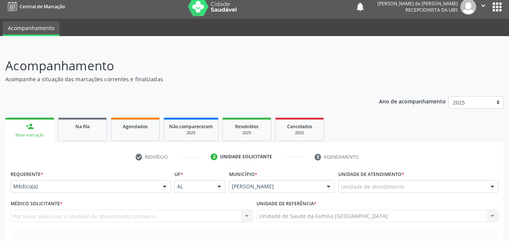
scroll to position [0, 0]
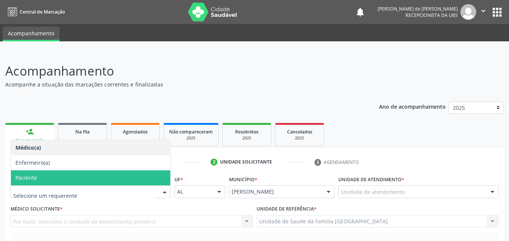
click at [53, 181] on span "Paciente" at bounding box center [90, 178] width 159 height 15
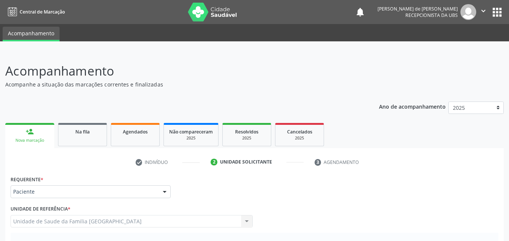
scroll to position [176, 0]
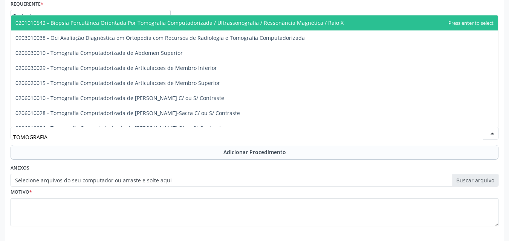
type input "TOMOGRAFIA"
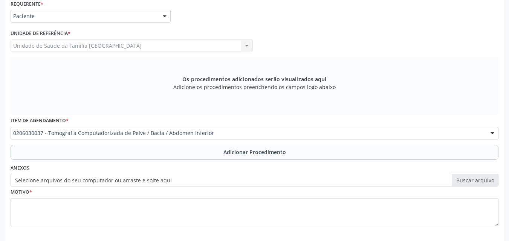
scroll to position [0, 0]
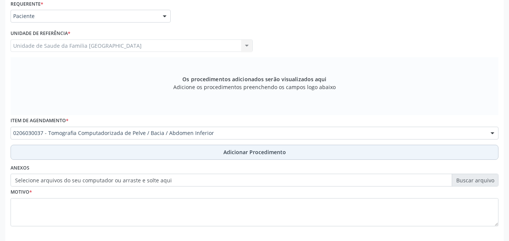
click at [59, 147] on button "Adicionar Procedimento" at bounding box center [254, 152] width 487 height 15
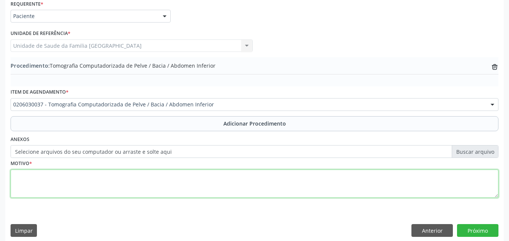
click at [53, 177] on textarea at bounding box center [254, 184] width 487 height 29
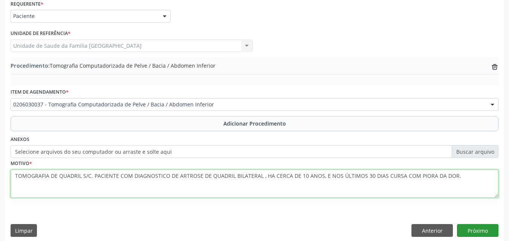
type textarea "TOMOGRAFIA DE QUADRIL S/C. PACIENTE COM DIAGNOSTICO DE ARTROSE DE QUADRIL BILAT…"
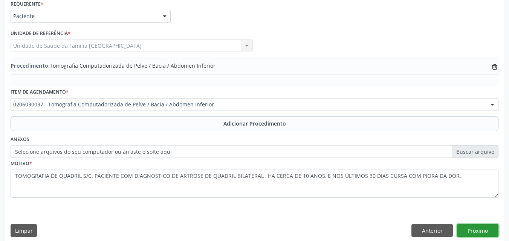
click at [468, 227] on button "Próximo" at bounding box center [477, 230] width 41 height 13
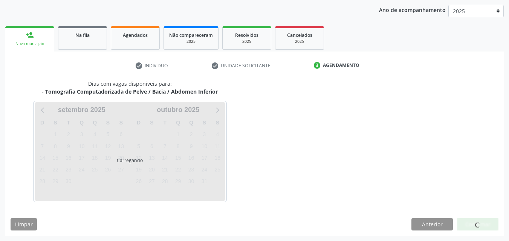
scroll to position [119, 0]
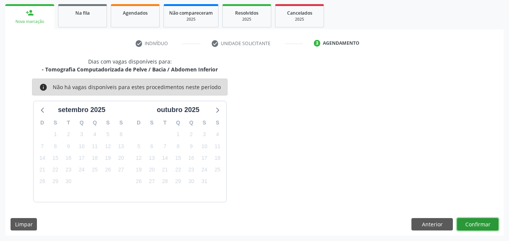
click at [468, 227] on button "Confirmar" at bounding box center [477, 224] width 41 height 13
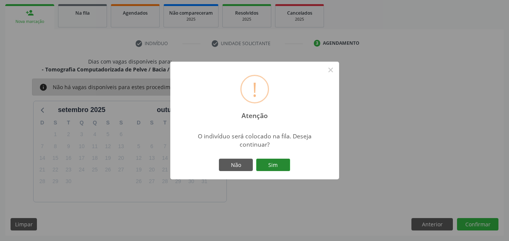
click at [280, 169] on button "Sim" at bounding box center [273, 165] width 34 height 13
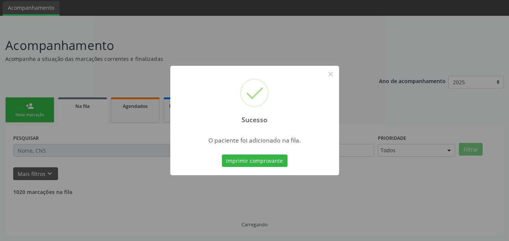
scroll to position [18, 0]
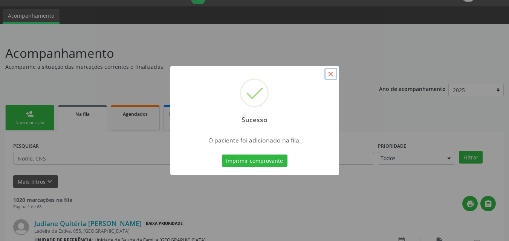
drag, startPoint x: 334, startPoint y: 76, endPoint x: 213, endPoint y: 113, distance: 126.0
click at [334, 76] on button "×" at bounding box center [330, 74] width 13 height 13
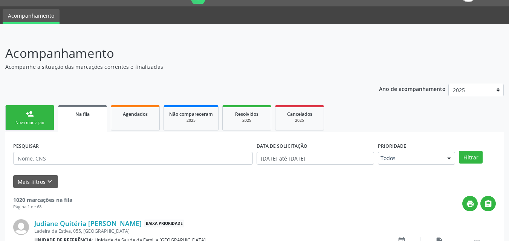
click at [46, 108] on link "person_add Nova marcação" at bounding box center [29, 117] width 49 height 25
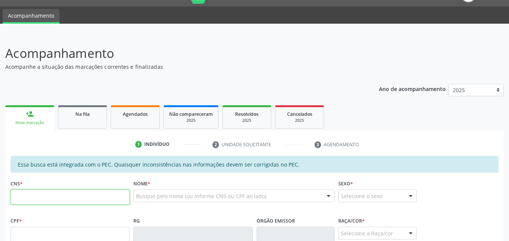
click at [29, 200] on input "text" at bounding box center [70, 197] width 119 height 15
type input "705 3074 2230 5390"
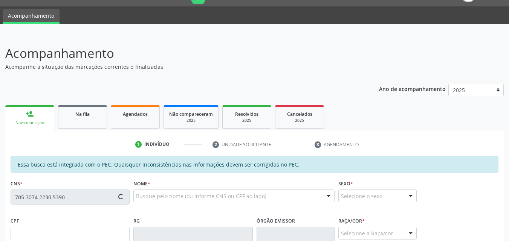
type input "697.198.294-00"
type input "20/12/1958"
type input "Maria Clarinda dos Santos"
type input "(82) 99407-3088"
type input "173"
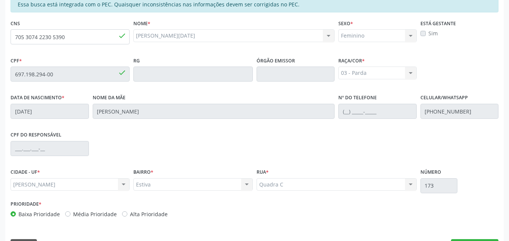
scroll to position [199, 0]
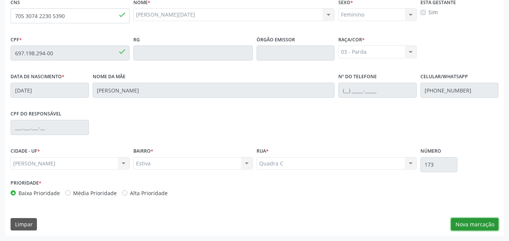
click at [460, 226] on button "Nova marcação" at bounding box center [474, 224] width 47 height 13
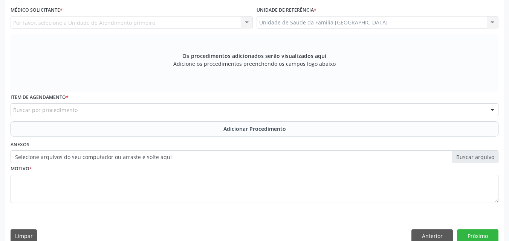
scroll to position [23, 0]
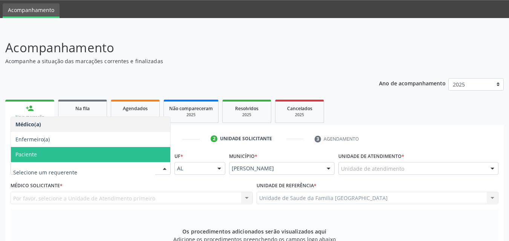
click at [38, 156] on span "Paciente" at bounding box center [90, 154] width 159 height 15
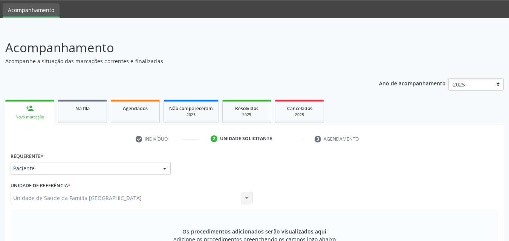
scroll to position [199, 0]
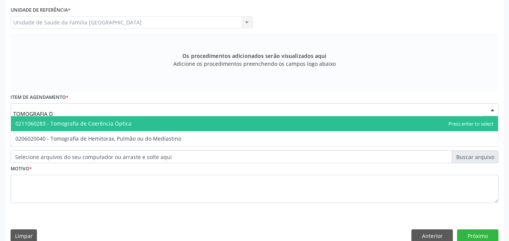
type input "TOMOGRAFIA"
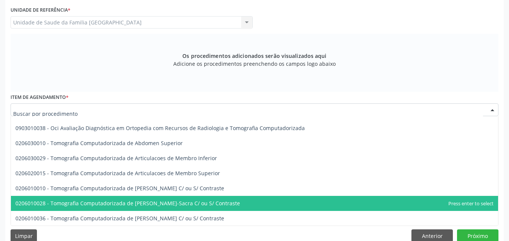
scroll to position [0, 0]
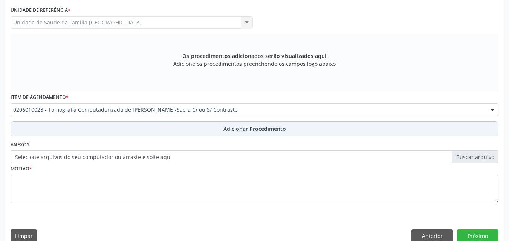
click at [89, 130] on button "Adicionar Procedimento" at bounding box center [254, 129] width 487 height 15
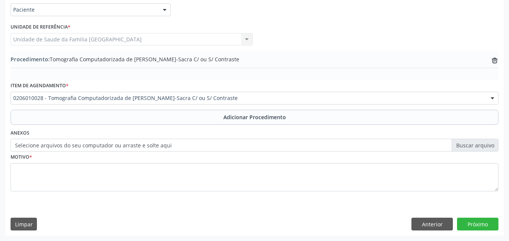
scroll to position [182, 0]
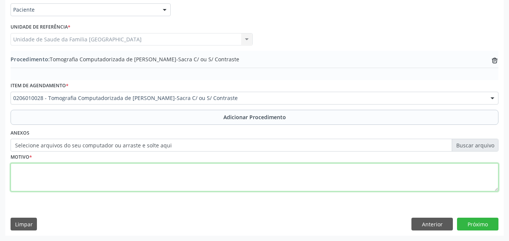
click at [87, 183] on textarea at bounding box center [254, 177] width 487 height 29
type textarea "TC DE COLUNA LOMBAR. DORES INTENSAS."
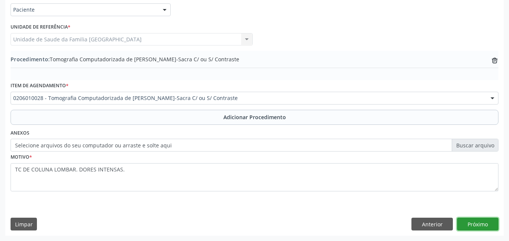
click at [480, 221] on button "Próximo" at bounding box center [477, 224] width 41 height 13
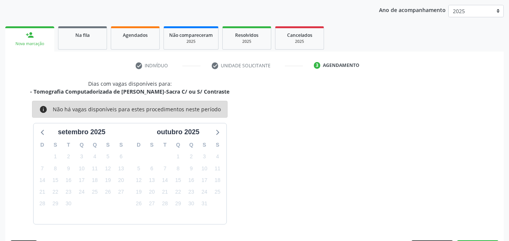
scroll to position [119, 0]
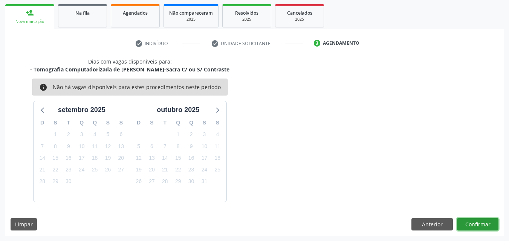
click at [469, 224] on button "Confirmar" at bounding box center [477, 224] width 41 height 13
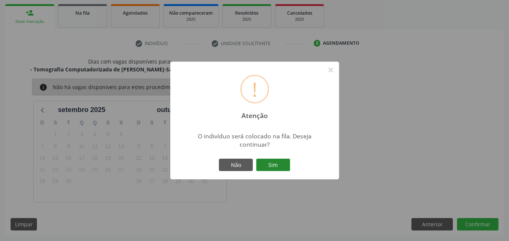
click at [281, 161] on button "Sim" at bounding box center [273, 165] width 34 height 13
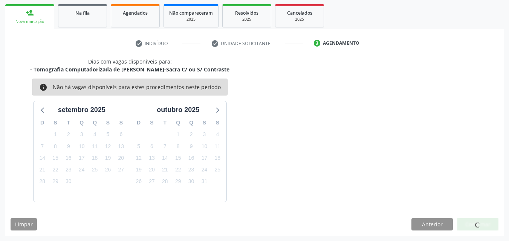
scroll to position [18, 0]
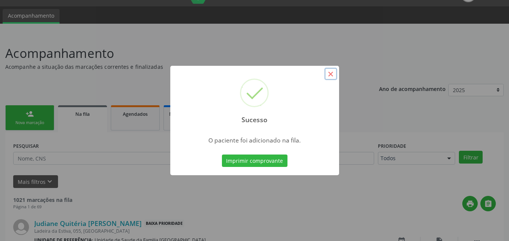
click at [333, 74] on button "×" at bounding box center [330, 74] width 13 height 13
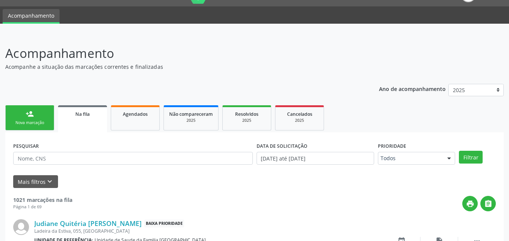
drag, startPoint x: 44, startPoint y: 126, endPoint x: 0, endPoint y: 101, distance: 50.1
click at [43, 126] on div "Nova marcação" at bounding box center [30, 123] width 38 height 6
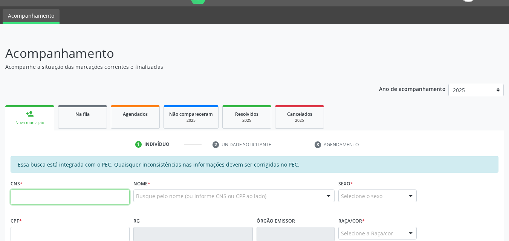
click at [44, 197] on input "text" at bounding box center [70, 197] width 119 height 15
type input "700 0063 3228 2708"
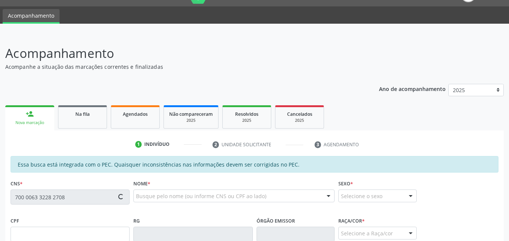
type input "662.656.904-00"
type input "[DATE]"
type input "[PERSON_NAME]"
type input "[PHONE_NUMBER]"
type input "166"
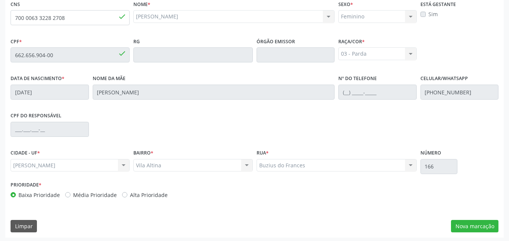
scroll to position [199, 0]
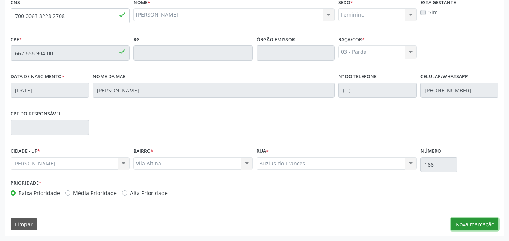
click at [460, 224] on button "Nova marcação" at bounding box center [474, 224] width 47 height 13
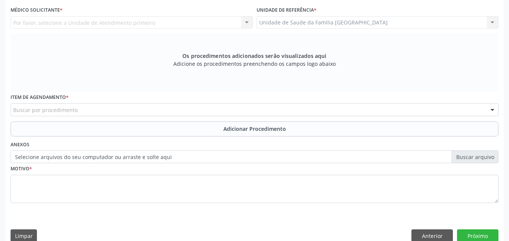
scroll to position [23, 0]
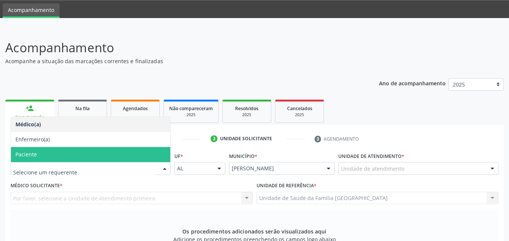
click at [44, 157] on span "Paciente" at bounding box center [90, 154] width 159 height 15
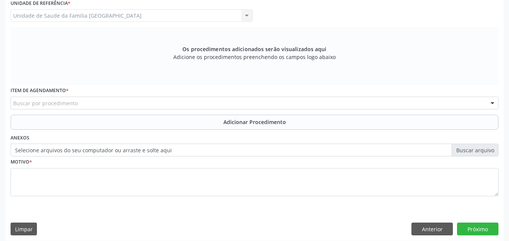
scroll to position [211, 0]
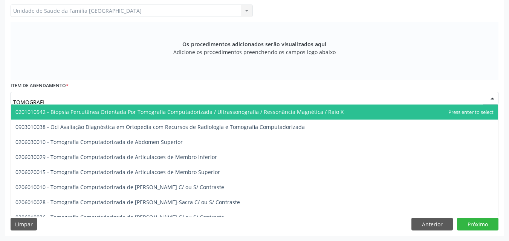
type input "TOMOGRAFIA"
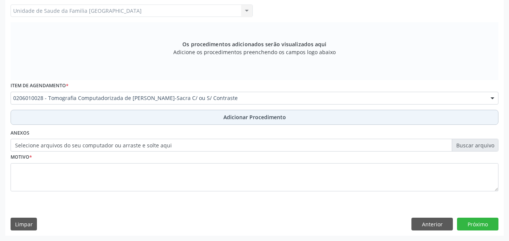
click at [63, 115] on button "Adicionar Procedimento" at bounding box center [254, 117] width 487 height 15
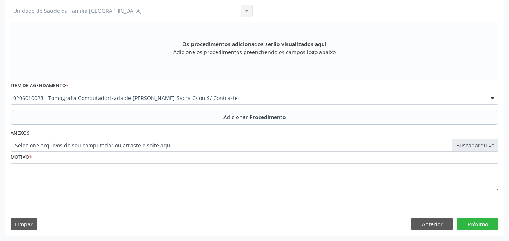
scroll to position [182, 0]
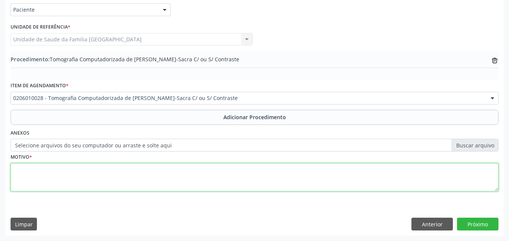
click at [56, 173] on textarea at bounding box center [254, 177] width 487 height 29
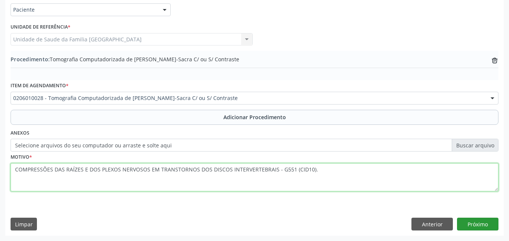
type textarea "COMPRESSÕES DAS RAÍZES E DOS PLEXOS NERVOSOS EM TRANSTORNOS DOS DISCOS INTERVER…"
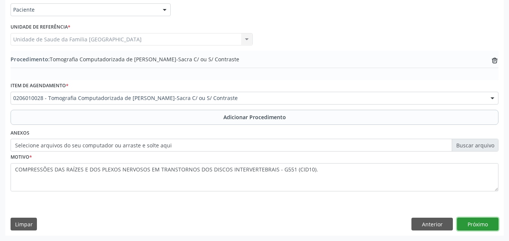
click at [475, 222] on button "Próximo" at bounding box center [477, 224] width 41 height 13
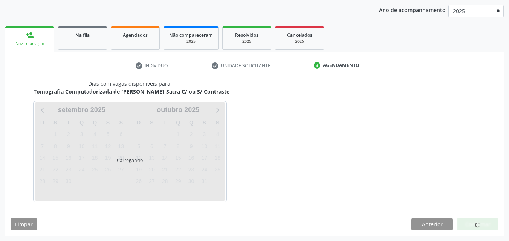
scroll to position [119, 0]
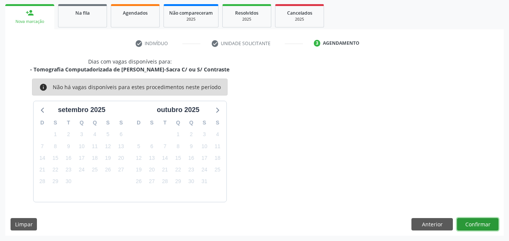
click at [483, 220] on button "Confirmar" at bounding box center [477, 224] width 41 height 13
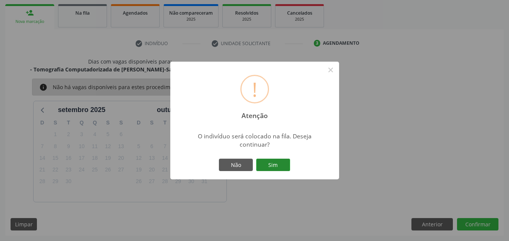
click at [268, 164] on button "Sim" at bounding box center [273, 165] width 34 height 13
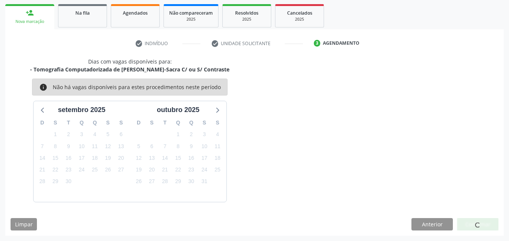
scroll to position [18, 0]
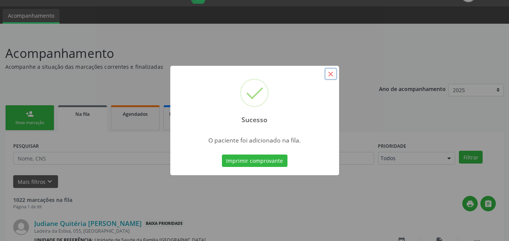
click at [332, 74] on button "×" at bounding box center [330, 74] width 13 height 13
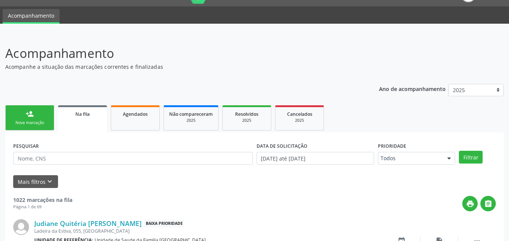
click at [42, 120] on div "Nova marcação" at bounding box center [30, 123] width 38 height 6
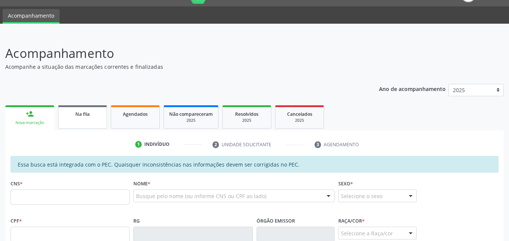
click at [90, 112] on span "Na fila" at bounding box center [82, 114] width 14 height 6
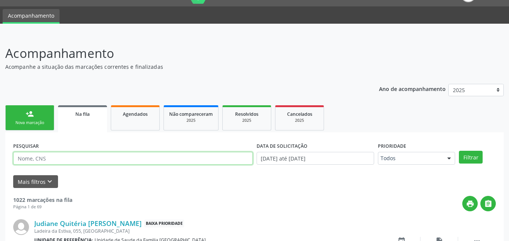
click at [61, 158] on input "text" at bounding box center [132, 158] width 239 height 13
type input "700006332282708"
click at [458, 151] on button "Filtrar" at bounding box center [470, 157] width 24 height 13
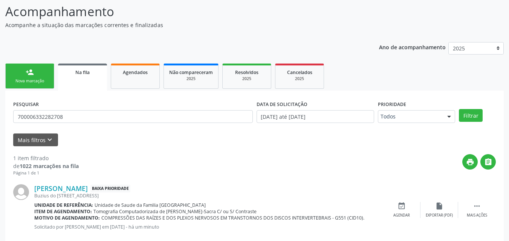
scroll to position [75, 0]
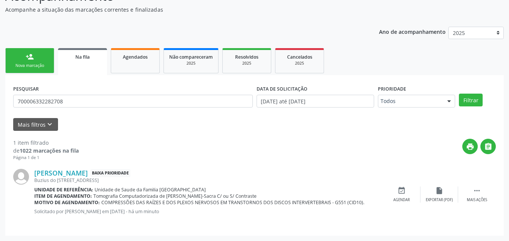
click at [16, 58] on link "person_add Nova marcação" at bounding box center [29, 60] width 49 height 25
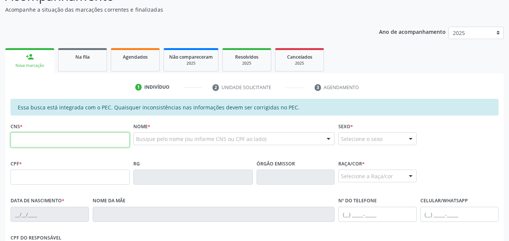
click at [38, 143] on input "text" at bounding box center [70, 140] width 119 height 15
type input "700 6054 0213 2266"
type input "731.045.314-04"
type input "19/04/1971"
type input "(82) 98864-3059"
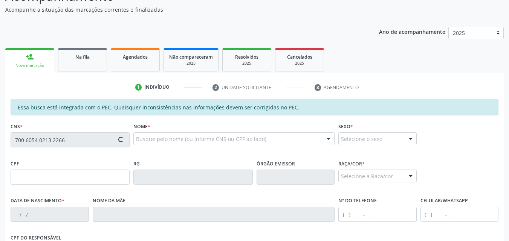
type input "S/N"
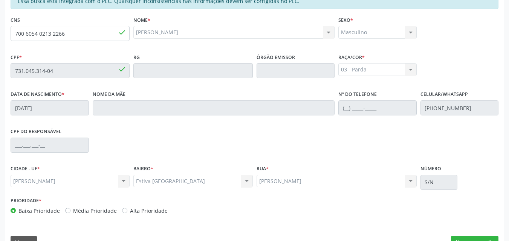
scroll to position [199, 0]
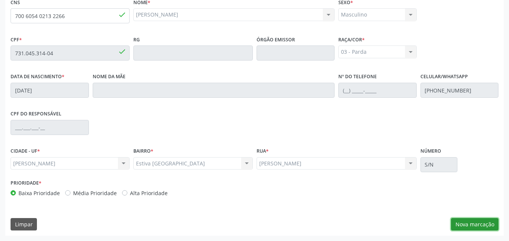
click at [471, 224] on button "Nova marcação" at bounding box center [474, 224] width 47 height 13
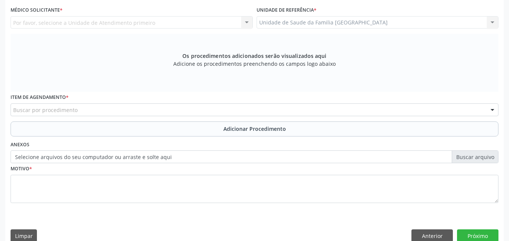
scroll to position [23, 0]
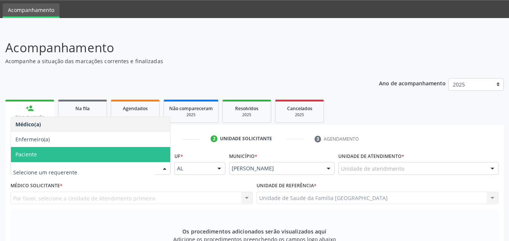
click at [36, 155] on span "Paciente" at bounding box center [25, 154] width 21 height 7
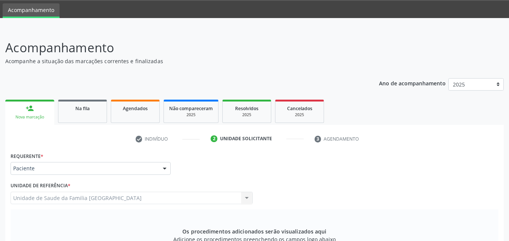
scroll to position [199, 0]
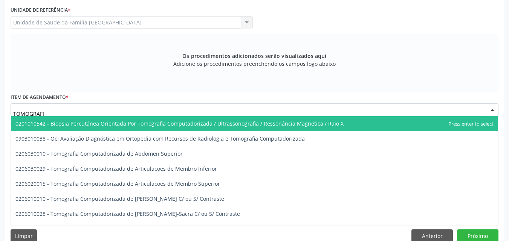
type input "TOMOGRAFIA"
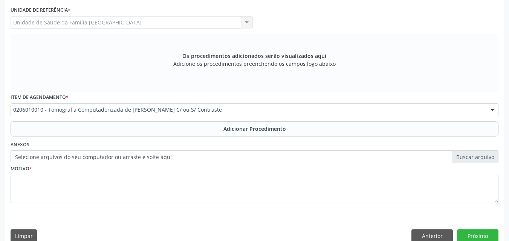
scroll to position [0, 0]
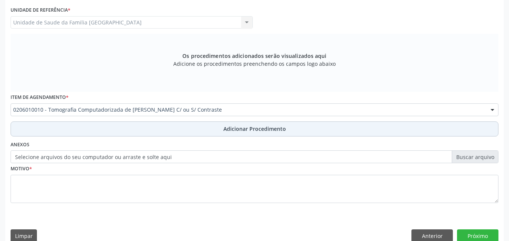
click at [70, 128] on button "Adicionar Procedimento" at bounding box center [254, 129] width 487 height 15
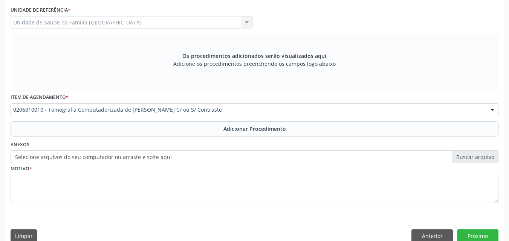
scroll to position [182, 0]
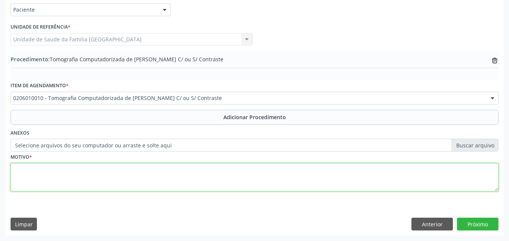
click at [61, 168] on textarea at bounding box center [254, 177] width 487 height 29
type textarea "DORES INTENSAS."
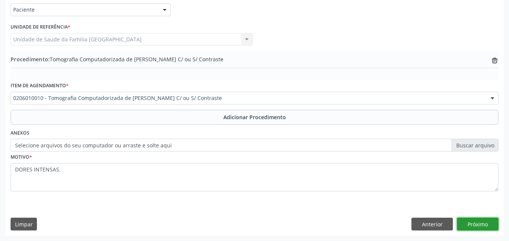
click at [484, 224] on button "Próximo" at bounding box center [477, 224] width 41 height 13
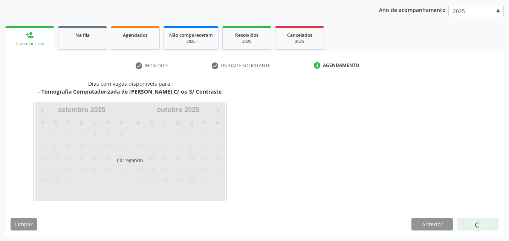
scroll to position [119, 0]
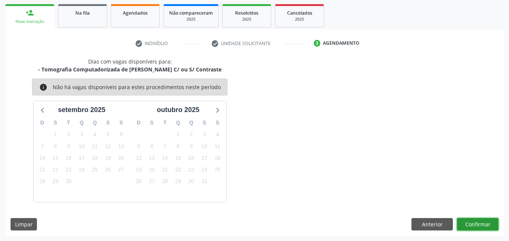
click at [484, 224] on button "Confirmar" at bounding box center [477, 224] width 41 height 13
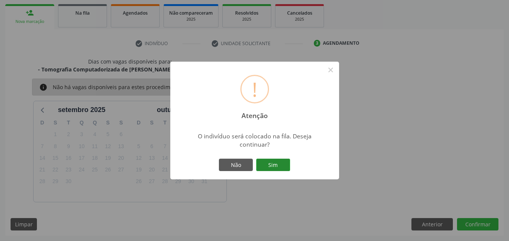
click at [274, 170] on button "Sim" at bounding box center [273, 165] width 34 height 13
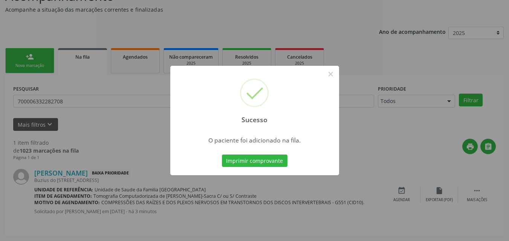
scroll to position [18, 0]
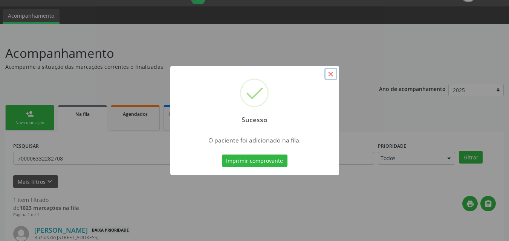
click at [330, 76] on button "×" at bounding box center [330, 74] width 13 height 13
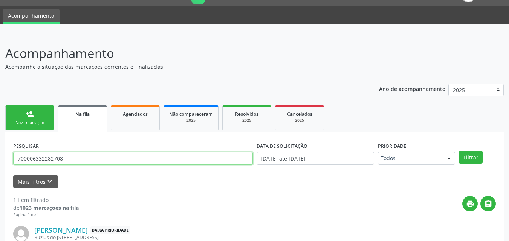
drag, startPoint x: 59, startPoint y: 160, endPoint x: 0, endPoint y: 145, distance: 60.9
click at [0, 146] on div "Acompanhamento Acompanhe a situação das marcações correntes e finalizadas Relat…" at bounding box center [254, 166] width 509 height 264
click at [458, 151] on button "Filtrar" at bounding box center [470, 157] width 24 height 13
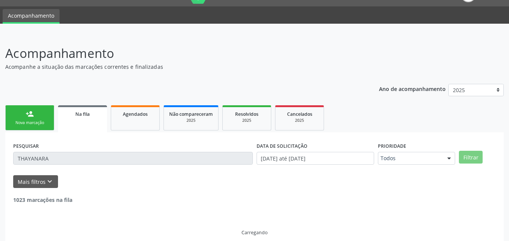
scroll to position [2, 0]
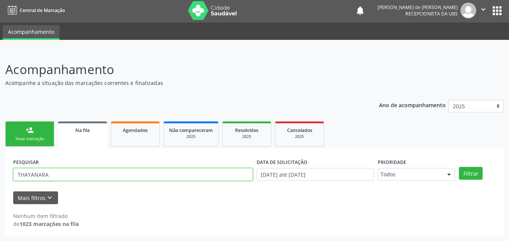
click at [32, 174] on input "THAYANARA" at bounding box center [132, 174] width 239 height 13
type input "THAYNARA"
click at [458, 167] on button "Filtrar" at bounding box center [470, 173] width 24 height 13
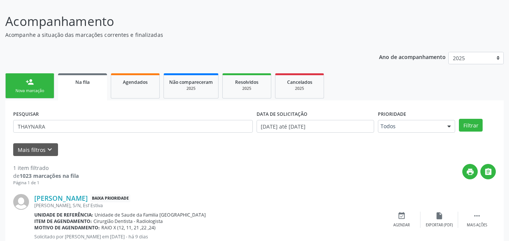
scroll to position [75, 0]
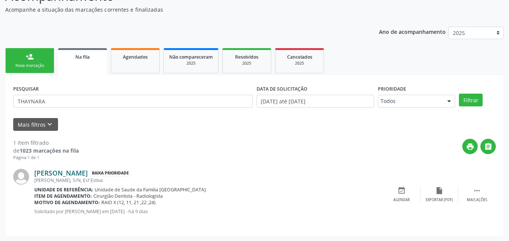
click at [80, 176] on link "Thaynara Rayane da Silva Santos" at bounding box center [60, 173] width 53 height 8
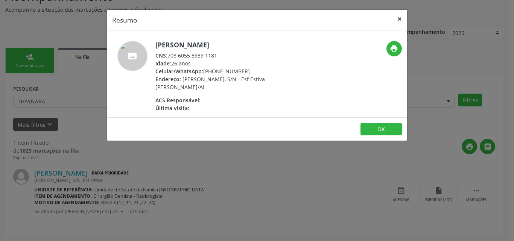
click at [402, 16] on button "×" at bounding box center [399, 19] width 15 height 18
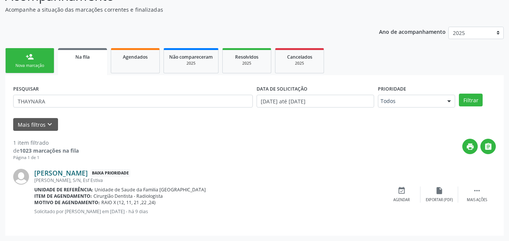
click at [47, 172] on link "Thaynara Rayane da Silva Santos" at bounding box center [60, 173] width 53 height 8
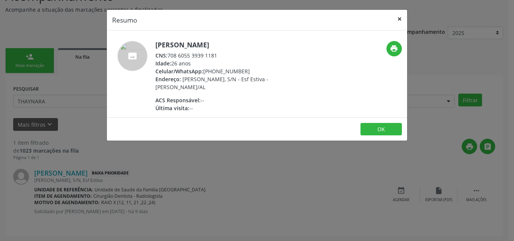
click at [400, 17] on button "×" at bounding box center [399, 19] width 15 height 18
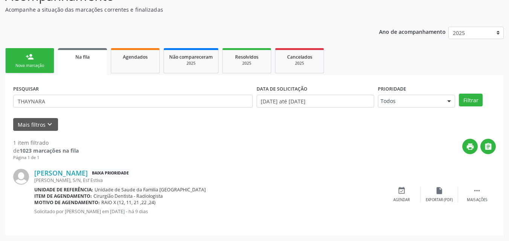
click at [23, 57] on link "person_add Nova marcação" at bounding box center [29, 60] width 49 height 25
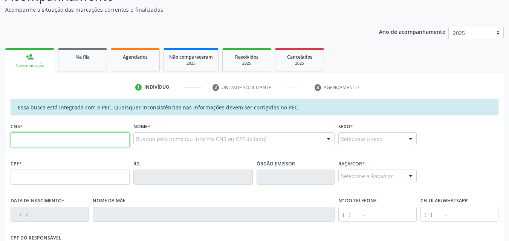
click at [22, 142] on input "text" at bounding box center [70, 140] width 119 height 15
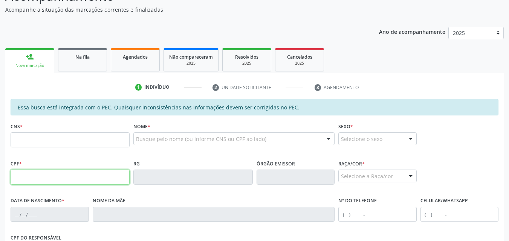
click at [30, 180] on input "text" at bounding box center [70, 177] width 119 height 15
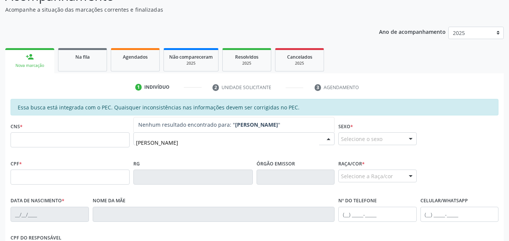
type input "TAYNARA RE"
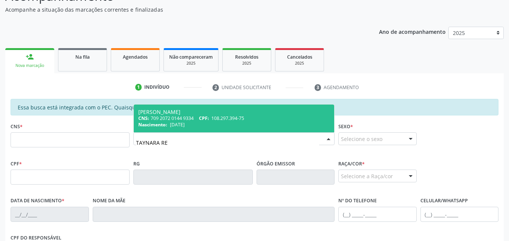
click at [184, 122] on span "07/08/1999" at bounding box center [177, 125] width 15 height 6
type input "709 2072 0144 9334"
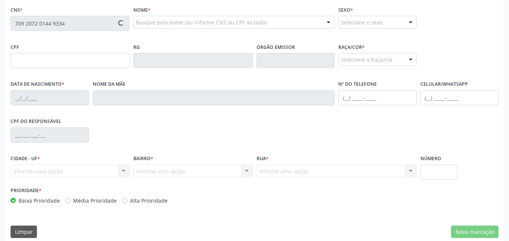
scroll to position [199, 0]
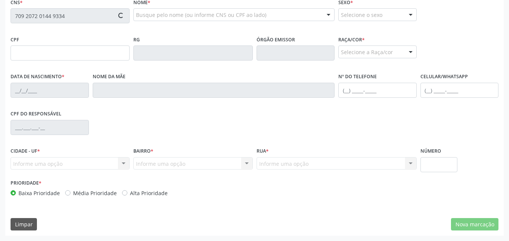
type input "108.297.394-75"
type input "07/08/1999"
type input "Maria das Dores da Costa Araujo"
type input "(82) 99192-9675"
type input "17"
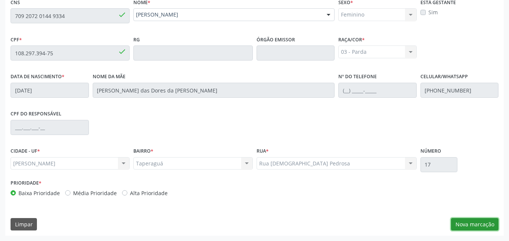
click at [476, 226] on button "Nova marcação" at bounding box center [474, 224] width 47 height 13
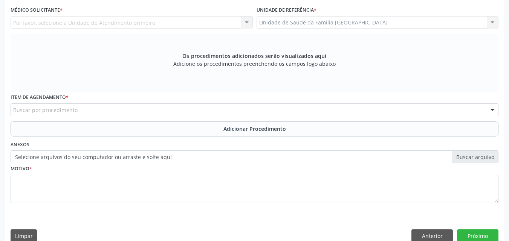
click at [41, 24] on div "Por favor, selecione a Unidade de Atendimento primeiro Nenhum resultado encontr…" at bounding box center [132, 22] width 242 height 13
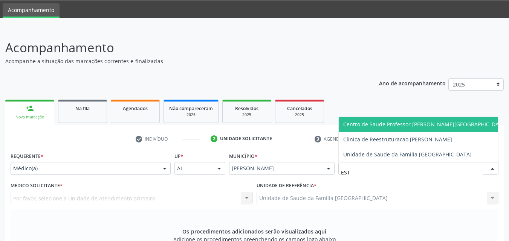
type input "ESTI"
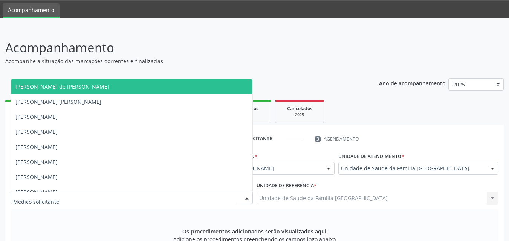
click at [75, 200] on div at bounding box center [132, 198] width 242 height 13
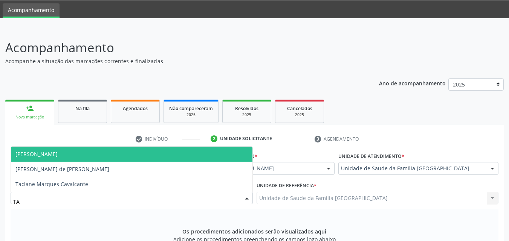
type input "TAC"
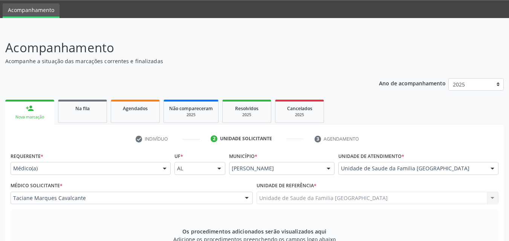
scroll to position [199, 0]
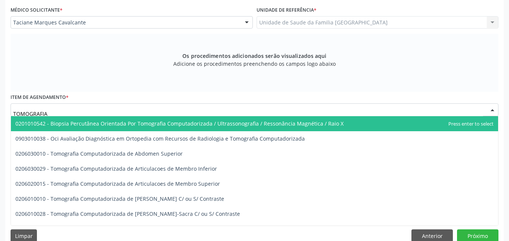
type input "TOMOGRAFIA"
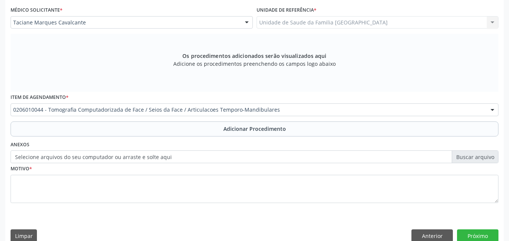
scroll to position [0, 0]
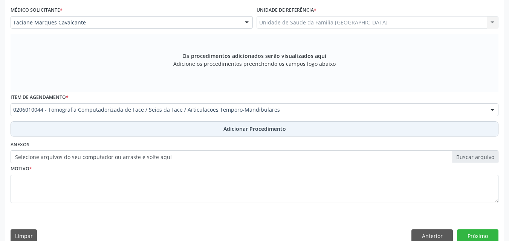
click at [62, 122] on button "Adicionar Procedimento" at bounding box center [254, 129] width 487 height 15
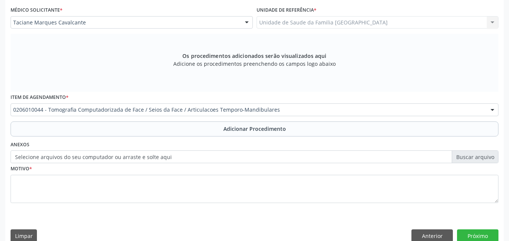
scroll to position [182, 0]
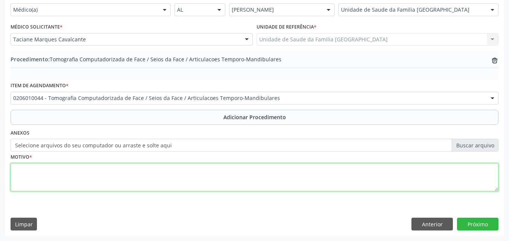
click at [87, 181] on textarea at bounding box center [254, 177] width 487 height 29
type textarea "d"
type textarea "DESVIO SEPTAL."
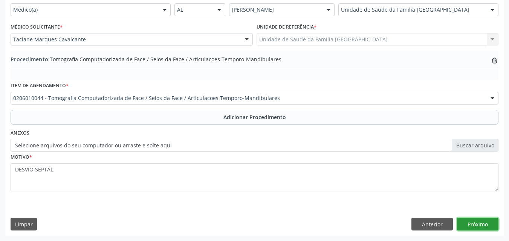
click at [474, 221] on button "Próximo" at bounding box center [477, 224] width 41 height 13
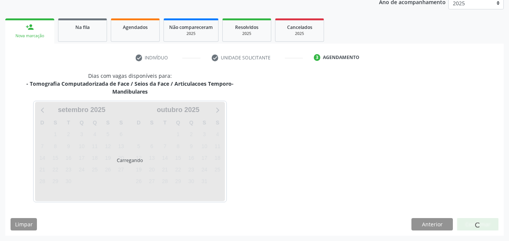
scroll to position [127, 0]
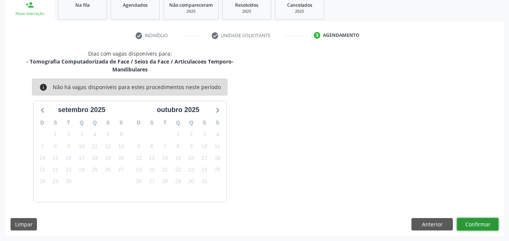
click at [474, 221] on button "Confirmar" at bounding box center [477, 224] width 41 height 13
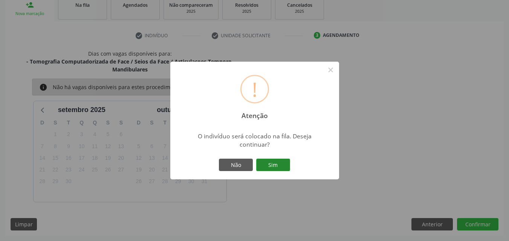
click at [263, 165] on button "Sim" at bounding box center [273, 165] width 34 height 13
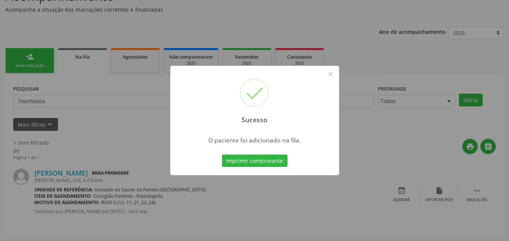
scroll to position [18, 0]
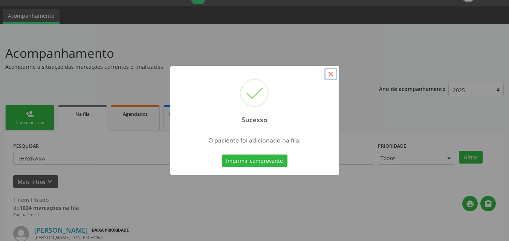
click at [330, 73] on button "×" at bounding box center [330, 74] width 13 height 13
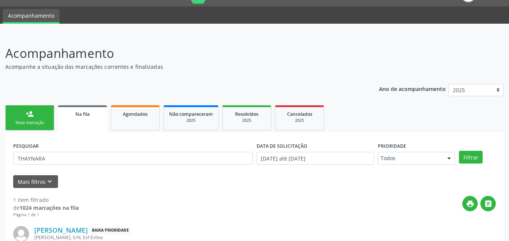
click at [45, 110] on link "person_add Nova marcação" at bounding box center [29, 117] width 49 height 25
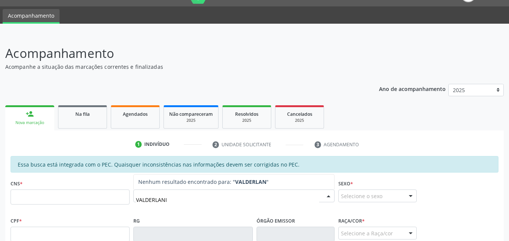
type input "VALDERLANIA"
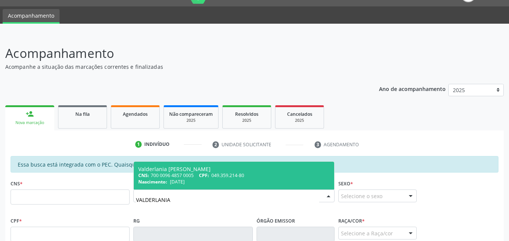
click at [170, 186] on span "Valderlania Feitosa Ferreira CNS: 700 0096 4857 0005 CPF: 049.359.214-80 Nascim…" at bounding box center [234, 176] width 200 height 28
type input "700 0096 4857 0005"
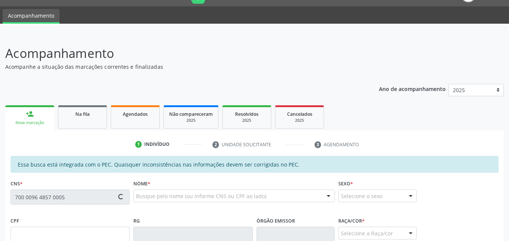
type input "049.359.214-80"
type input "27/04/1982"
type input "Francisca Feitosa Ferreira"
type input "(48) 99954-4624"
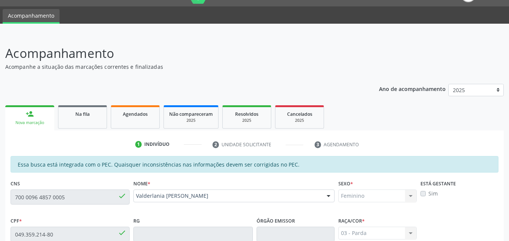
scroll to position [199, 0]
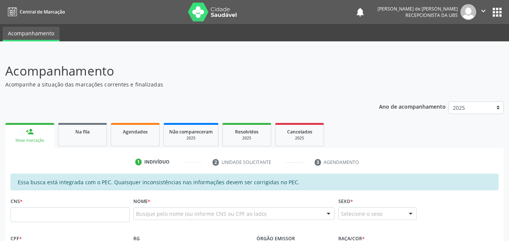
scroll to position [199, 0]
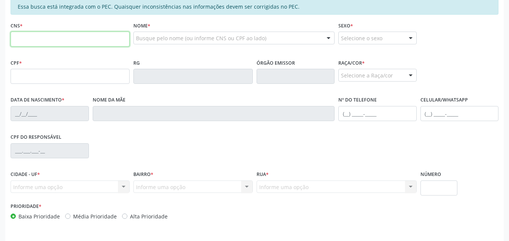
click at [32, 42] on input "text" at bounding box center [70, 39] width 119 height 15
paste input "700 0096 4857 0005"
type input "700 0096 4857 0005"
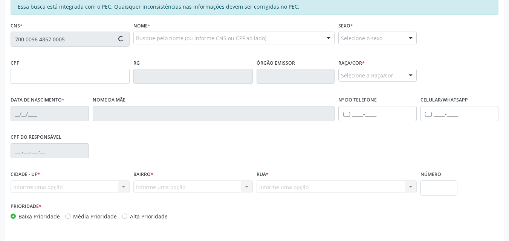
type input "049.359.214-80"
type input "[DATE]"
type input "[PERSON_NAME]"
type input "[PHONE_NUMBER]"
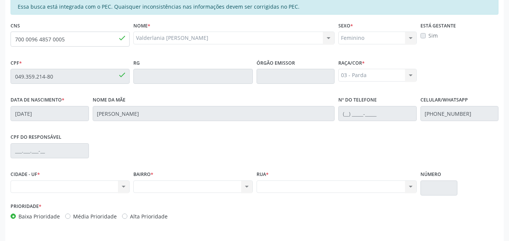
scroll to position [199, 0]
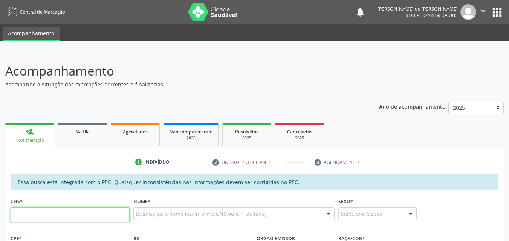
paste input "700 0096 4857 0005"
type input "700 0096 4857 0005"
type input "049.359.214-80"
type input "2[DATE]"
type input "[PERSON_NAME]"
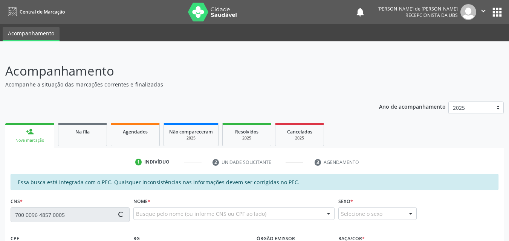
type input "[PHONE_NUMBER]"
type input "S/N"
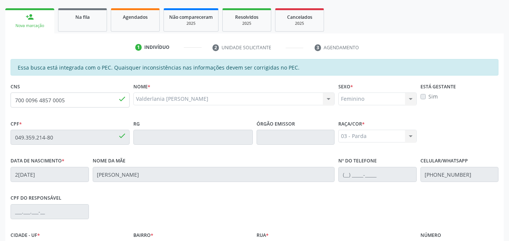
scroll to position [199, 0]
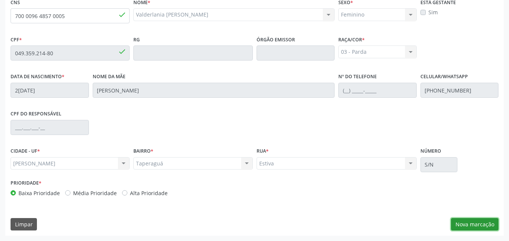
click at [466, 224] on button "Nova marcação" at bounding box center [474, 224] width 47 height 13
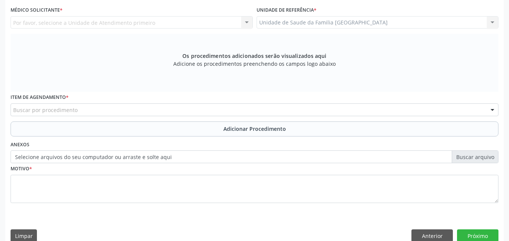
scroll to position [23, 0]
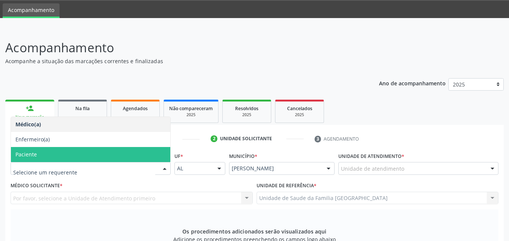
click at [35, 158] on span "Paciente" at bounding box center [90, 154] width 159 height 15
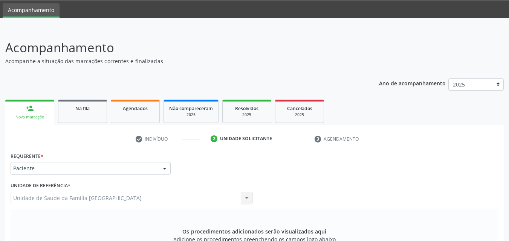
scroll to position [199, 0]
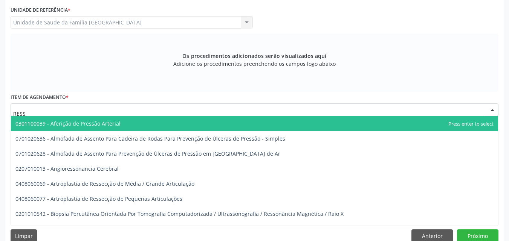
type input "RESSO"
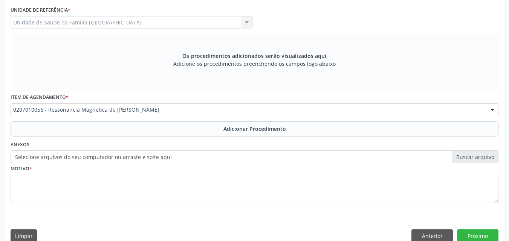
scroll to position [0, 0]
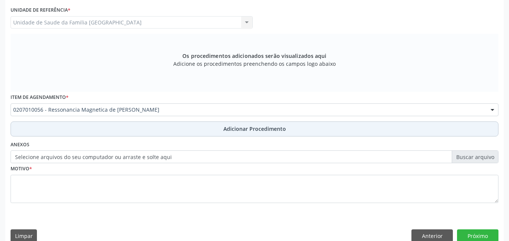
click at [60, 125] on button "Adicionar Procedimento" at bounding box center [254, 129] width 487 height 15
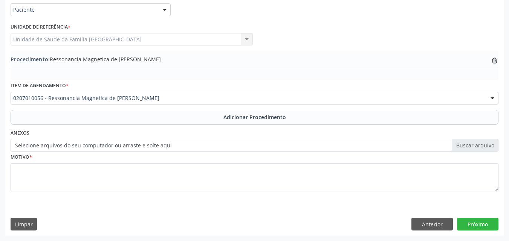
scroll to position [182, 0]
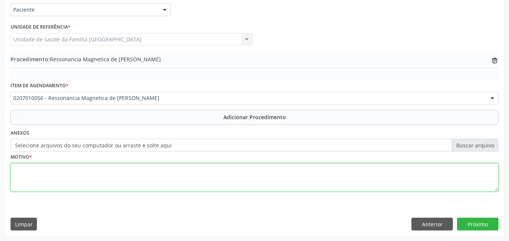
click at [55, 180] on textarea at bounding box center [254, 177] width 487 height 29
type textarea "OSTEÓLISE."
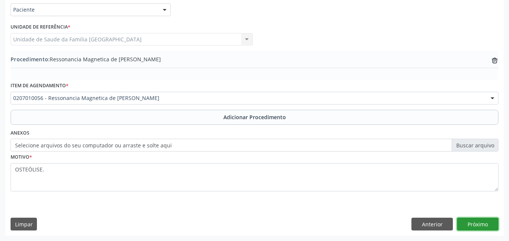
click at [484, 223] on button "Próximo" at bounding box center [477, 224] width 41 height 13
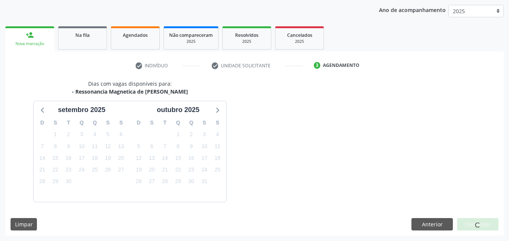
scroll to position [119, 0]
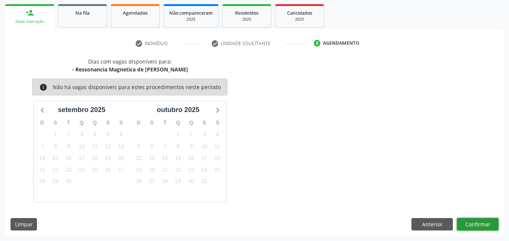
click at [484, 223] on button "Confirmar" at bounding box center [477, 224] width 41 height 13
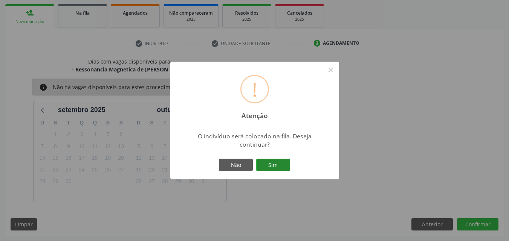
click at [265, 164] on button "Sim" at bounding box center [273, 165] width 34 height 13
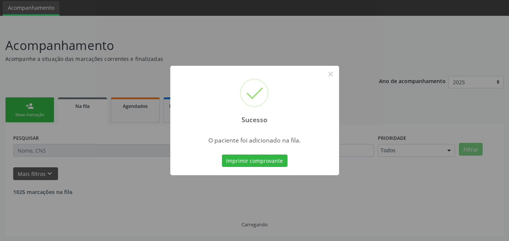
scroll to position [18, 0]
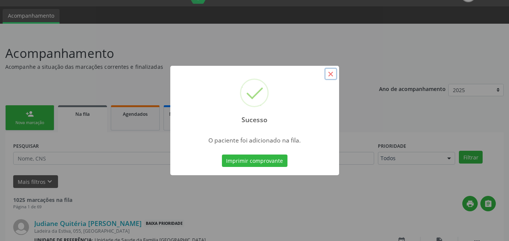
click at [332, 75] on button "×" at bounding box center [330, 74] width 13 height 13
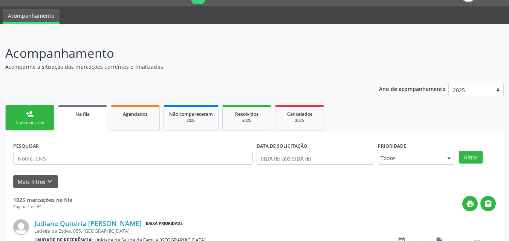
click at [32, 120] on link "person_add Nova marcação" at bounding box center [29, 117] width 49 height 25
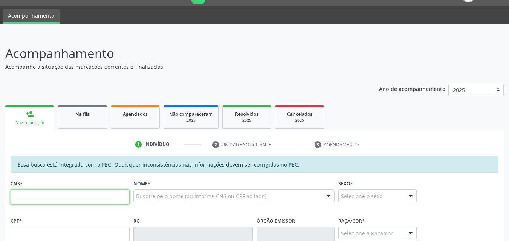
click at [31, 200] on input "text" at bounding box center [70, 197] width 119 height 15
type input "700 9079 8295 3499"
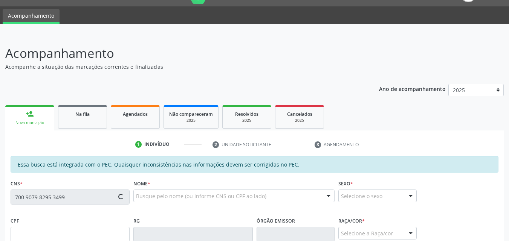
type input "081.504.334-14"
type input "0[DATE]"
type input "[PERSON_NAME] da Conceição"
type input "[PHONE_NUMBER]"
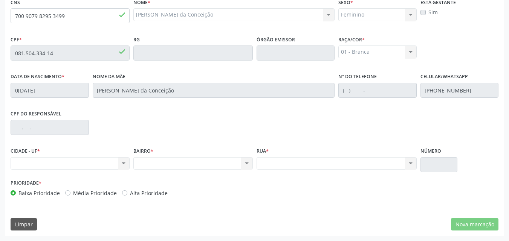
scroll to position [23, 0]
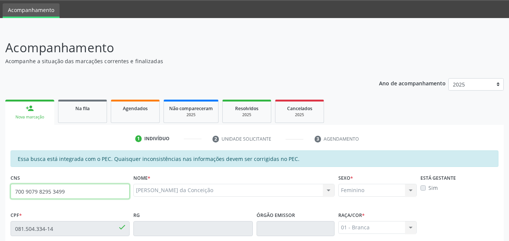
drag, startPoint x: 72, startPoint y: 190, endPoint x: 11, endPoint y: 190, distance: 60.2
click at [11, 190] on input "700 9079 8295 3499" at bounding box center [70, 191] width 119 height 15
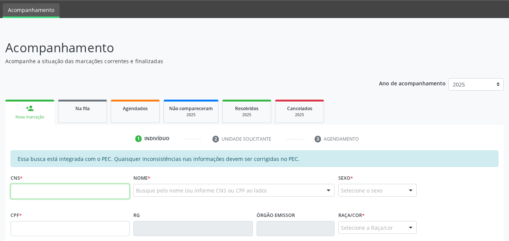
scroll to position [23, 0]
paste input "700 9079 8295 3499"
type input "700 9079 8295 3499"
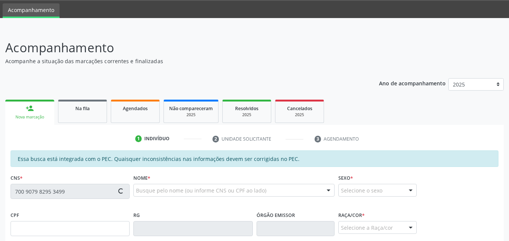
type input "081.504.334-14"
type input "[DATE]"
type input "[PERSON_NAME] da Conceição"
type input "[PHONE_NUMBER]"
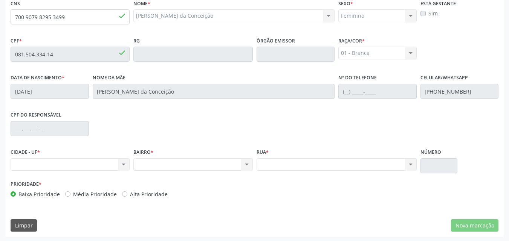
scroll to position [199, 0]
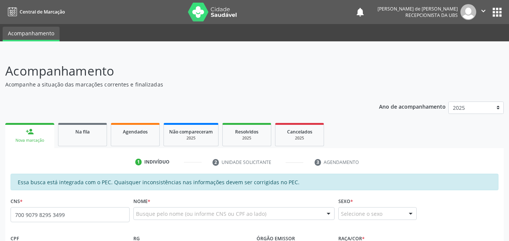
type input "700 9079 8295 3499"
type input "081.504.334-14"
type input "[DATE]"
type input "[PERSON_NAME] da Conceição"
type input "[PHONE_NUMBER]"
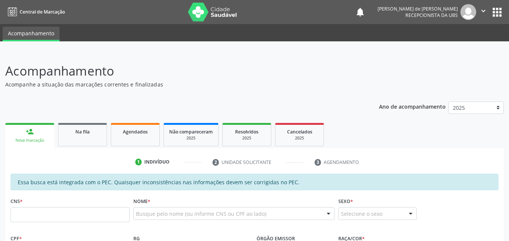
scroll to position [174, 0]
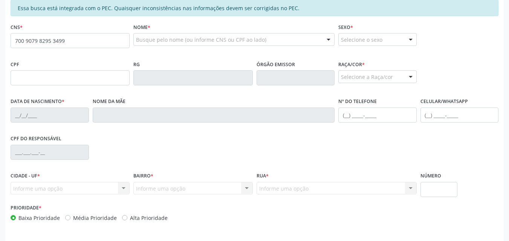
type input "700 9079 8295 3499"
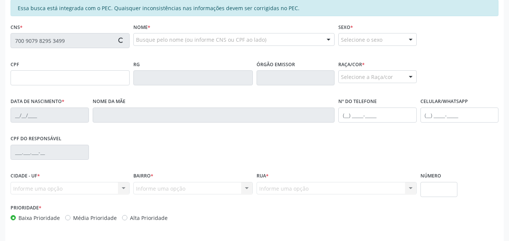
type input "081.504.334-14"
type input "[DATE]"
type input "[PERSON_NAME] da Conceição"
type input "[PHONE_NUMBER]"
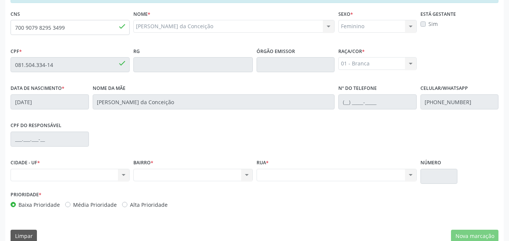
scroll to position [199, 0]
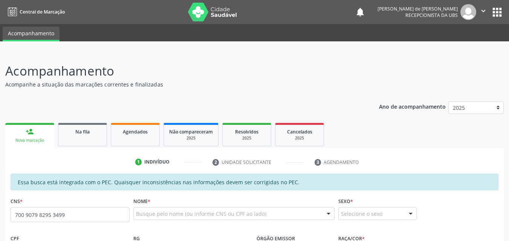
type input "700 9079 8295 3499"
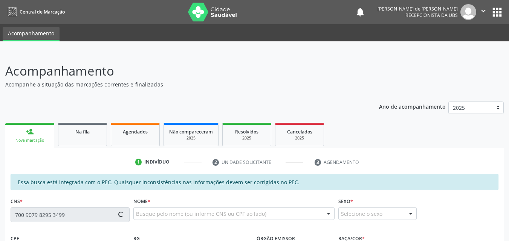
type input "081.504.334-14"
type input "[DATE]"
type input "[PERSON_NAME] da Conceição"
type input "[PHONE_NUMBER]"
type input "S/N"
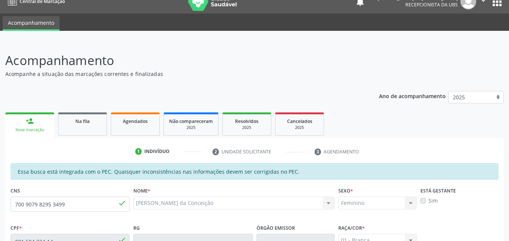
scroll to position [199, 0]
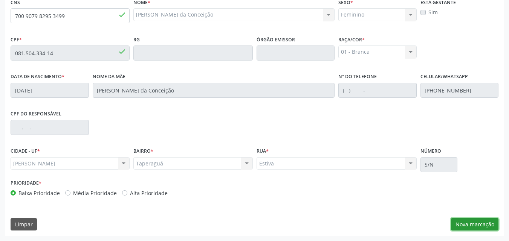
drag, startPoint x: 486, startPoint y: 223, endPoint x: 458, endPoint y: 233, distance: 29.5
click at [486, 223] on button "Nova marcação" at bounding box center [474, 224] width 47 height 13
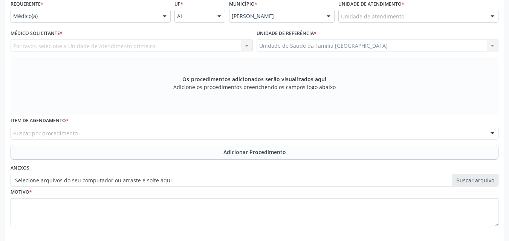
scroll to position [0, 0]
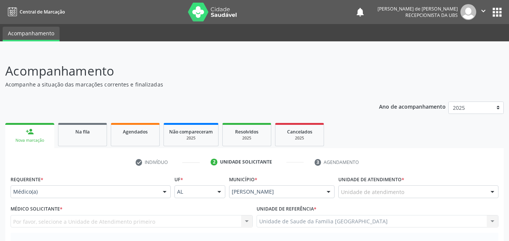
click at [396, 186] on div "Unidade de atendimento Aeronave Baron 58 Aeronave Cessna Associacao Divina Mise…" at bounding box center [418, 192] width 160 height 13
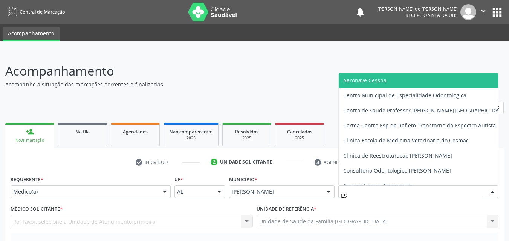
type input "EST"
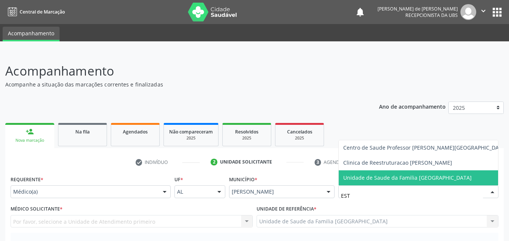
click at [420, 174] on span "Unidade de Saude da Familia [GEOGRAPHIC_DATA]" at bounding box center [424, 178] width 173 height 15
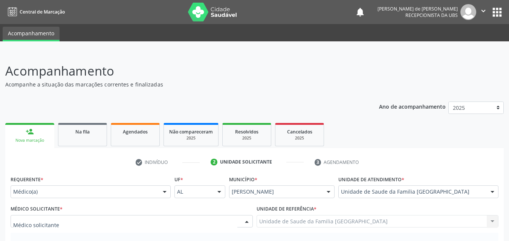
click at [107, 221] on div at bounding box center [132, 221] width 242 height 13
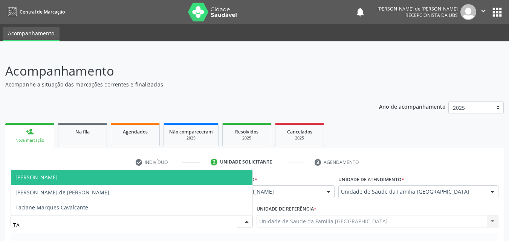
type input "TAC"
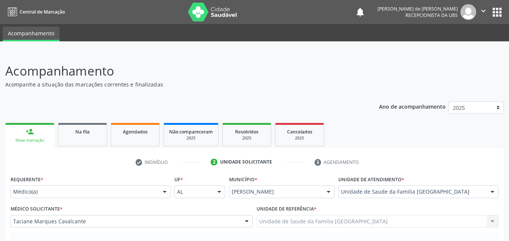
scroll to position [176, 0]
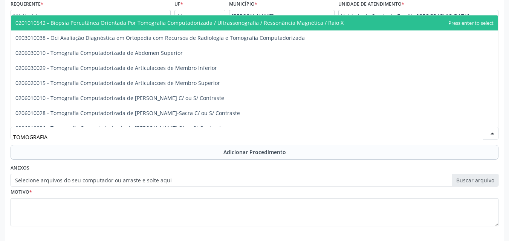
type input "TOMOGRAFIA"
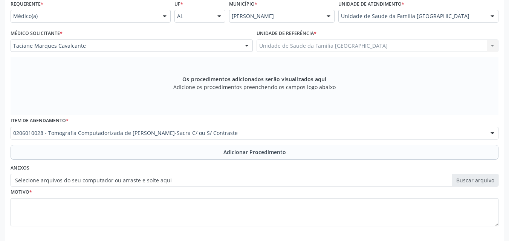
click at [78, 155] on button "Adicionar Procedimento" at bounding box center [254, 152] width 487 height 15
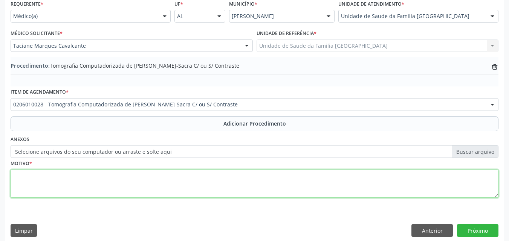
click at [81, 192] on textarea at bounding box center [254, 184] width 487 height 29
type textarea "DOR LOMBAR BAIXA - M545 (CID10)."
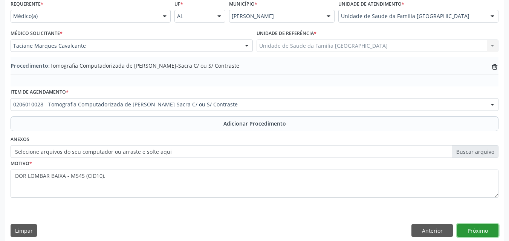
click at [484, 236] on button "Próximo" at bounding box center [477, 230] width 41 height 13
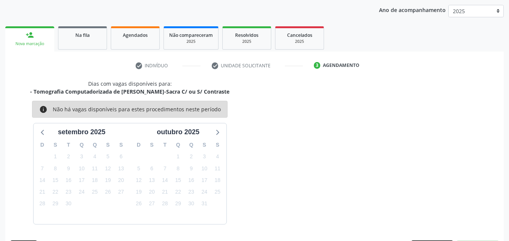
scroll to position [119, 0]
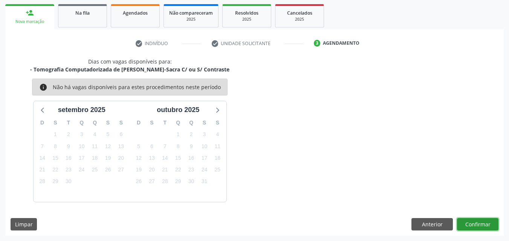
click at [484, 226] on button "Confirmar" at bounding box center [477, 224] width 41 height 13
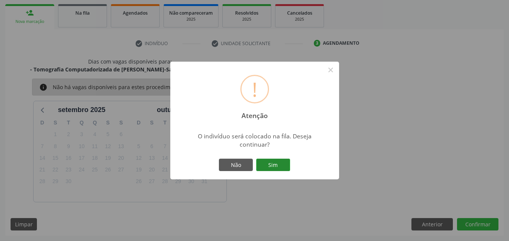
click at [263, 163] on button "Sim" at bounding box center [273, 165] width 34 height 13
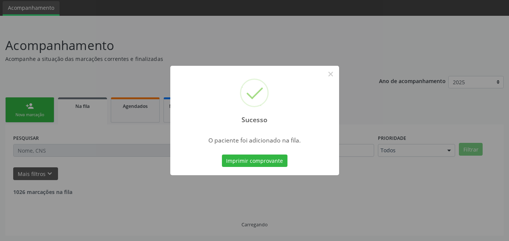
scroll to position [18, 0]
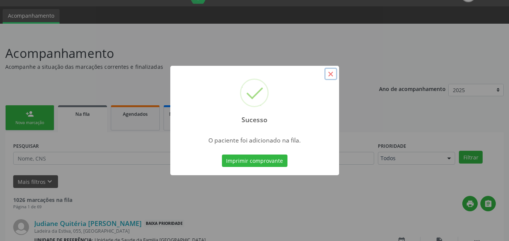
click at [330, 75] on button "×" at bounding box center [330, 74] width 13 height 13
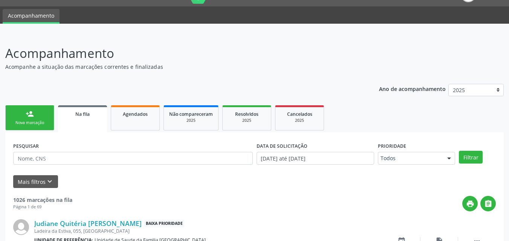
click at [22, 108] on link "person_add Nova marcação" at bounding box center [29, 117] width 49 height 25
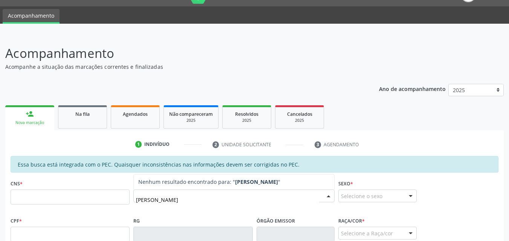
type input "[PERSON_NAME]"
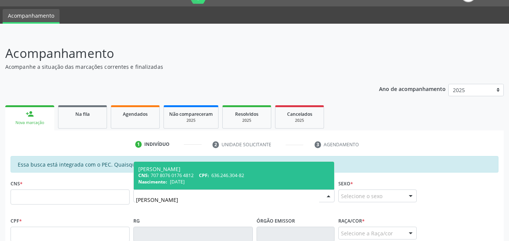
click at [223, 179] on div "Nascimento: [DATE]" at bounding box center [233, 182] width 191 height 6
type input "707 8076 0176 4812"
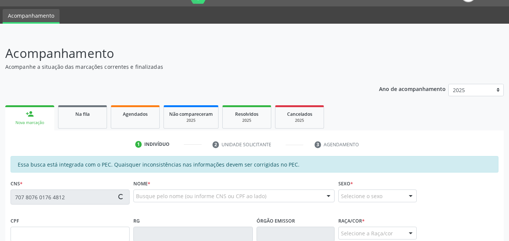
type input "636.246.304-82"
type input "[DATE]"
type input "[PERSON_NAME]"
type input "[PHONE_NUMBER]"
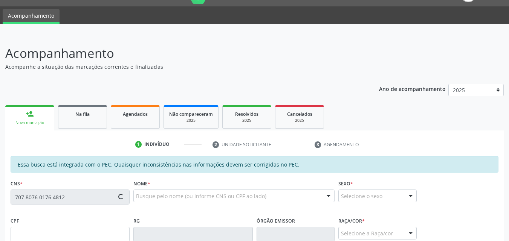
type input "57"
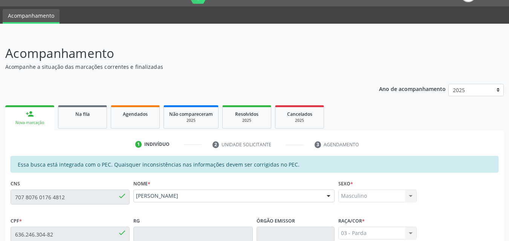
scroll to position [199, 0]
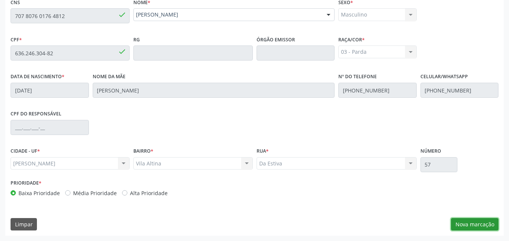
click at [486, 221] on button "Nova marcação" at bounding box center [474, 224] width 47 height 13
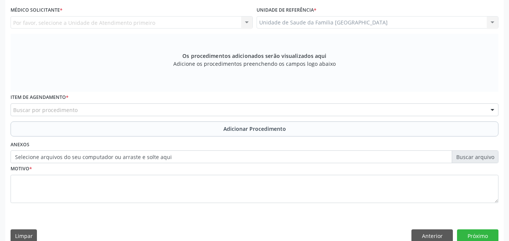
scroll to position [23, 0]
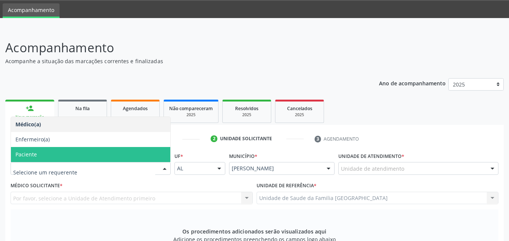
click at [34, 153] on span "Paciente" at bounding box center [25, 154] width 21 height 7
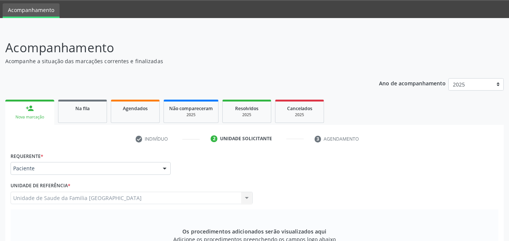
scroll to position [199, 0]
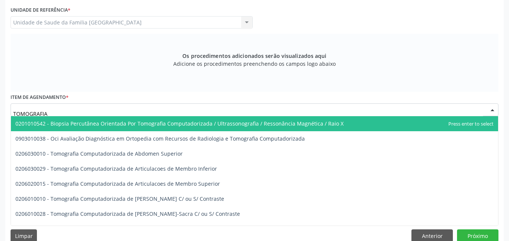
type input "TOMOGRAFIA"
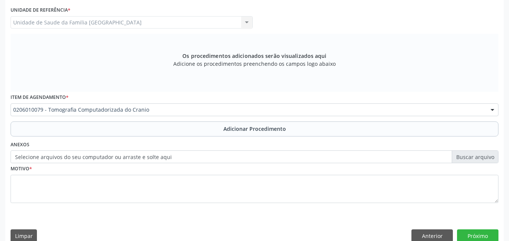
scroll to position [0, 0]
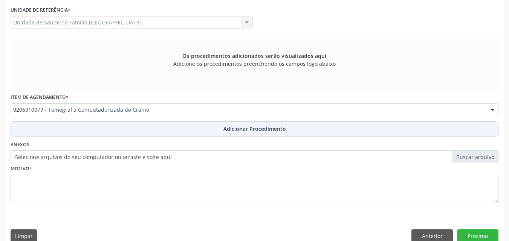
click at [110, 122] on button "Adicionar Procedimento" at bounding box center [254, 129] width 487 height 15
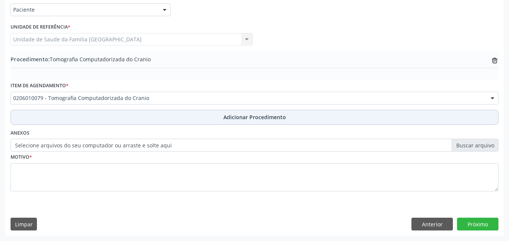
scroll to position [182, 0]
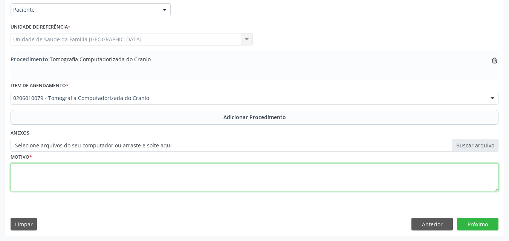
click at [107, 170] on textarea at bounding box center [254, 177] width 487 height 29
type textarea "ALTERAÇÕES NA COGNIÇÃO."
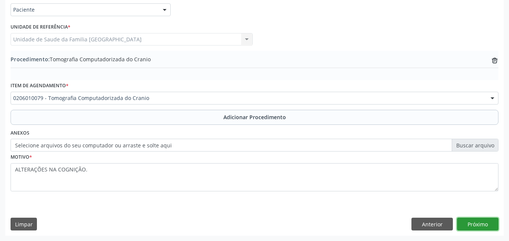
click at [472, 225] on button "Próximo" at bounding box center [477, 224] width 41 height 13
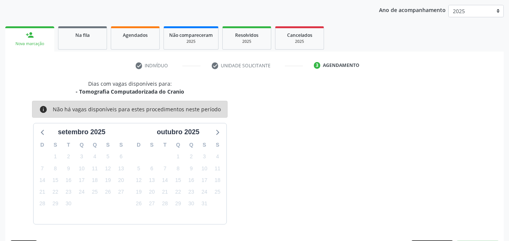
scroll to position [119, 0]
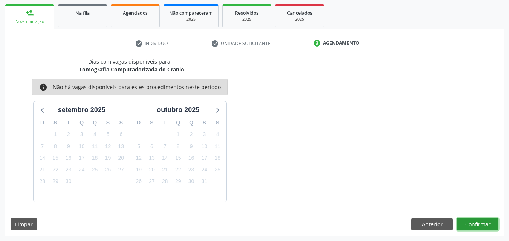
click at [469, 222] on button "Confirmar" at bounding box center [477, 224] width 41 height 13
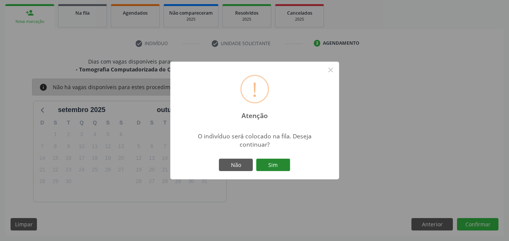
click at [264, 165] on button "Sim" at bounding box center [273, 165] width 34 height 13
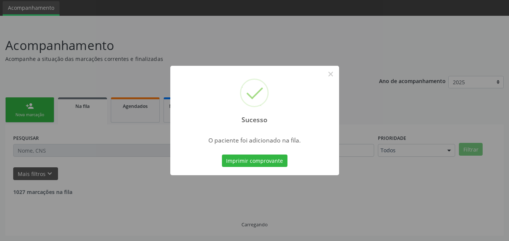
scroll to position [18, 0]
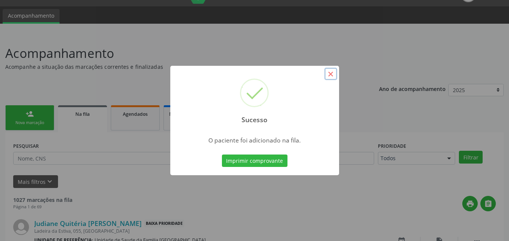
click at [328, 73] on button "×" at bounding box center [330, 74] width 13 height 13
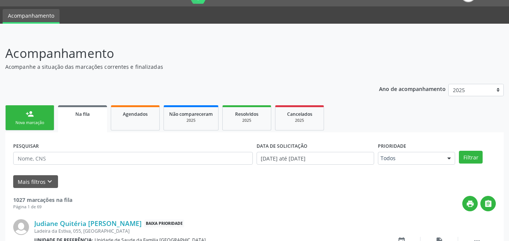
click at [44, 116] on link "person_add Nova marcação" at bounding box center [29, 117] width 49 height 25
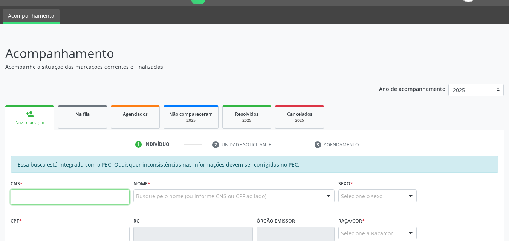
click at [27, 195] on input "text" at bounding box center [70, 197] width 119 height 15
type input "706 4001 6800 8483"
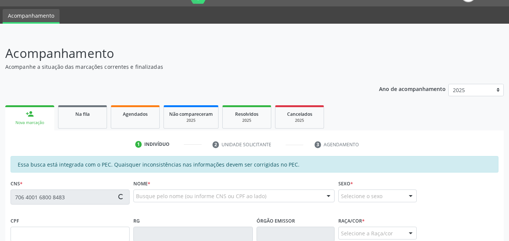
type input "063.884.494-09"
type input "[DATE]"
type input "[PERSON_NAME][DATE] da Conceicao"
type input "[PHONE_NUMBER]"
type input "S/N"
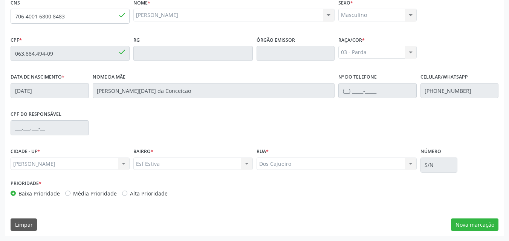
scroll to position [199, 0]
click at [463, 220] on button "Nova marcação" at bounding box center [474, 224] width 47 height 13
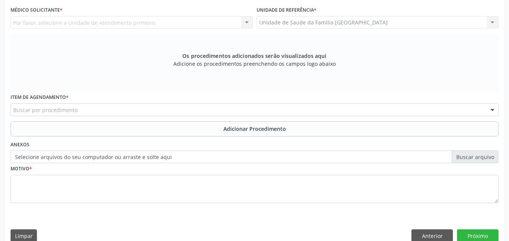
scroll to position [23, 0]
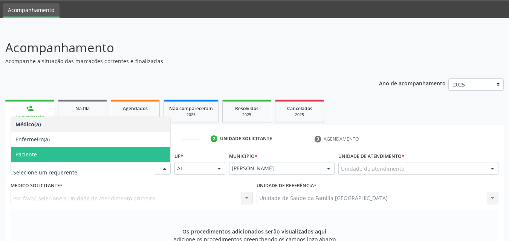
click at [48, 157] on span "Paciente" at bounding box center [90, 154] width 159 height 15
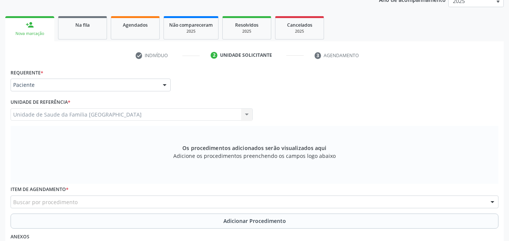
scroll to position [199, 0]
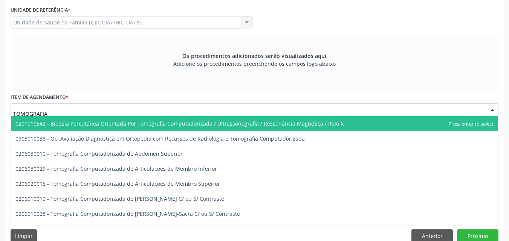
type input "TOMOGRAFIA"
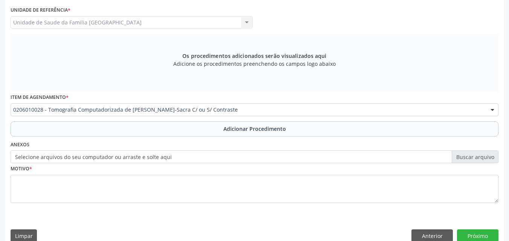
scroll to position [0, 0]
click at [45, 125] on button "Adicionar Procedimento" at bounding box center [254, 129] width 487 height 15
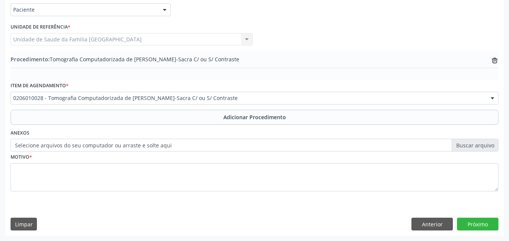
scroll to position [182, 0]
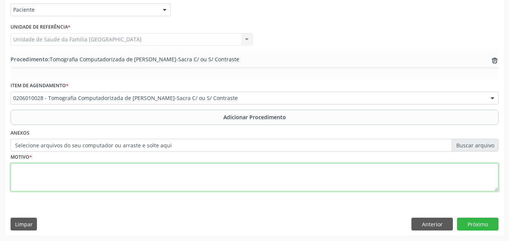
click at [51, 176] on textarea at bounding box center [254, 177] width 487 height 29
type textarea "LOMBALGIA."
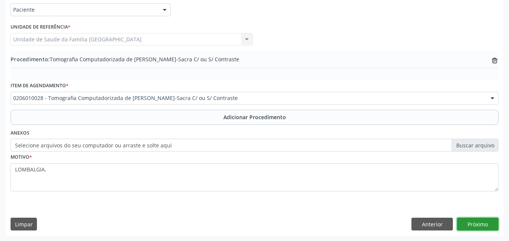
click at [481, 227] on button "Próximo" at bounding box center [477, 224] width 41 height 13
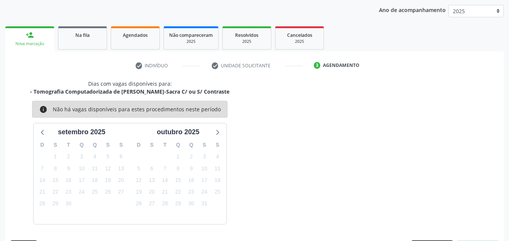
scroll to position [119, 0]
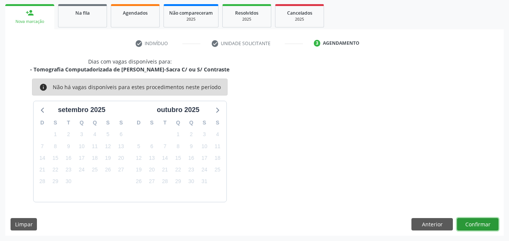
click at [481, 227] on button "Confirmar" at bounding box center [477, 224] width 41 height 13
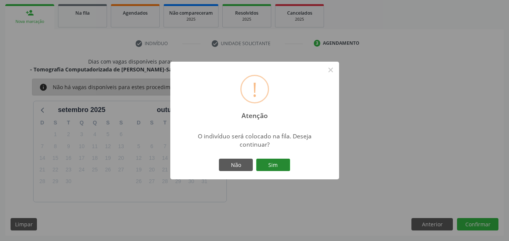
click at [283, 163] on button "Sim" at bounding box center [273, 165] width 34 height 13
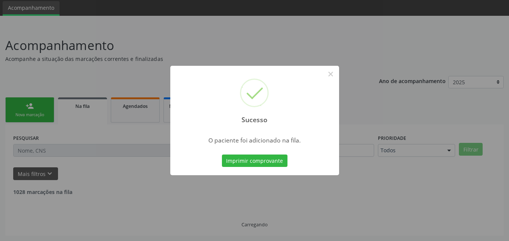
scroll to position [18, 0]
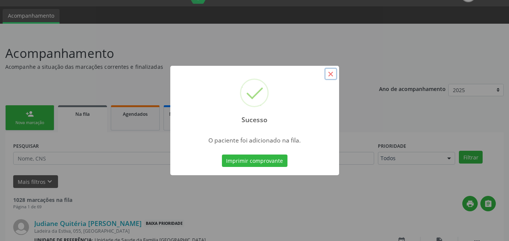
click at [332, 77] on button "×" at bounding box center [330, 74] width 13 height 13
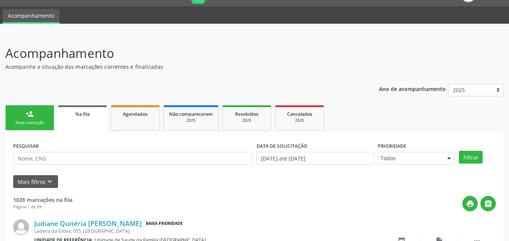
click at [26, 117] on div "person_add" at bounding box center [30, 114] width 8 height 8
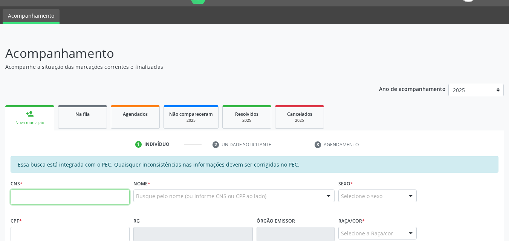
click at [17, 199] on input "text" at bounding box center [70, 197] width 119 height 15
type input "706 4001 6800 8483"
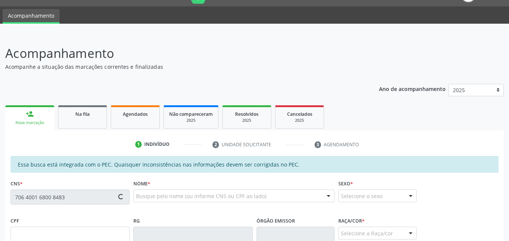
type input "063.884.494-09"
type input "[DATE]"
type input "[PERSON_NAME][DATE] da Conceicao"
type input "[PHONE_NUMBER]"
type input "S/N"
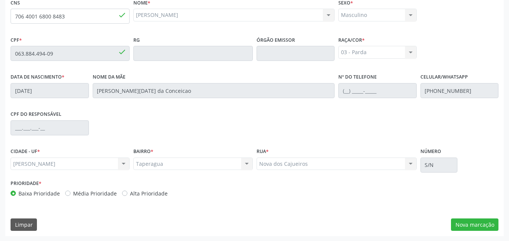
scroll to position [199, 0]
click at [464, 224] on button "Nova marcação" at bounding box center [474, 224] width 47 height 13
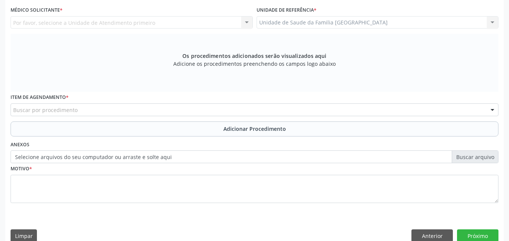
click at [105, 26] on div "Por favor, selecione a Unidade de Atendimento primeiro Nenhum resultado encontr…" at bounding box center [132, 22] width 242 height 13
click at [95, 21] on div "Por favor, selecione a Unidade de Atendimento primeiro Nenhum resultado encontr…" at bounding box center [132, 22] width 242 height 13
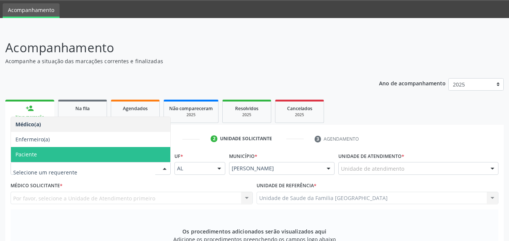
click at [38, 151] on span "Paciente" at bounding box center [90, 154] width 159 height 15
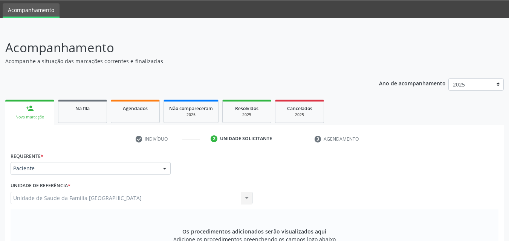
scroll to position [199, 0]
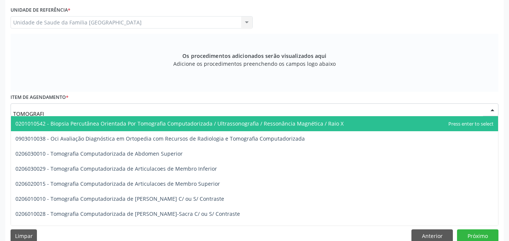
type input "TOMOGRAFIA"
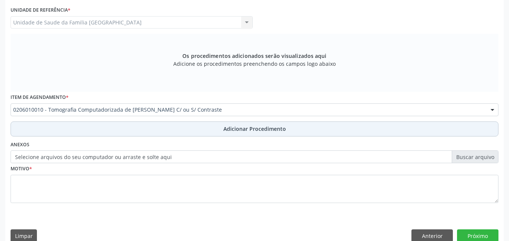
click at [125, 123] on button "Adicionar Procedimento" at bounding box center [254, 129] width 487 height 15
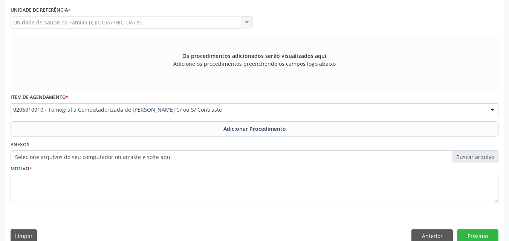
scroll to position [182, 0]
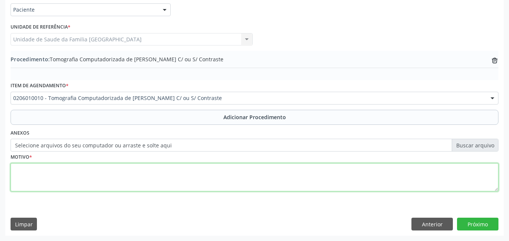
click at [130, 177] on textarea at bounding box center [254, 177] width 487 height 29
type textarea "FORTES DORES."
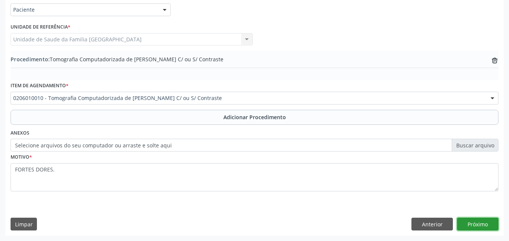
click at [460, 220] on button "Próximo" at bounding box center [477, 224] width 41 height 13
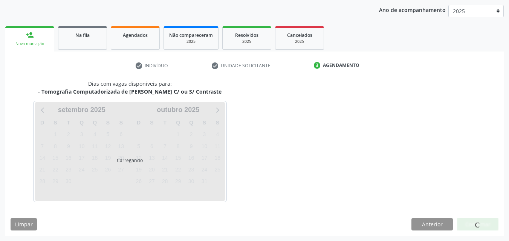
scroll to position [119, 0]
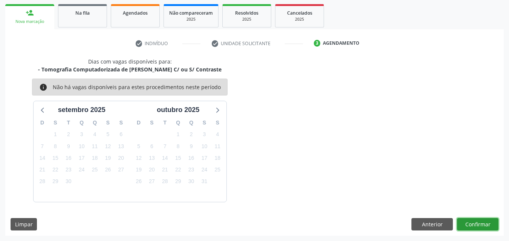
click at [468, 221] on button "Confirmar" at bounding box center [477, 224] width 41 height 13
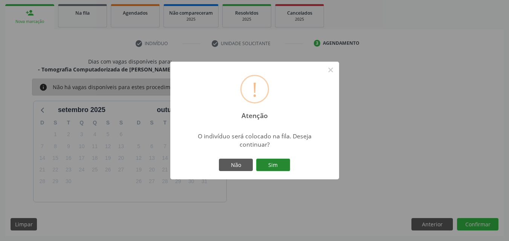
click at [263, 163] on button "Sim" at bounding box center [273, 165] width 34 height 13
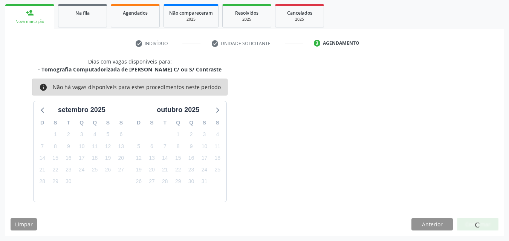
scroll to position [18, 0]
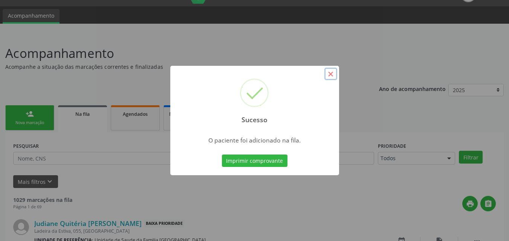
click at [329, 77] on button "×" at bounding box center [330, 74] width 13 height 13
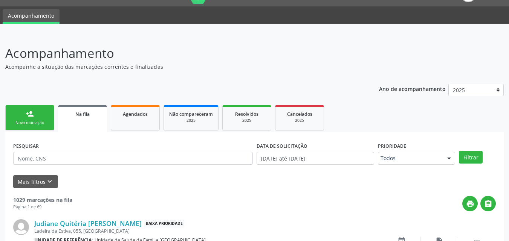
click at [10, 122] on link "person_add Nova marcação" at bounding box center [29, 117] width 49 height 25
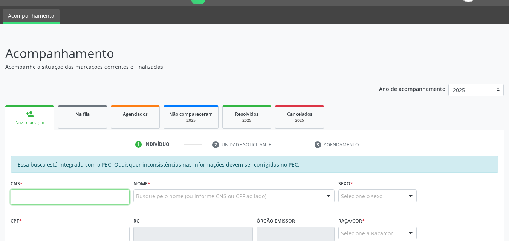
click at [83, 195] on input "text" at bounding box center [70, 197] width 119 height 15
type input "700 0063 3228 2708"
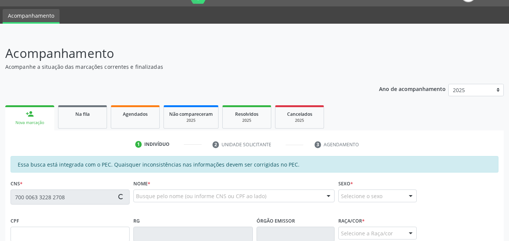
type input "662.656.904-00"
type input "[DATE]"
type input "[PERSON_NAME]"
type input "[PHONE_NUMBER]"
type input "166"
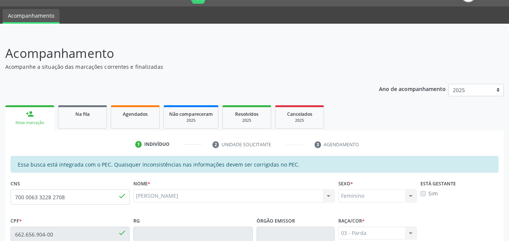
scroll to position [199, 0]
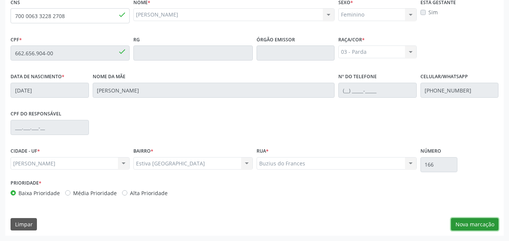
click at [478, 221] on button "Nova marcação" at bounding box center [474, 224] width 47 height 13
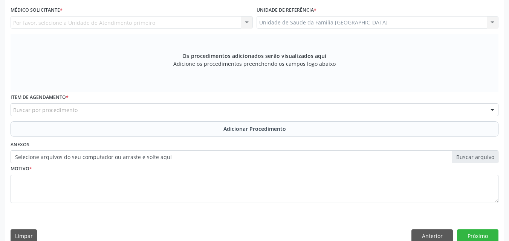
scroll to position [23, 0]
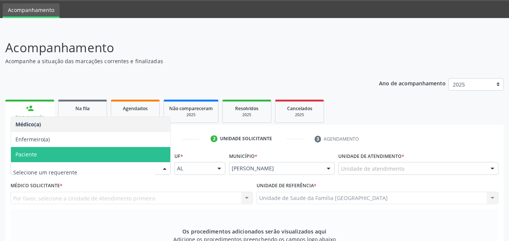
click at [43, 159] on span "Paciente" at bounding box center [90, 154] width 159 height 15
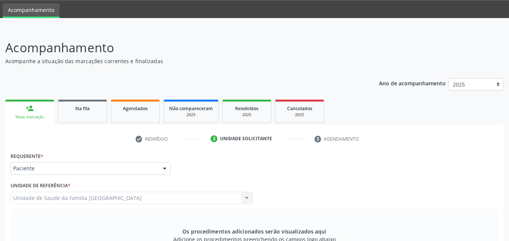
scroll to position [199, 0]
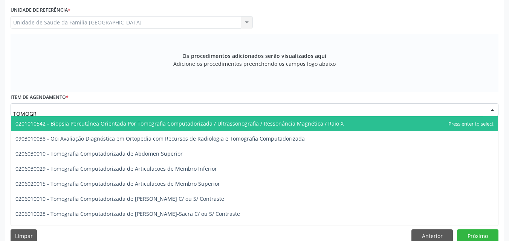
type input "TOMOGRA"
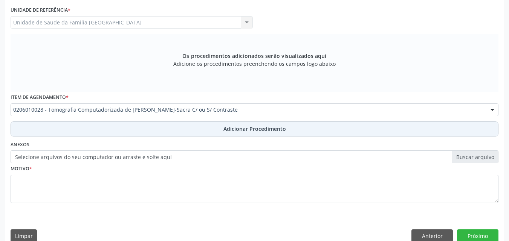
click at [69, 129] on button "Adicionar Procedimento" at bounding box center [254, 129] width 487 height 15
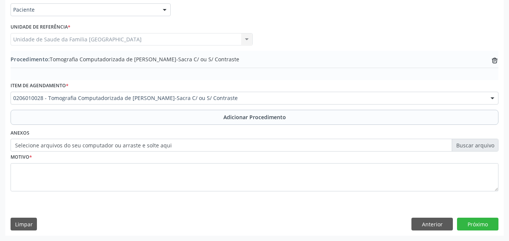
scroll to position [182, 0]
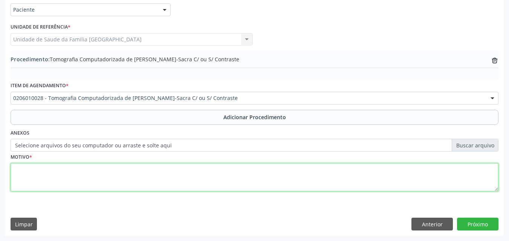
click at [69, 164] on textarea at bounding box center [254, 177] width 487 height 29
type textarea "DOR LOMBAR COM IRRADIAÇÃO PARA MMII."
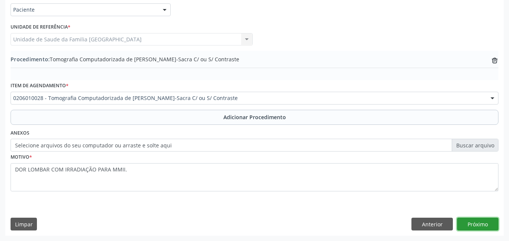
click at [483, 223] on button "Próximo" at bounding box center [477, 224] width 41 height 13
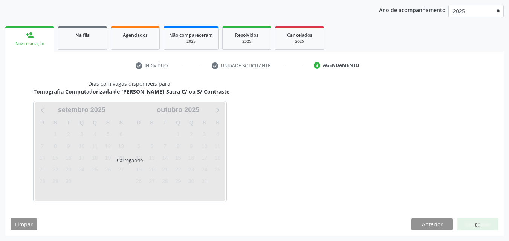
scroll to position [119, 0]
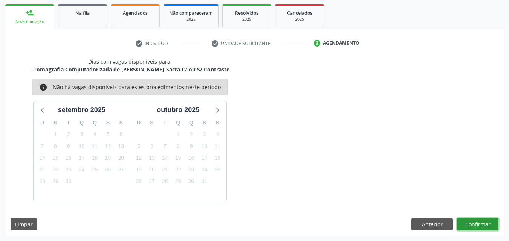
click at [470, 222] on button "Confirmar" at bounding box center [477, 224] width 41 height 13
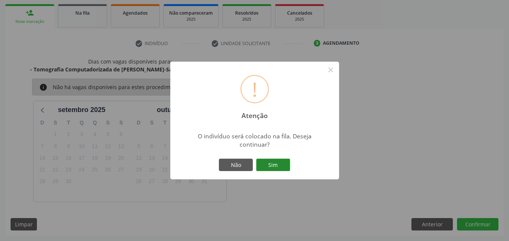
click at [273, 160] on button "Sim" at bounding box center [273, 165] width 34 height 13
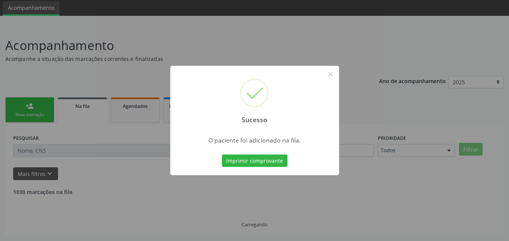
scroll to position [18, 0]
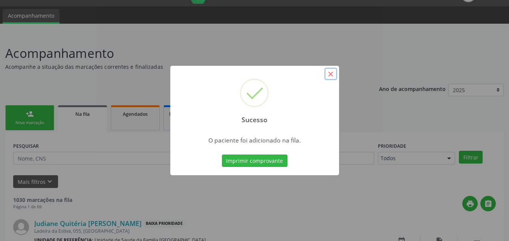
click at [329, 73] on button "×" at bounding box center [330, 74] width 13 height 13
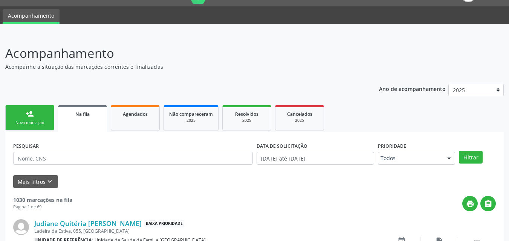
click at [22, 123] on div "Nova marcação" at bounding box center [30, 123] width 38 height 6
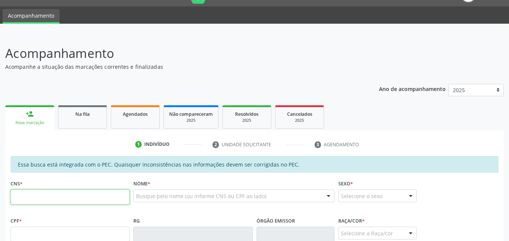
click at [22, 197] on input "text" at bounding box center [70, 197] width 119 height 15
type input "708 5083 8752 1073"
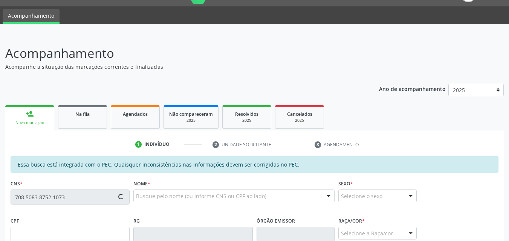
type input "082.436.064-83"
type input "[DATE]"
type input "[PERSON_NAME] da Conceição"
type input "[PHONE_NUMBER]"
type input "11"
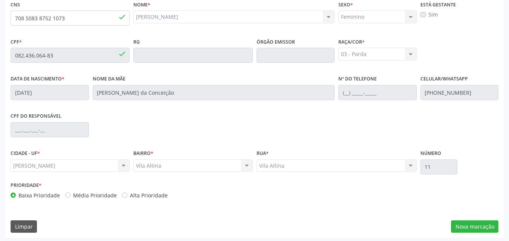
scroll to position [199, 0]
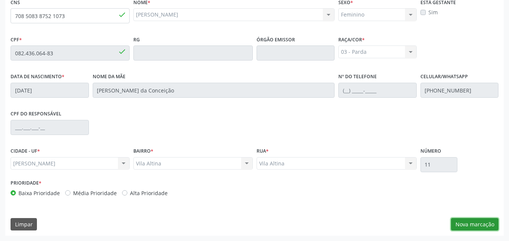
click at [476, 222] on button "Nova marcação" at bounding box center [474, 224] width 47 height 13
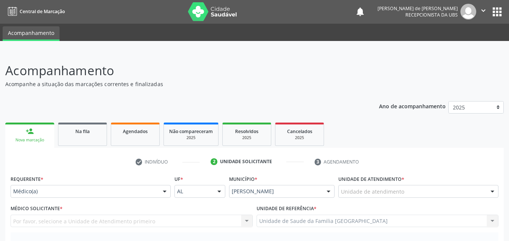
scroll to position [0, 0]
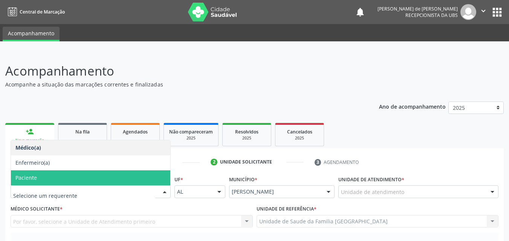
click at [34, 181] on span "Paciente" at bounding box center [25, 177] width 21 height 7
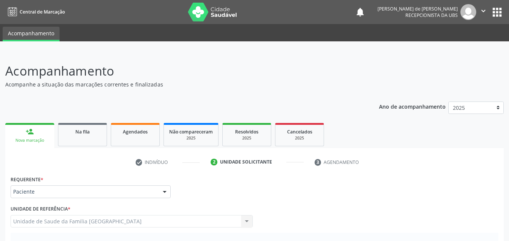
scroll to position [176, 0]
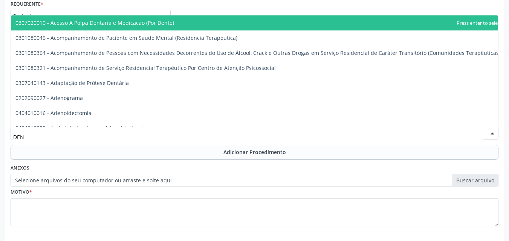
type input "[MEDICAL_DATA]"
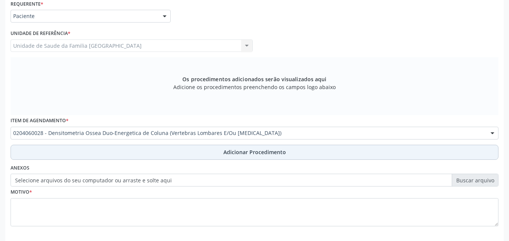
click at [86, 154] on button "Adicionar Procedimento" at bounding box center [254, 152] width 487 height 15
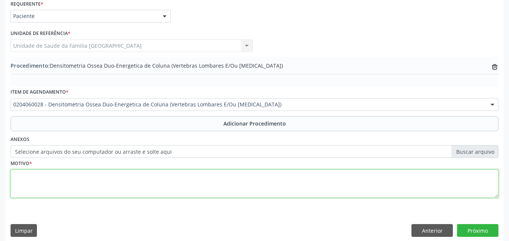
click at [79, 187] on textarea at bounding box center [254, 184] width 487 height 29
type textarea "TRANSTORNOS DA MENOPAUSA E DA PERIMENOPAUSA."
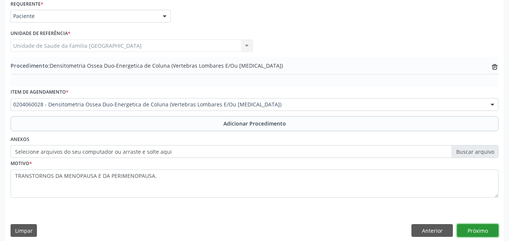
click at [490, 230] on button "Próximo" at bounding box center [477, 230] width 41 height 13
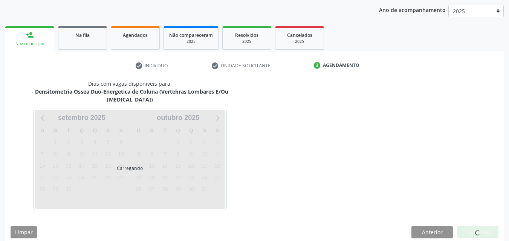
scroll to position [119, 0]
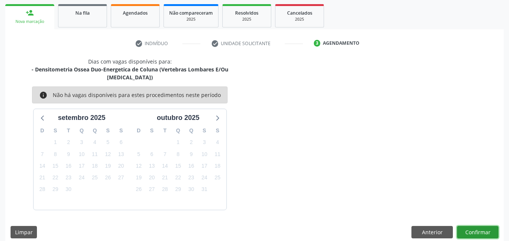
click at [468, 226] on button "Confirmar" at bounding box center [477, 232] width 41 height 13
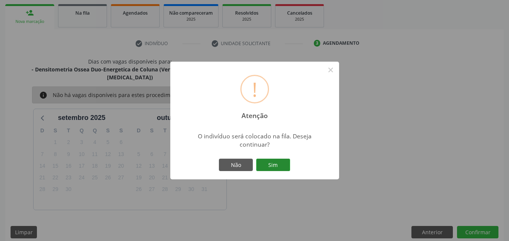
click at [275, 162] on button "Sim" at bounding box center [273, 165] width 34 height 13
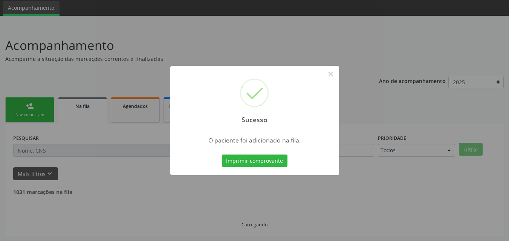
scroll to position [18, 0]
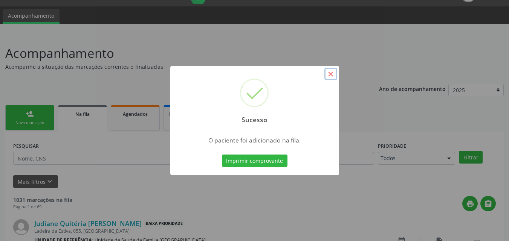
click at [326, 74] on button "×" at bounding box center [330, 74] width 13 height 13
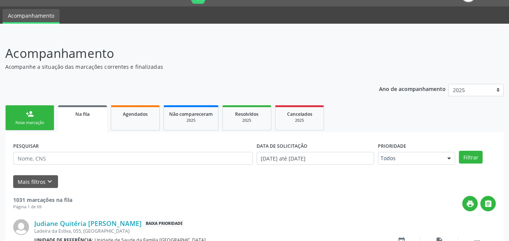
click at [43, 116] on link "person_add Nova marcação" at bounding box center [29, 117] width 49 height 25
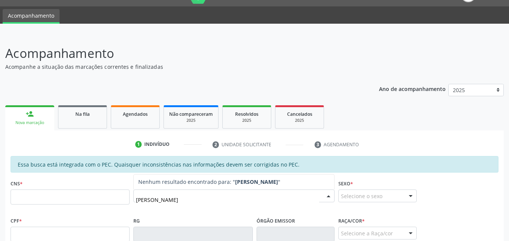
type input "[PERSON_NAME]"
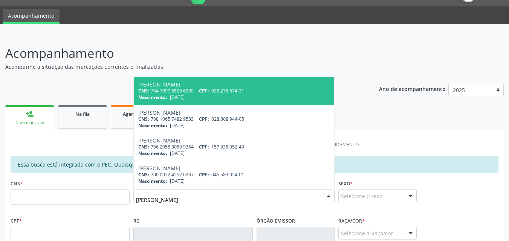
click at [201, 96] on div "Nascimento: [DATE]" at bounding box center [233, 97] width 191 height 6
type input "704 7097 5500 6339"
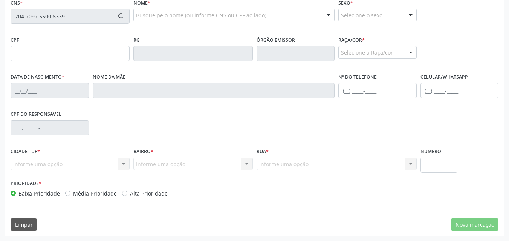
scroll to position [199, 0]
type input "035.276.674-31"
type input "[DATE]"
type input "[PERSON_NAME]"
type input "[PHONE_NUMBER]"
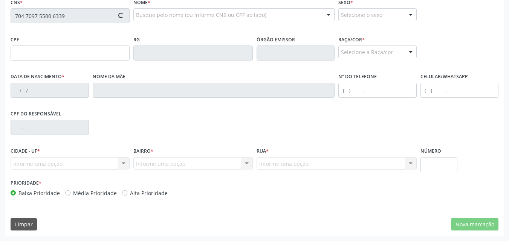
type input "29"
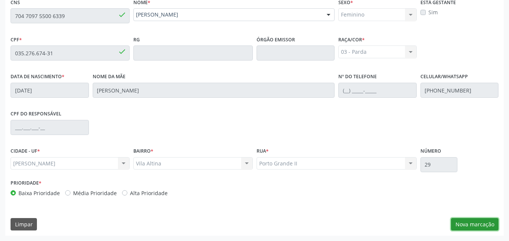
click at [476, 225] on button "Nova marcação" at bounding box center [474, 224] width 47 height 13
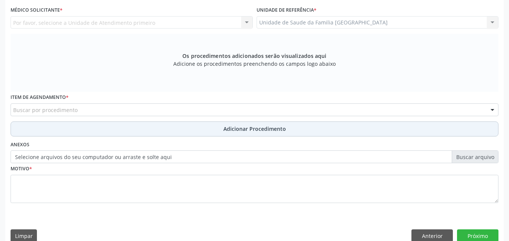
scroll to position [23, 0]
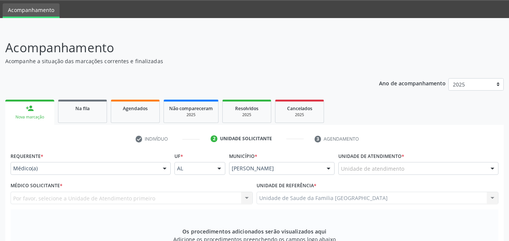
click at [50, 161] on div "Requerente * Médico(a) Médico(a) Enfermeiro(a) Paciente Nenhum resultado encont…" at bounding box center [91, 163] width 160 height 24
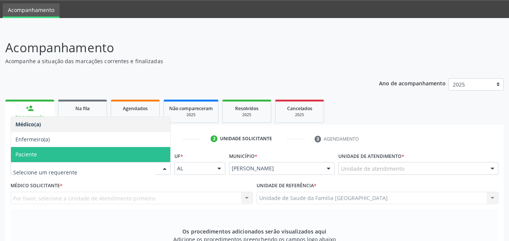
click at [40, 156] on span "Paciente" at bounding box center [90, 154] width 159 height 15
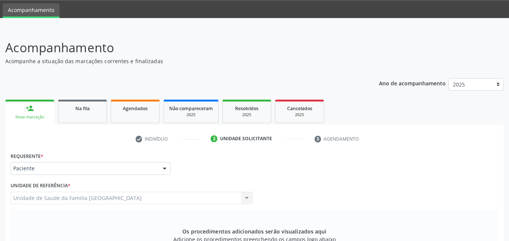
scroll to position [199, 0]
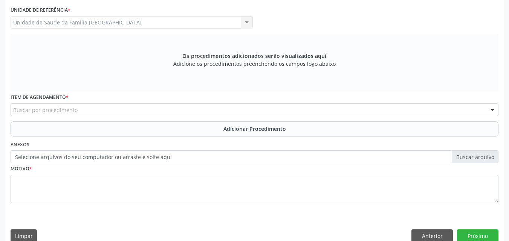
click at [52, 117] on div "Item de agendamento * Buscar por procedimento 0304070076 - .Quimioterapia de Le…" at bounding box center [254, 106] width 491 height 29
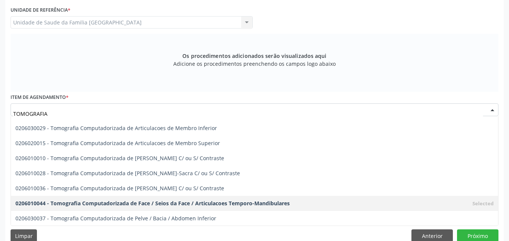
scroll to position [56, 0]
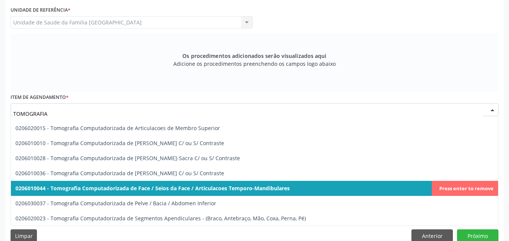
type input "TOMOGRAFIA"
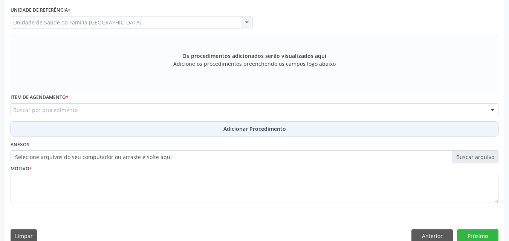
click at [279, 128] on span "Adicionar Procedimento" at bounding box center [254, 129] width 62 height 8
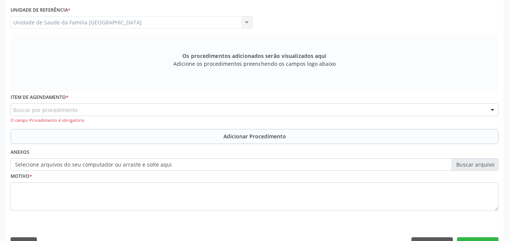
click at [102, 109] on div "Buscar por procedimento" at bounding box center [254, 110] width 487 height 13
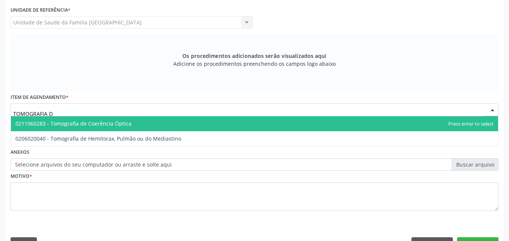
type input "TOMOGRAFIA"
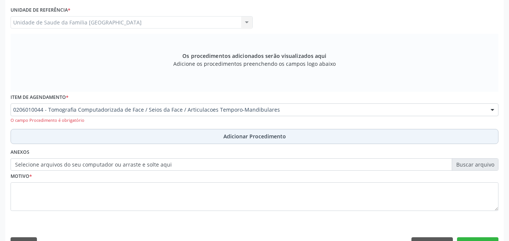
click at [102, 133] on button "Adicionar Procedimento" at bounding box center [254, 136] width 487 height 15
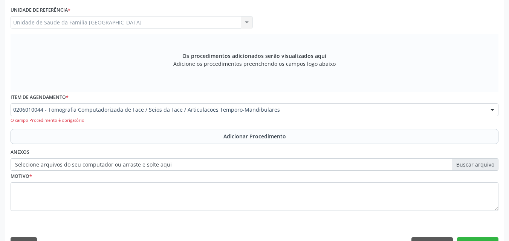
scroll to position [182, 0]
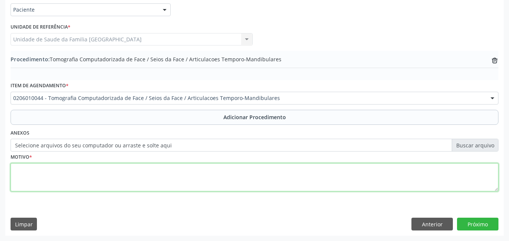
click at [96, 167] on textarea at bounding box center [254, 177] width 487 height 29
click at [109, 169] on textarea "TOMOGRAFIA DE OUVIDOS SEM CONSTRASTE." at bounding box center [254, 177] width 487 height 29
click at [133, 171] on textarea "TOMOGRAFIA DE OUVIDOS SEM CONTRASTE." at bounding box center [254, 177] width 487 height 29
type textarea "TOMOGRAFIA DE OUVIDOS SEM CONTRASTE."
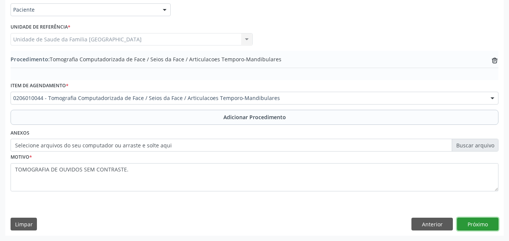
click at [468, 225] on button "Próximo" at bounding box center [477, 224] width 41 height 13
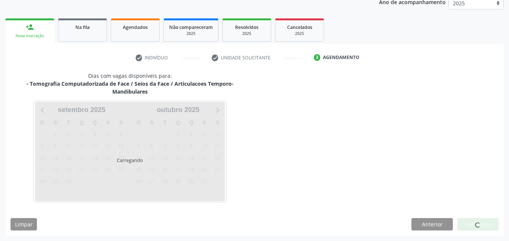
scroll to position [127, 0]
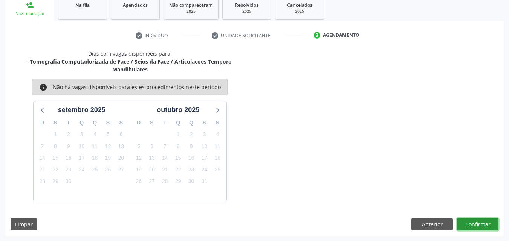
click at [468, 224] on button "Confirmar" at bounding box center [477, 224] width 41 height 13
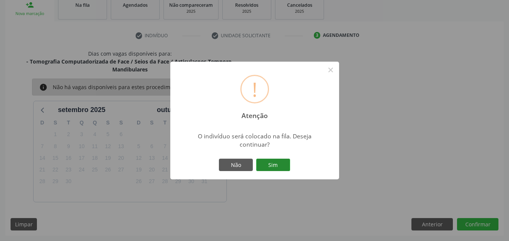
click at [280, 169] on button "Sim" at bounding box center [273, 165] width 34 height 13
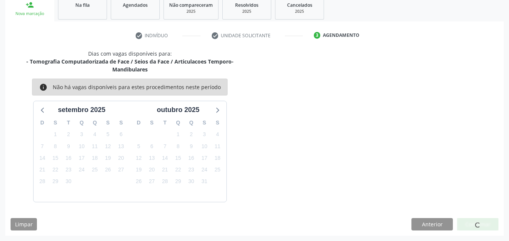
scroll to position [18, 0]
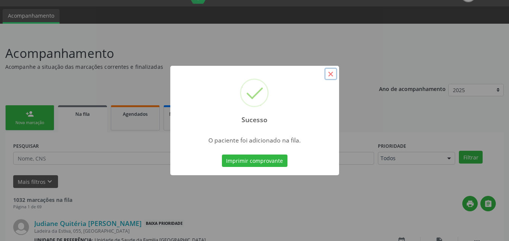
click at [330, 76] on button "×" at bounding box center [330, 74] width 13 height 13
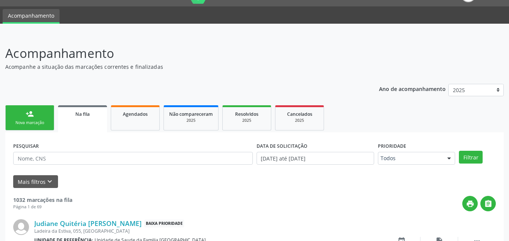
click at [32, 111] on div "person_add" at bounding box center [30, 114] width 8 height 8
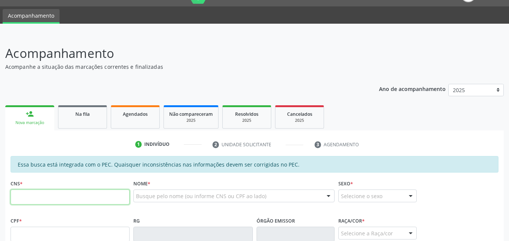
click at [46, 201] on input "text" at bounding box center [70, 197] width 119 height 15
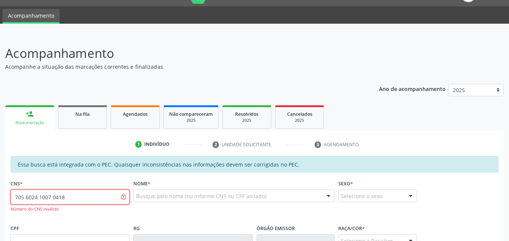
type input "705 6024 1007 0418"
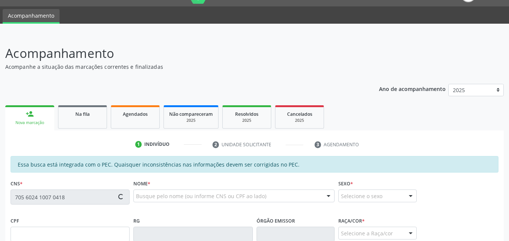
type input "382.667.094-91"
type input "[DATE]"
type input "[PERSON_NAME]"
type input "[PHONE_NUMBER]"
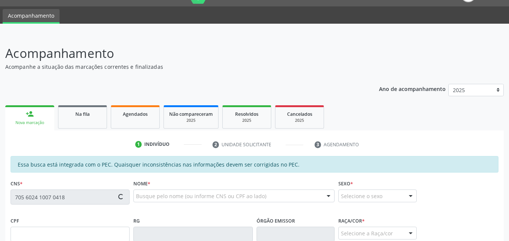
type input "75"
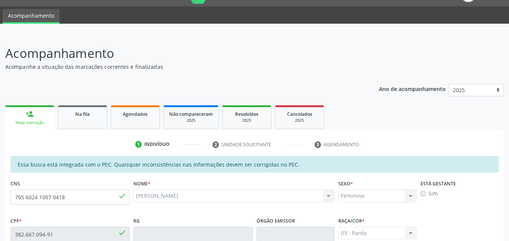
scroll to position [193, 0]
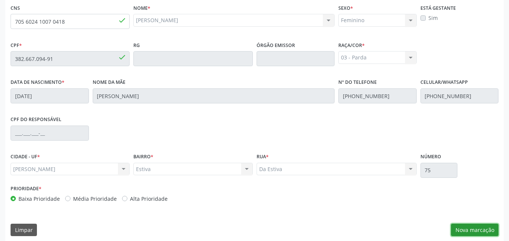
click at [481, 230] on button "Nova marcação" at bounding box center [474, 230] width 47 height 13
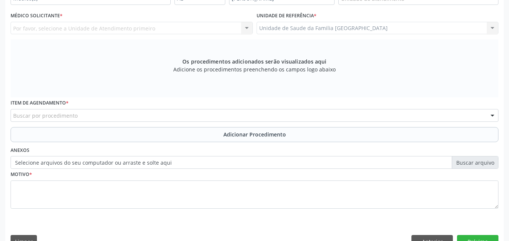
scroll to position [18, 0]
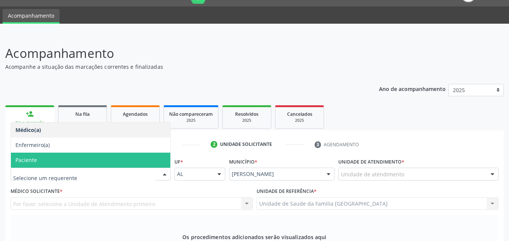
click at [28, 158] on span "Paciente" at bounding box center [25, 160] width 21 height 7
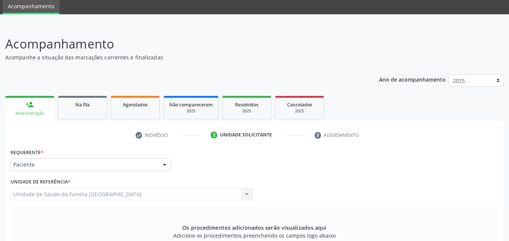
scroll to position [193, 0]
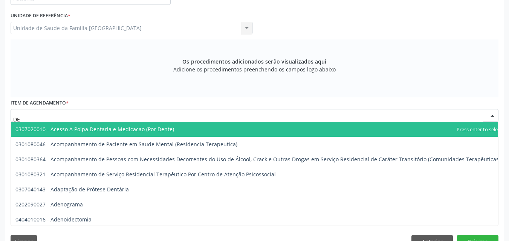
type input "D"
